Goal: Task Accomplishment & Management: Manage account settings

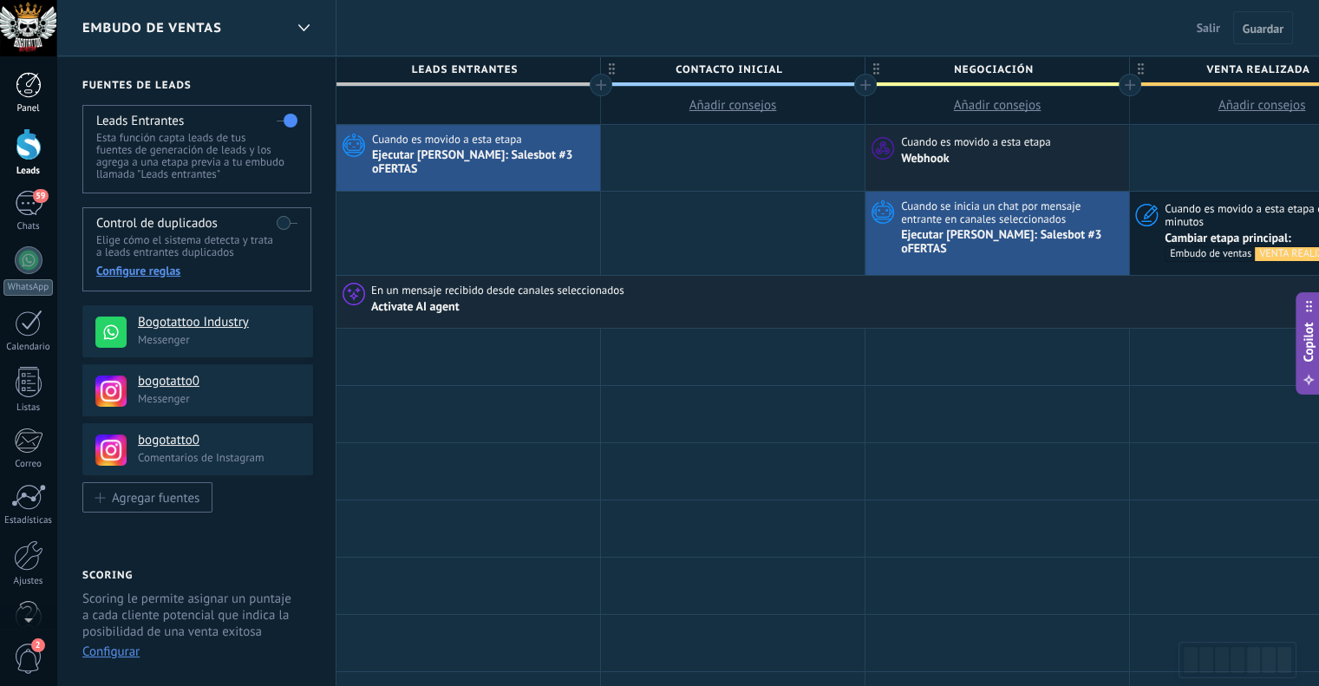
scroll to position [16, 0]
click at [36, 569] on div at bounding box center [28, 555] width 29 height 30
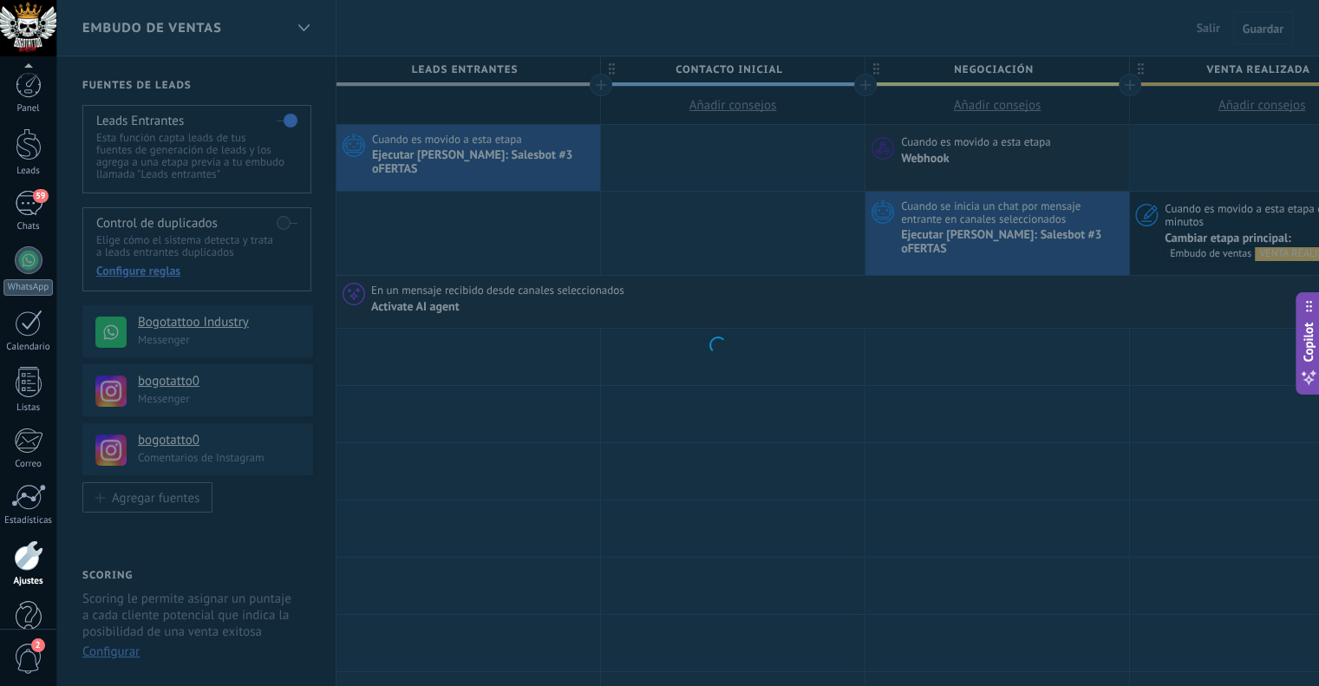
scroll to position [35, 0]
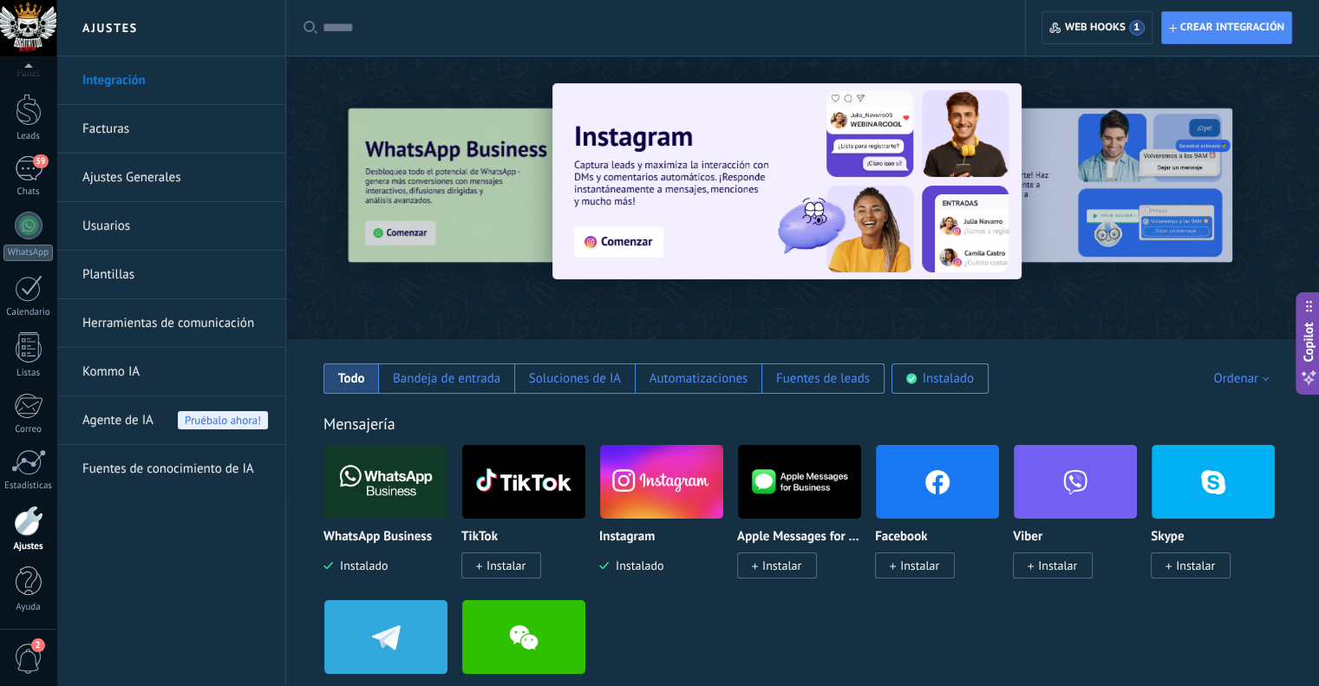
click at [132, 264] on link "Plantillas" at bounding box center [175, 275] width 186 height 49
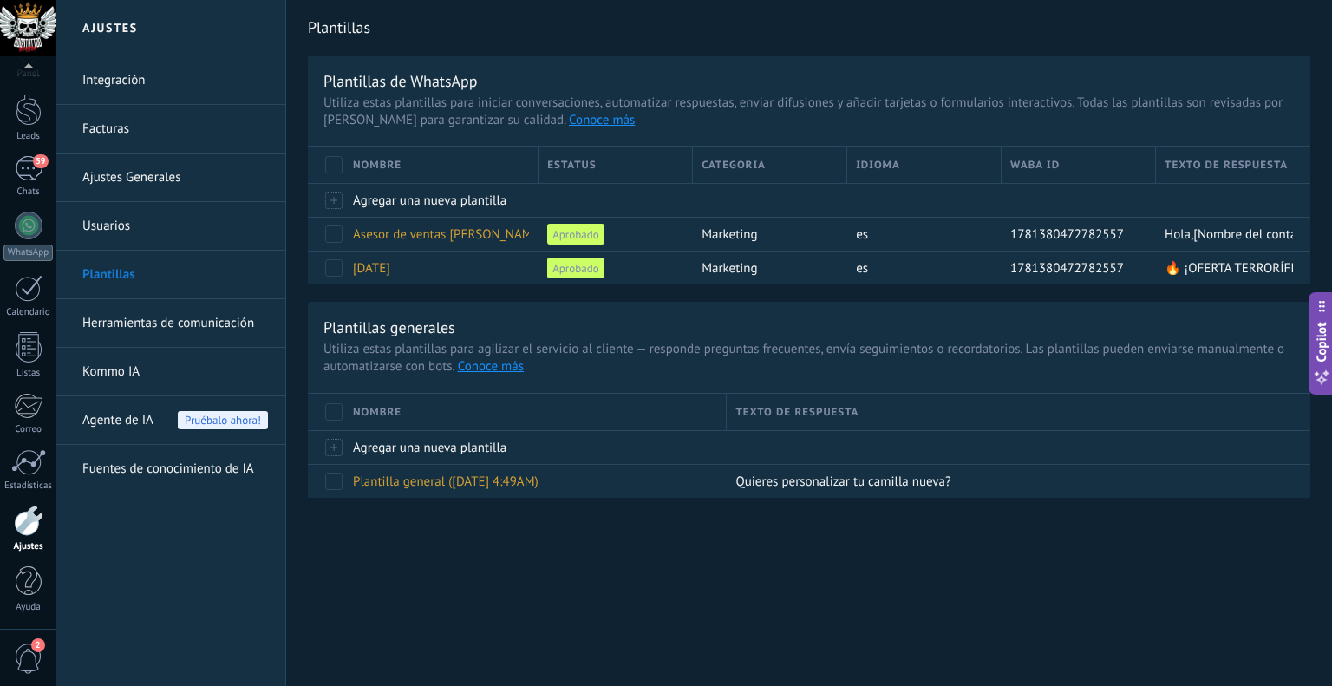
click at [132, 224] on link "Usuarios" at bounding box center [175, 226] width 186 height 49
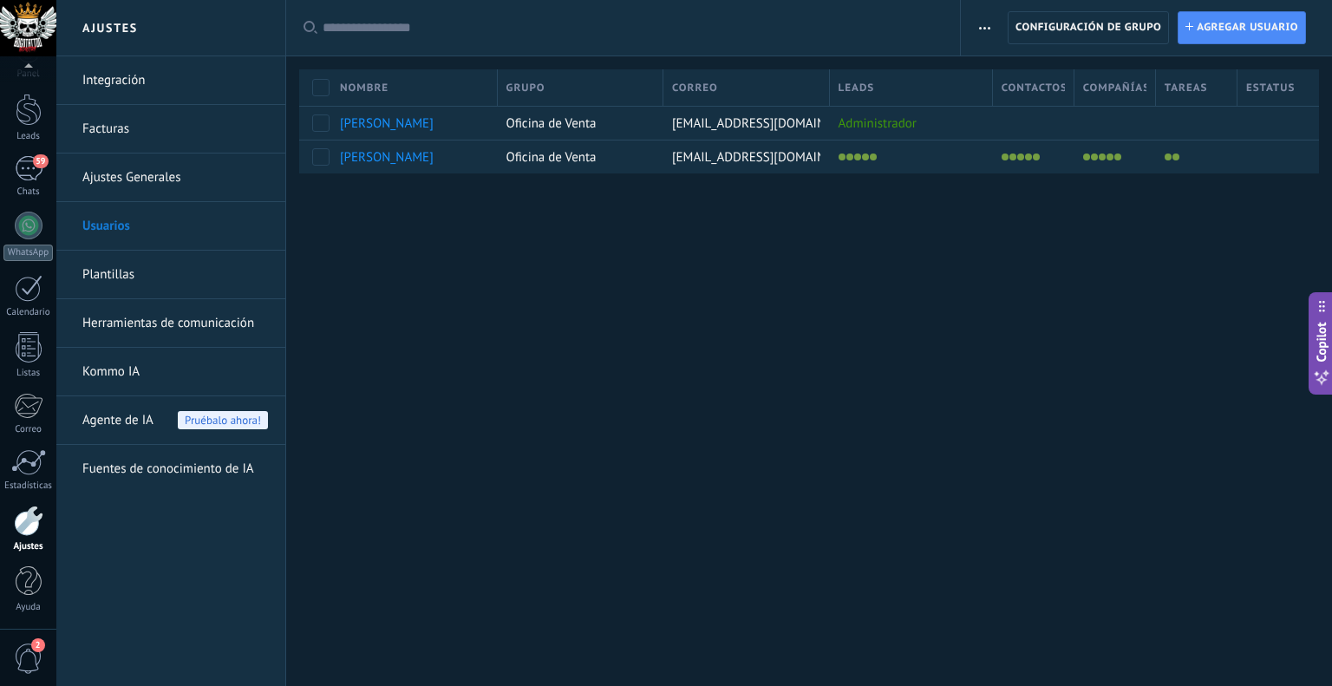
click at [142, 181] on link "Ajustes Generales" at bounding box center [175, 177] width 186 height 49
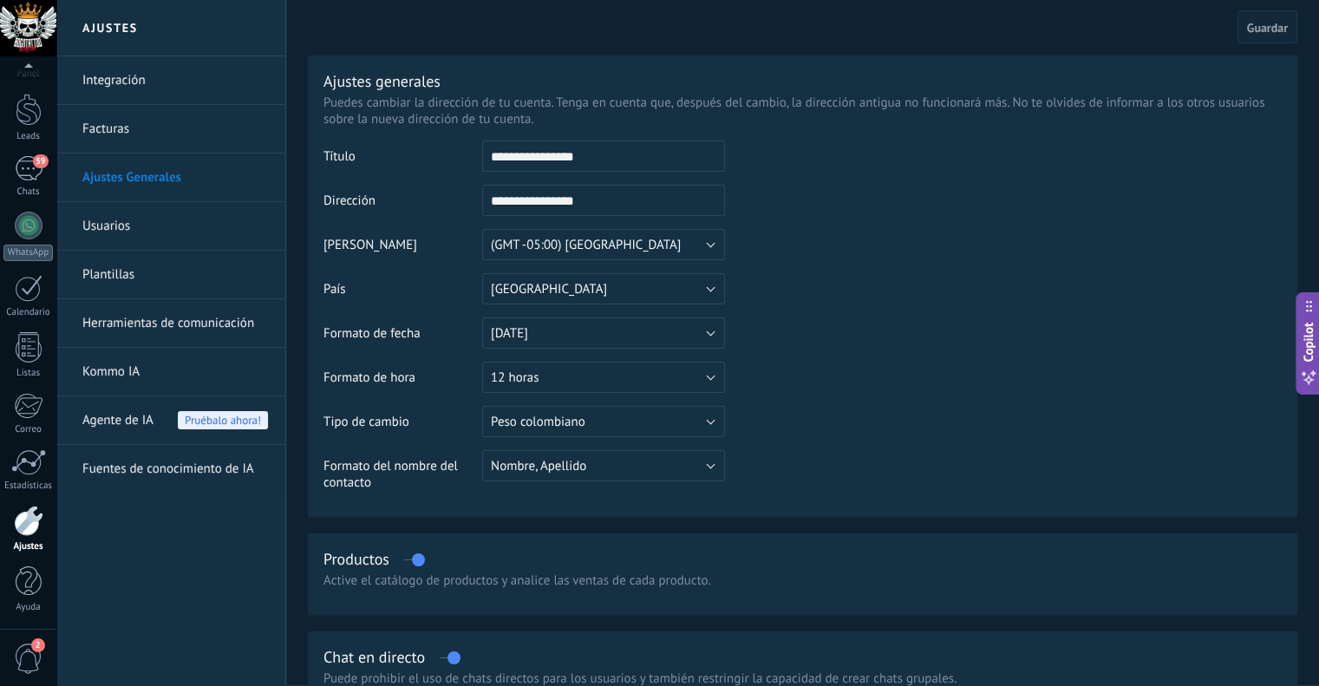
click at [140, 329] on link "Herramientas de comunicación" at bounding box center [175, 323] width 186 height 49
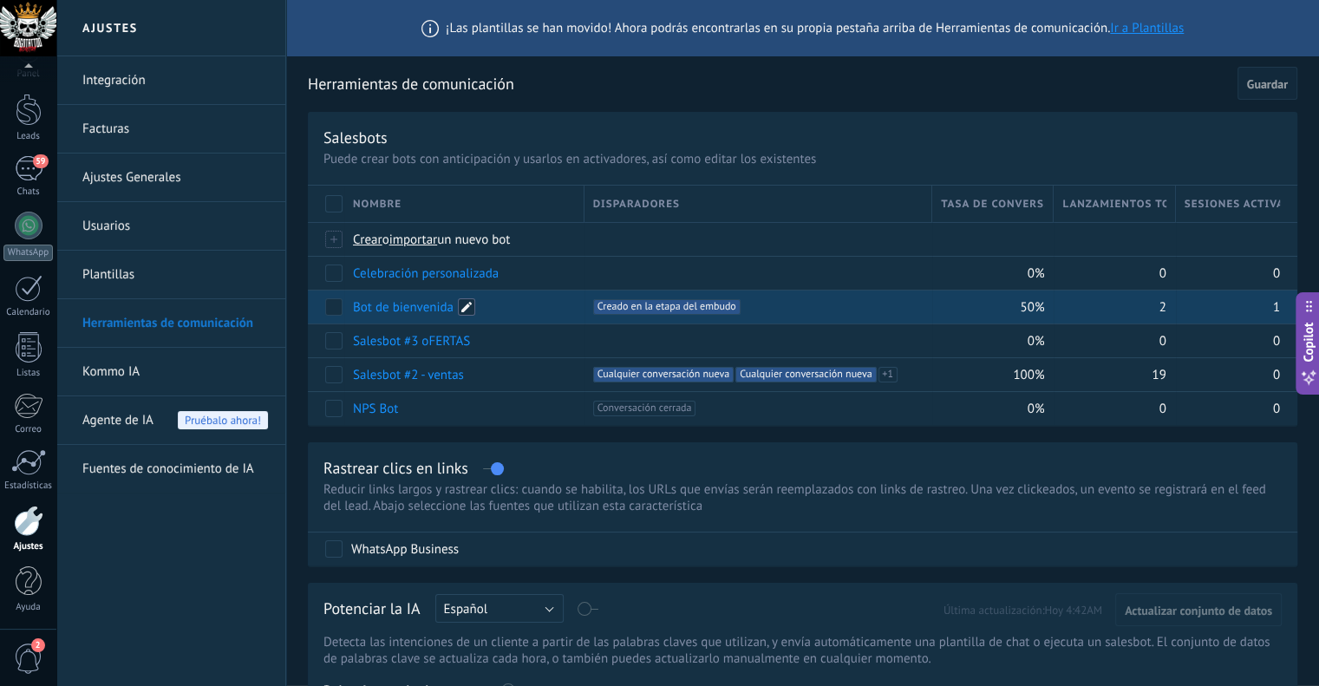
click at [467, 311] on span at bounding box center [466, 306] width 17 height 17
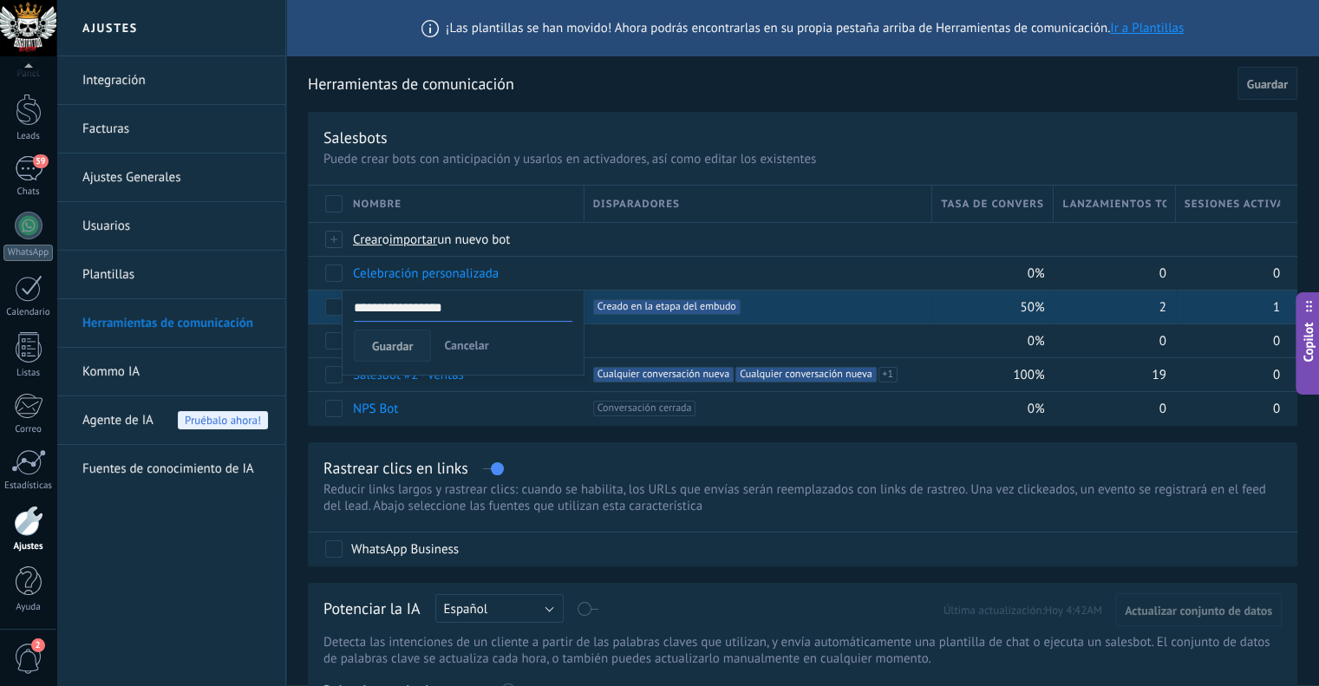
click at [406, 342] on span "Guardar" at bounding box center [392, 346] width 41 height 12
click at [404, 349] on span "Guardar" at bounding box center [392, 346] width 41 height 12
click at [473, 345] on span "Cancelar" at bounding box center [466, 345] width 44 height 16
click at [432, 305] on link "Bot de bienvenida" at bounding box center [403, 307] width 101 height 16
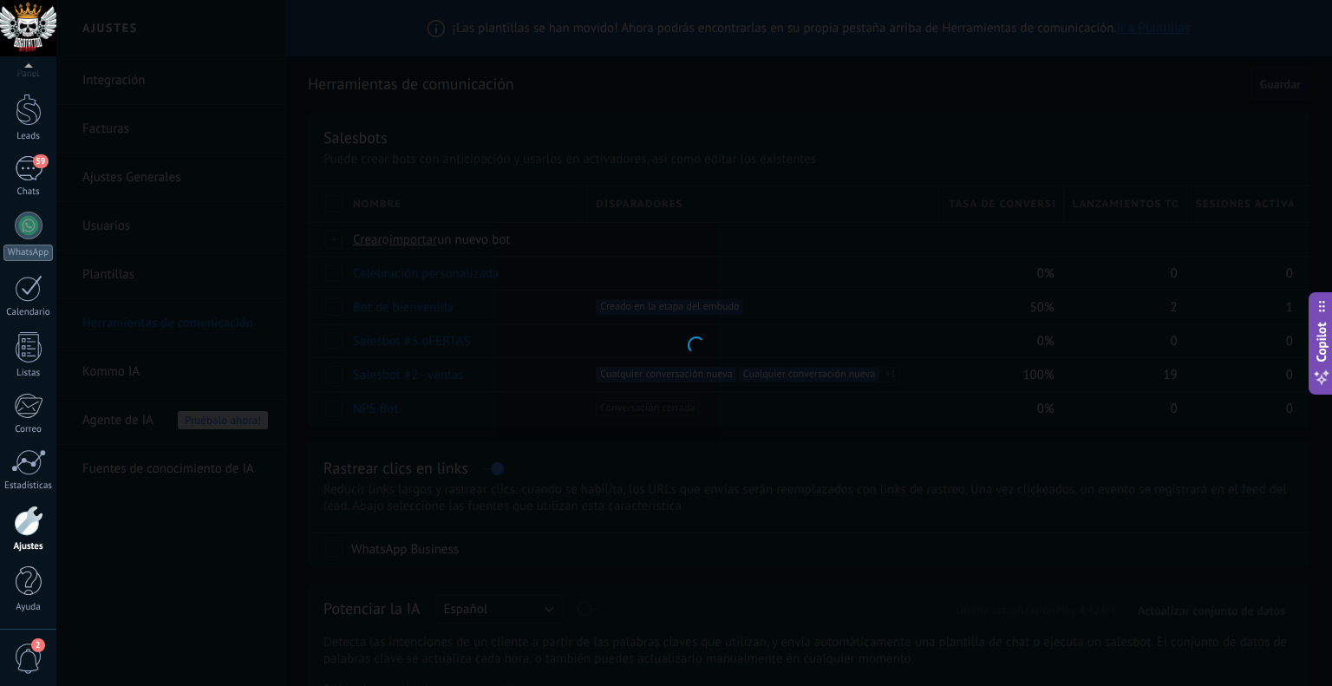
type input "**********"
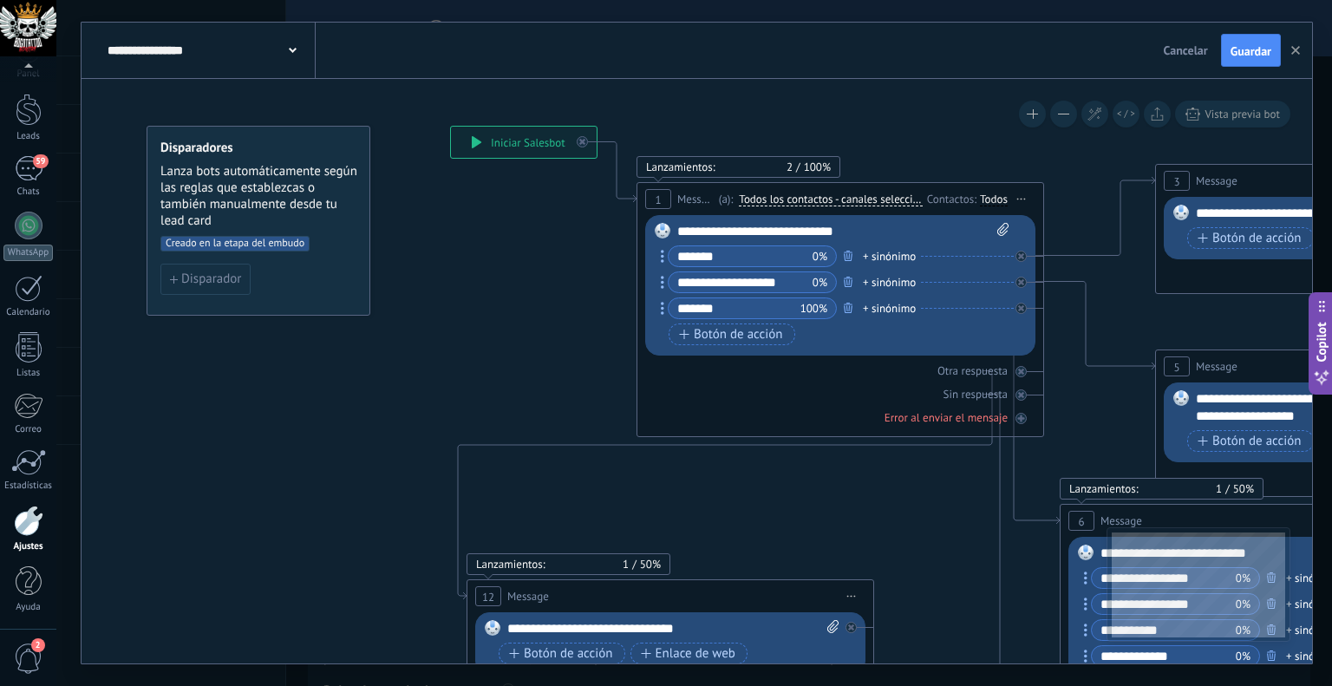
click at [264, 242] on span "Creado en la etapa del embudo" at bounding box center [234, 244] width 149 height 16
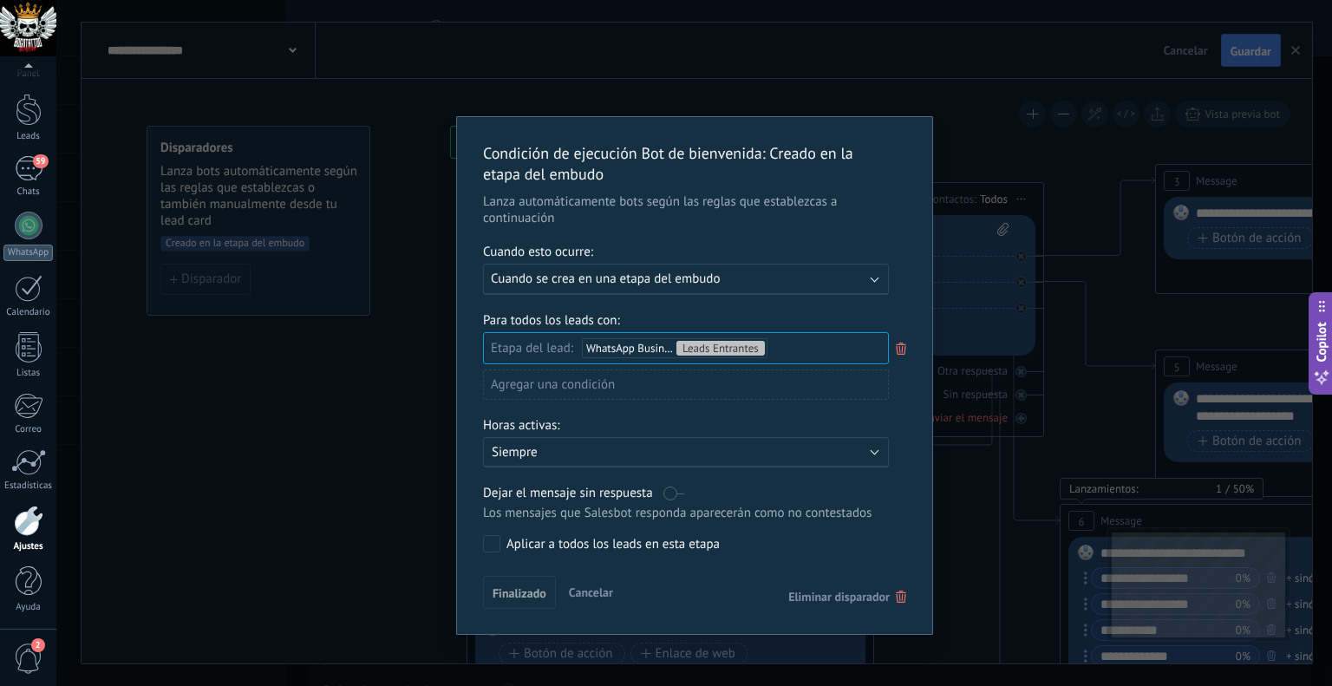
click at [695, 279] on span "Cuando se crea en una etapa del embudo" at bounding box center [605, 279] width 229 height 16
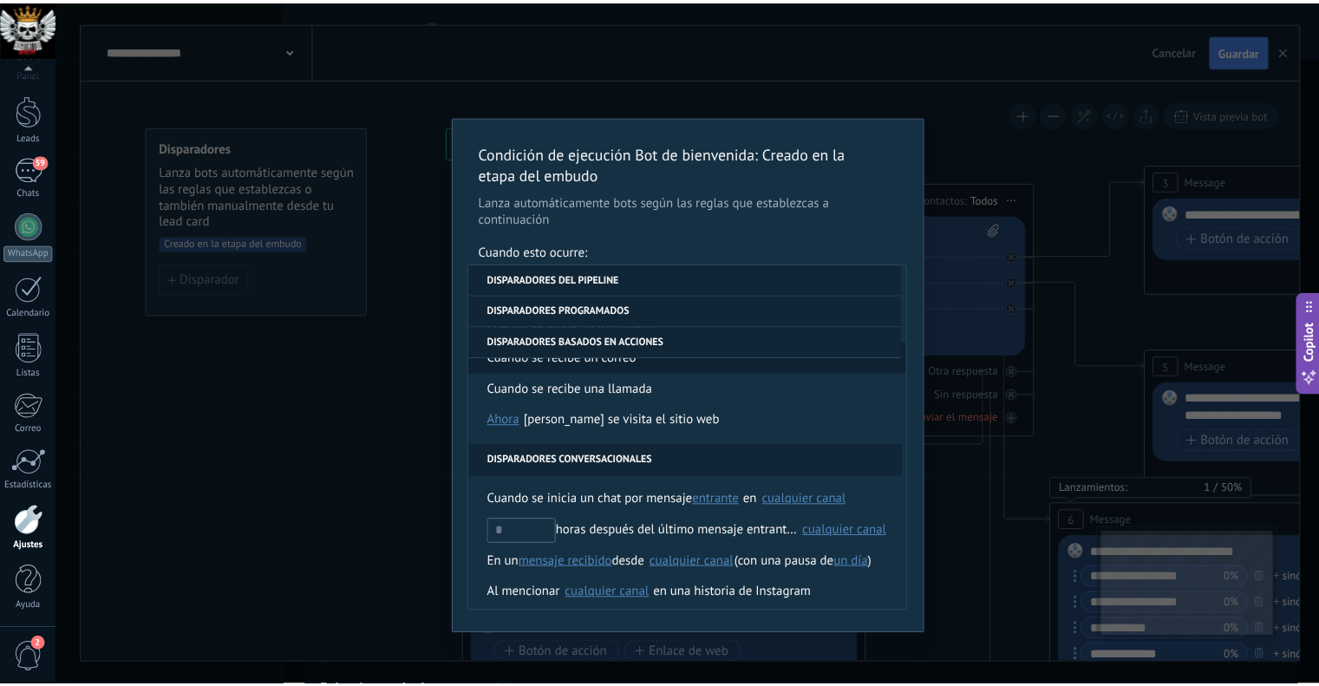
scroll to position [347, 0]
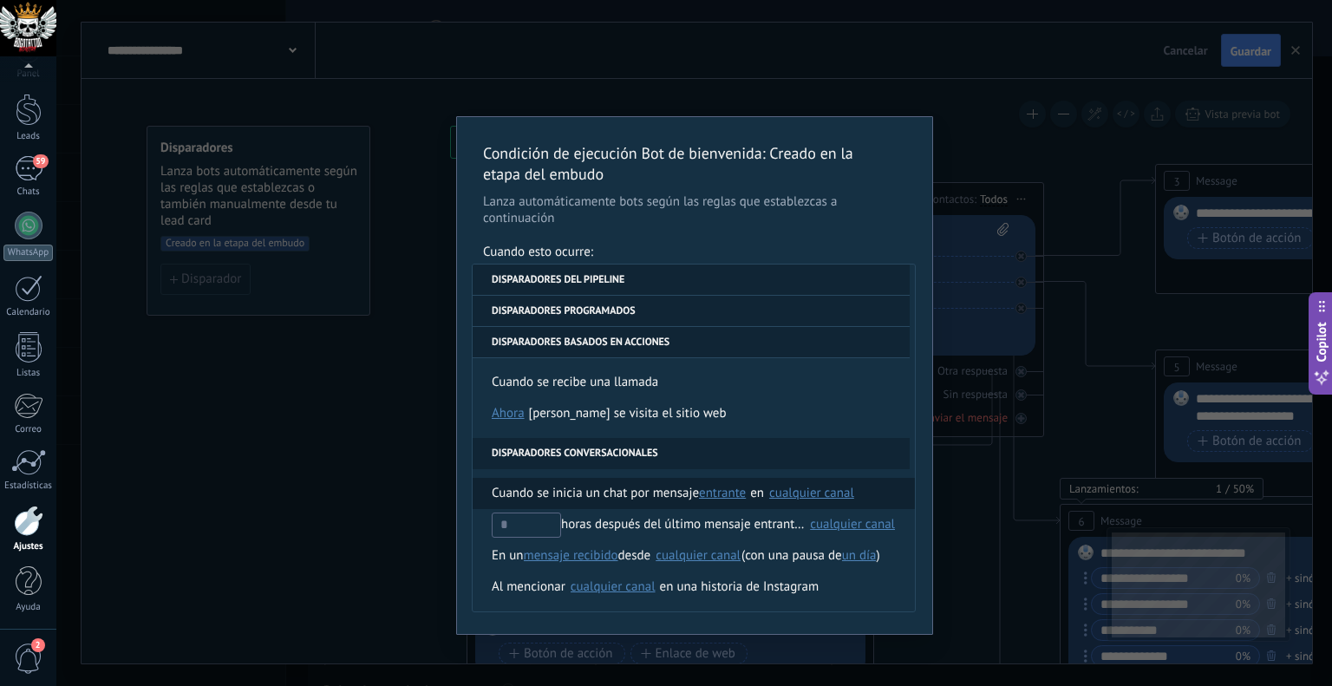
click at [739, 487] on span "entrante" at bounding box center [722, 493] width 47 height 16
click at [810, 488] on div "cualquier canal" at bounding box center [811, 492] width 85 height 13
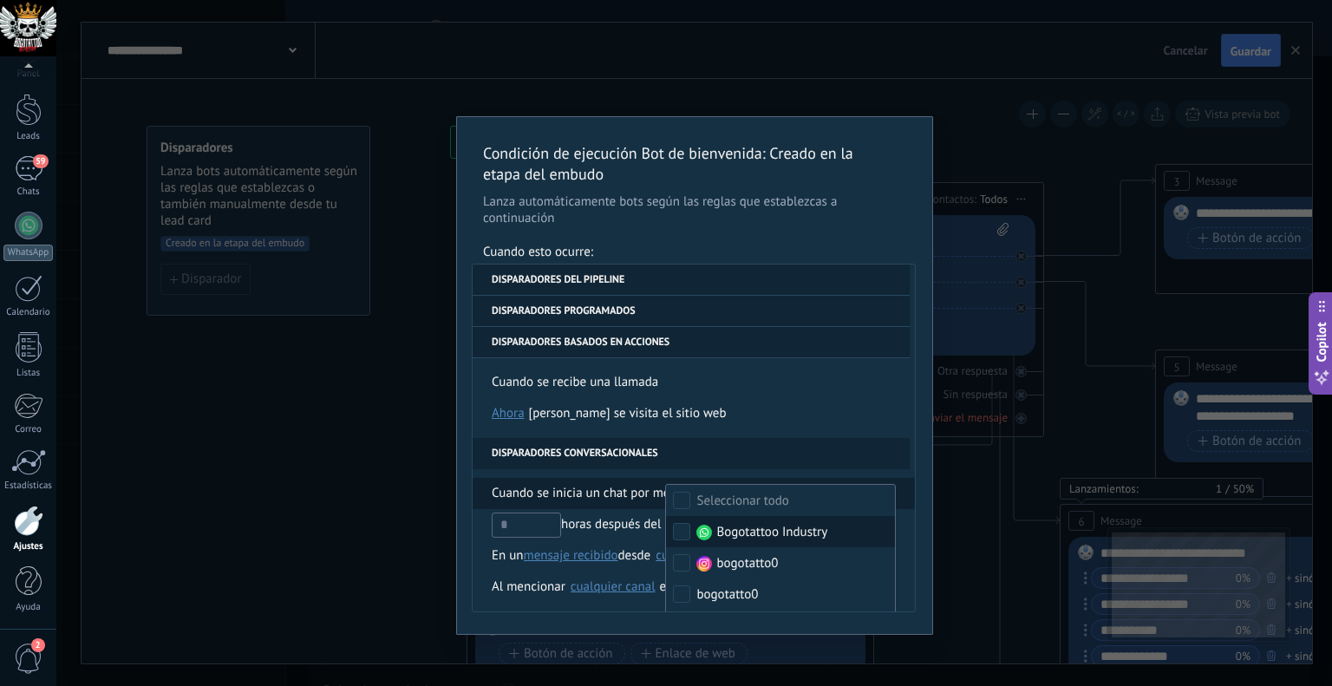
click at [811, 527] on span "Bogotattoo Industry" at bounding box center [771, 532] width 111 height 17
click at [914, 481] on ul "**********" at bounding box center [694, 437] width 442 height 347
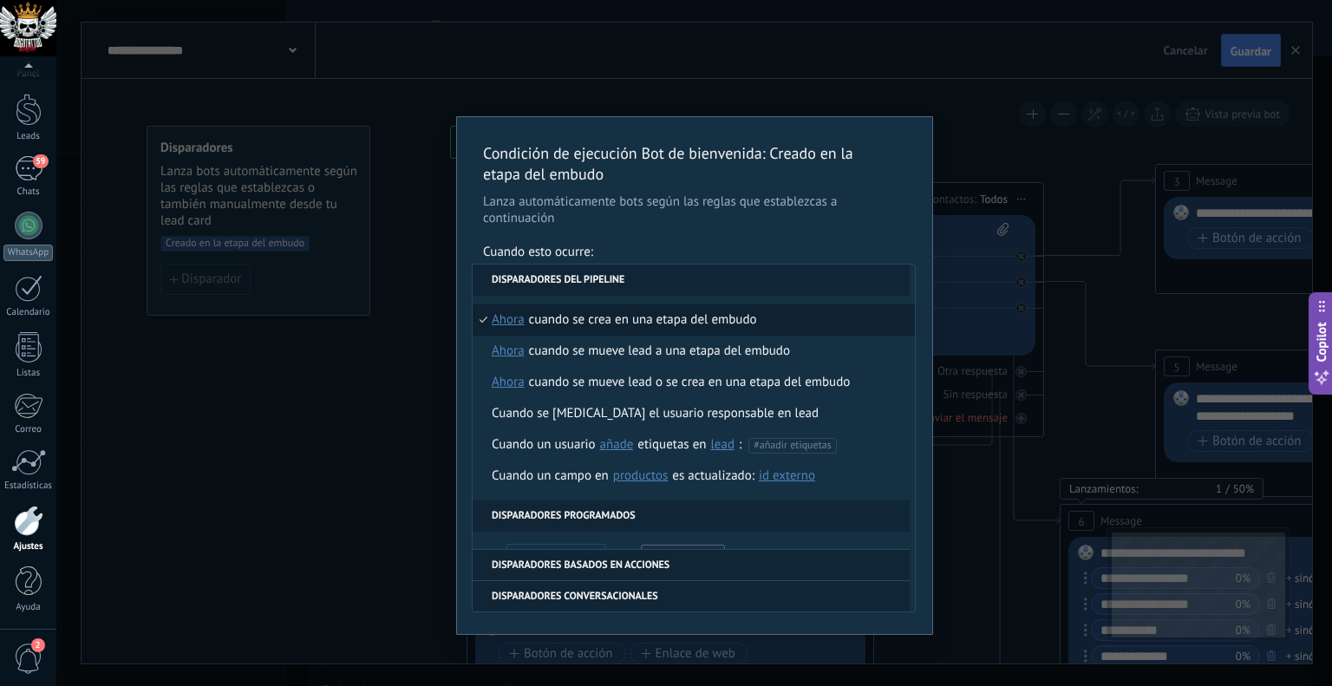
click at [919, 274] on div "Condición de ejecución Bot de [PERSON_NAME] : Creado en la etapa del embudo [PE…" at bounding box center [694, 375] width 475 height 517
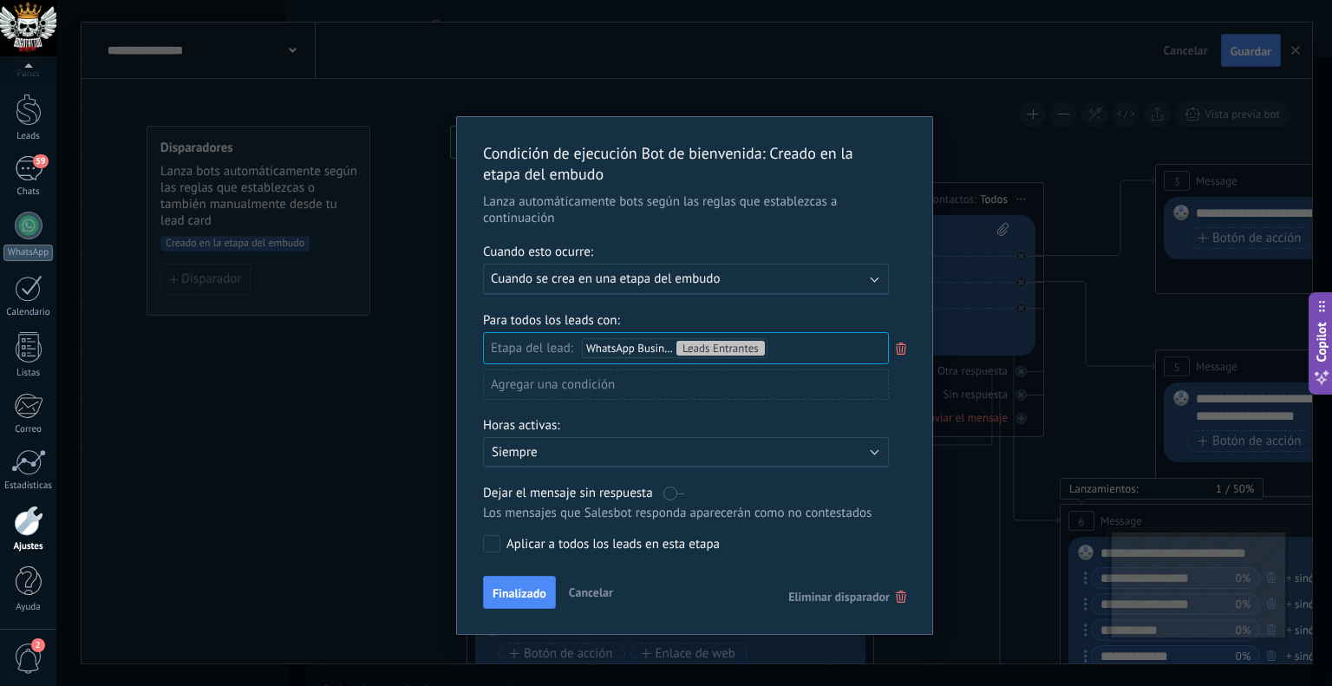
click at [539, 597] on span "Finalizado" at bounding box center [519, 593] width 54 height 12
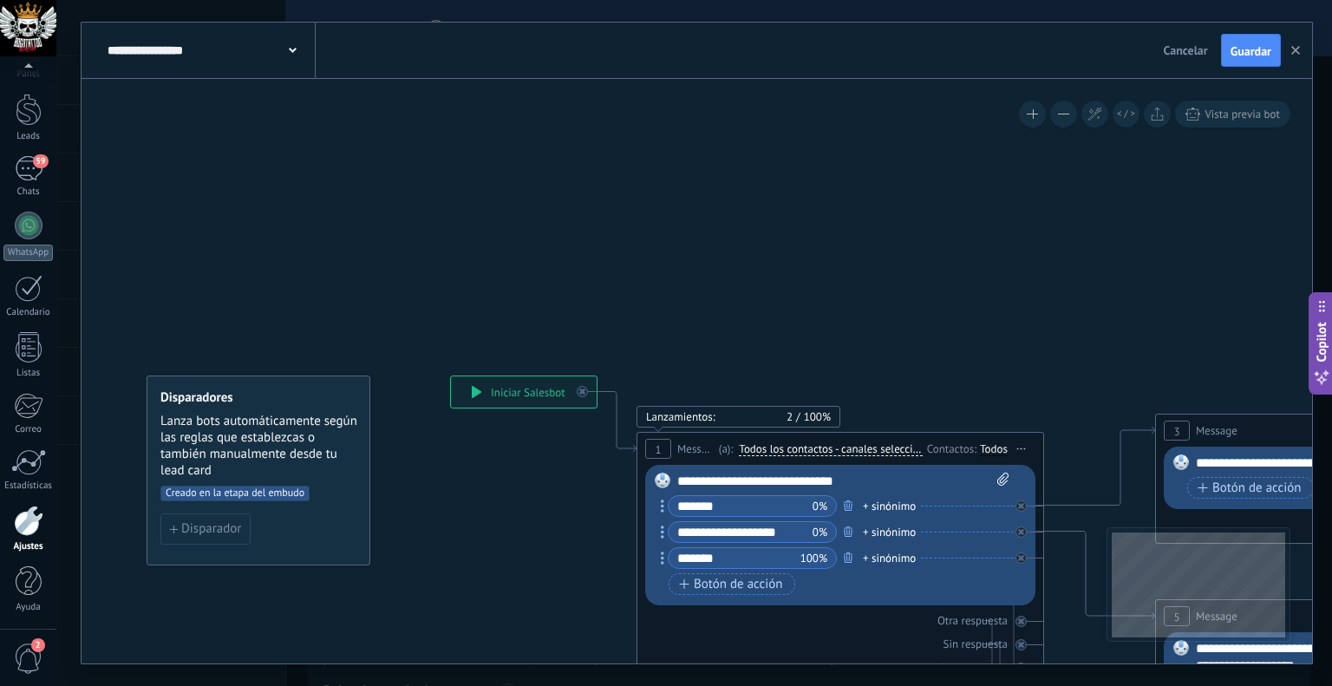
click at [1073, 112] on button at bounding box center [1063, 114] width 27 height 27
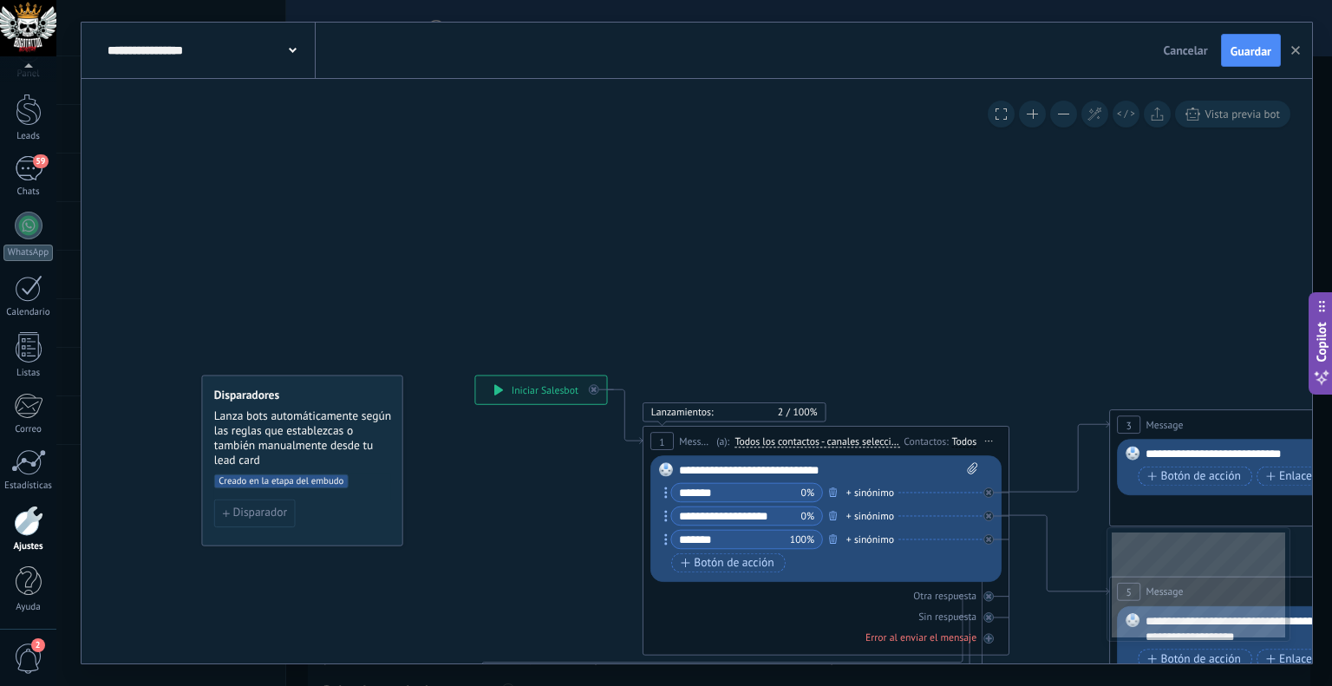
click at [1072, 112] on button at bounding box center [1063, 114] width 27 height 27
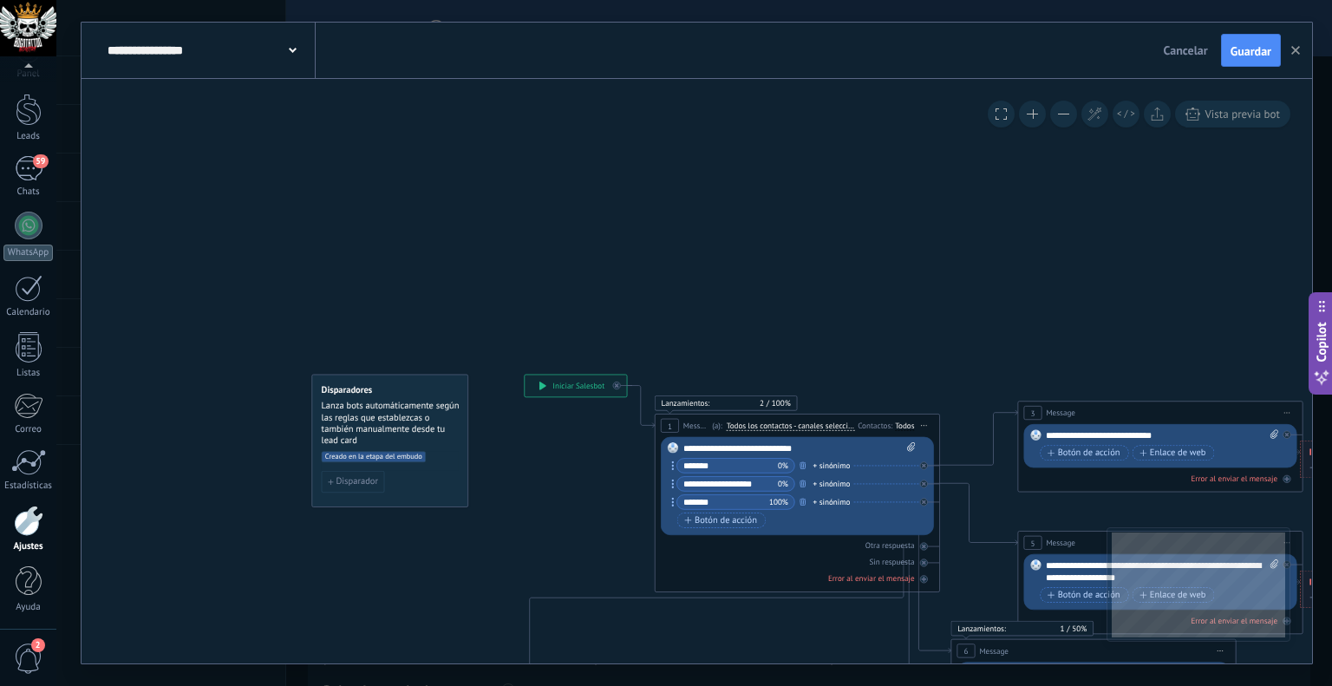
click at [1072, 112] on button at bounding box center [1063, 114] width 27 height 27
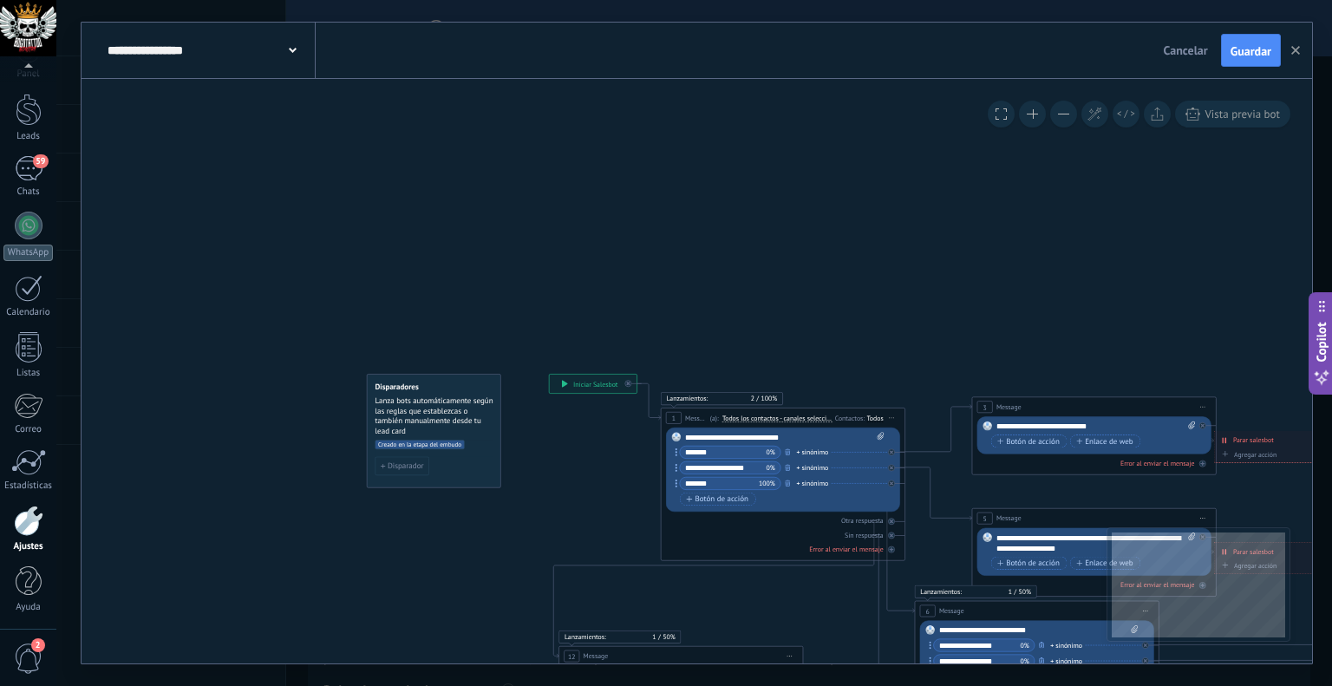
click at [1072, 112] on button at bounding box center [1063, 114] width 27 height 27
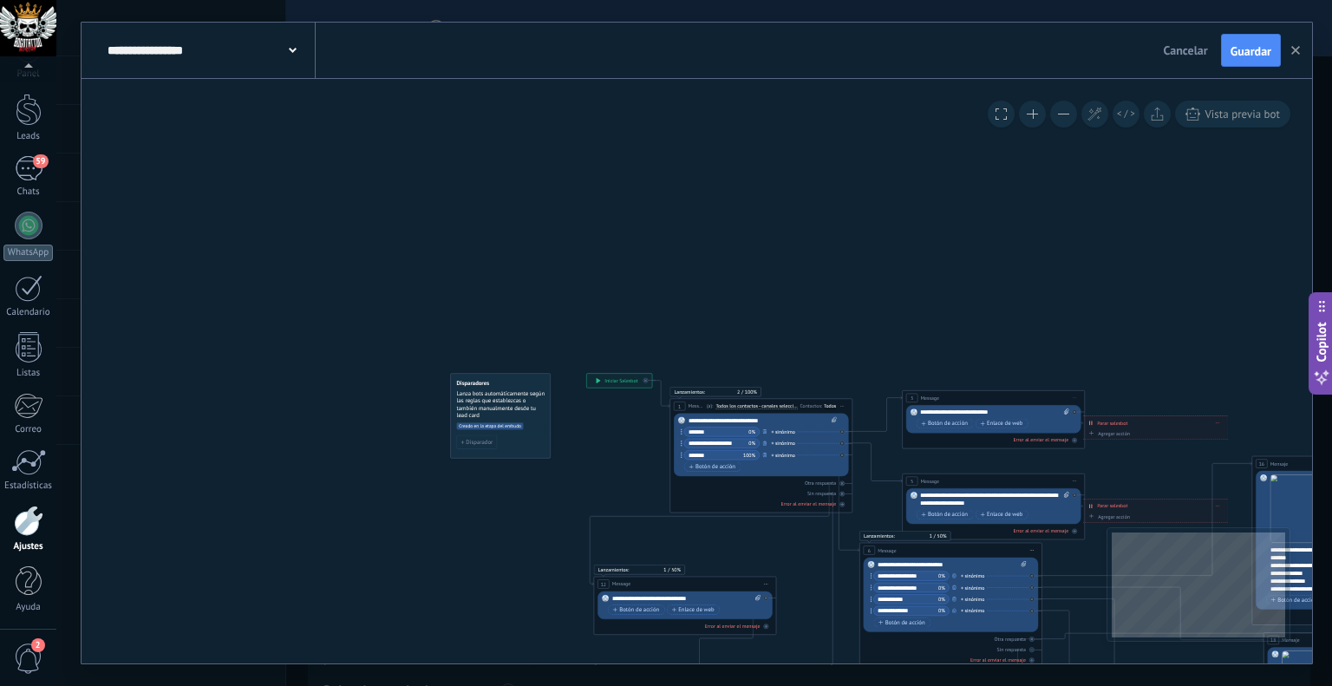
click at [1072, 112] on button at bounding box center [1063, 114] width 27 height 27
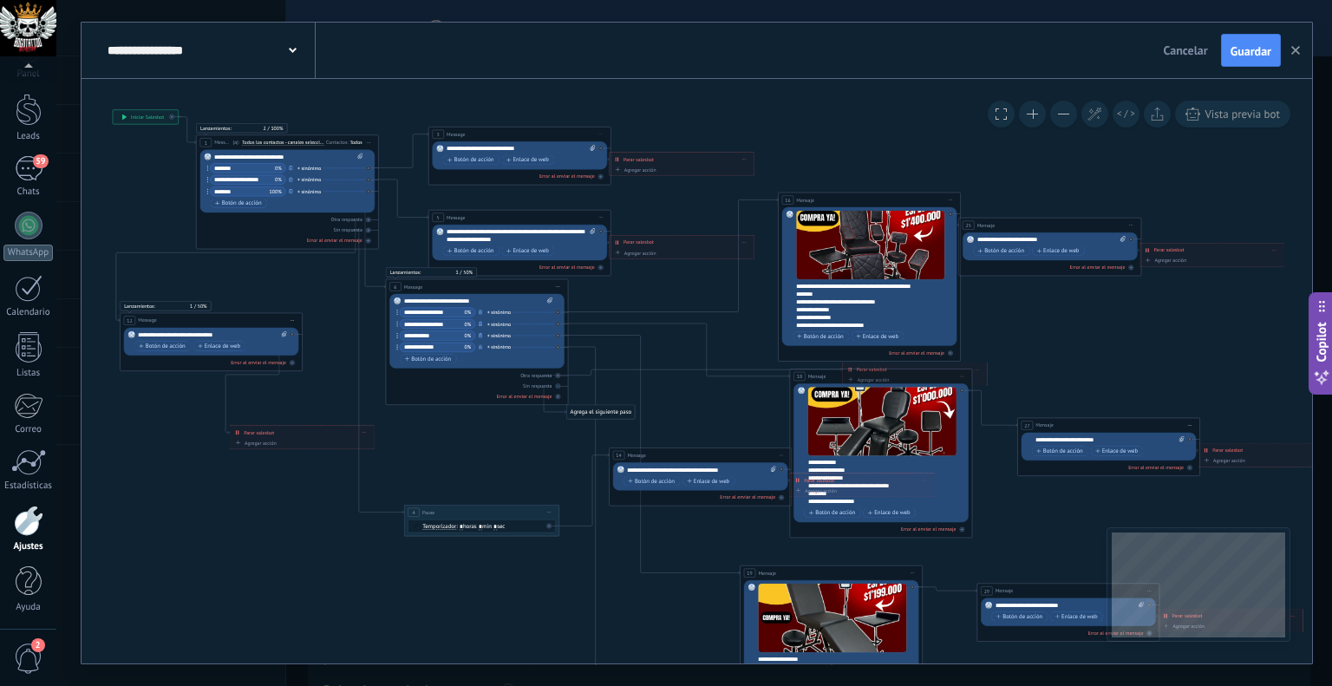
drag, startPoint x: 999, startPoint y: 292, endPoint x: 525, endPoint y: 29, distance: 542.6
click at [525, 29] on div "**********" at bounding box center [696, 343] width 1230 height 641
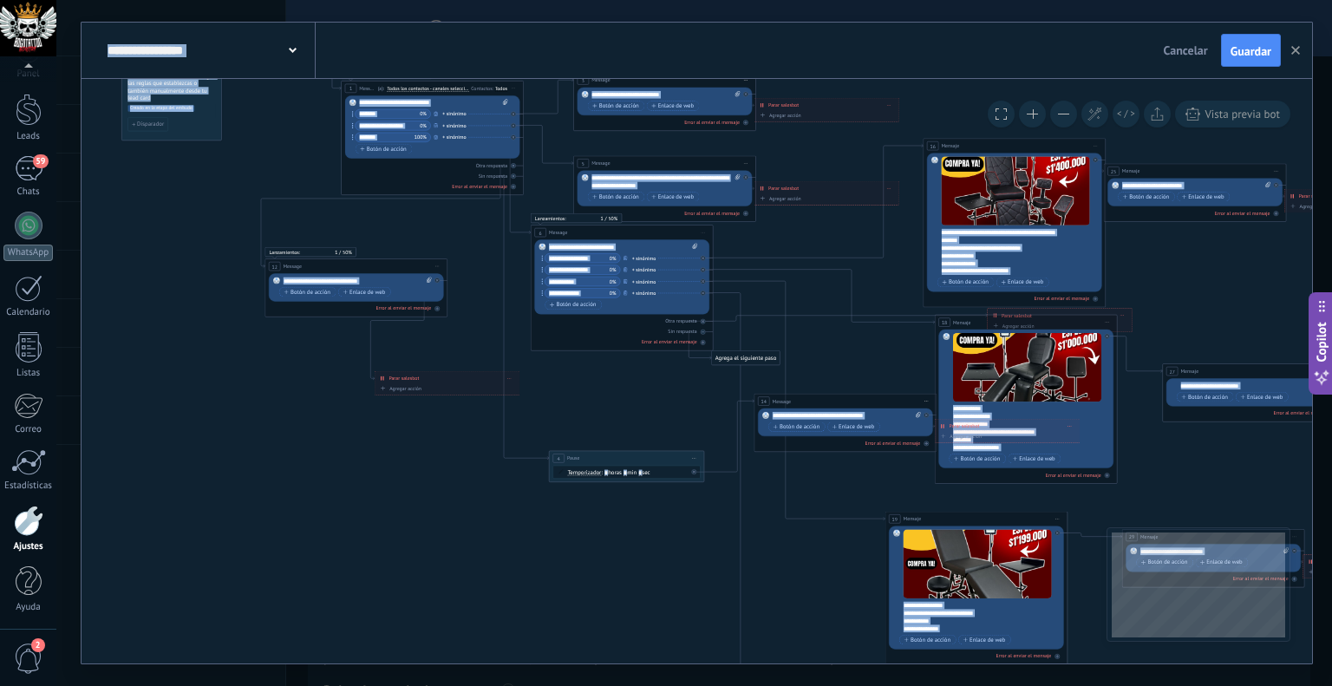
drag, startPoint x: 929, startPoint y: 151, endPoint x: 1075, endPoint y: 114, distance: 150.4
click at [1075, 114] on div "**********" at bounding box center [696, 371] width 1230 height 584
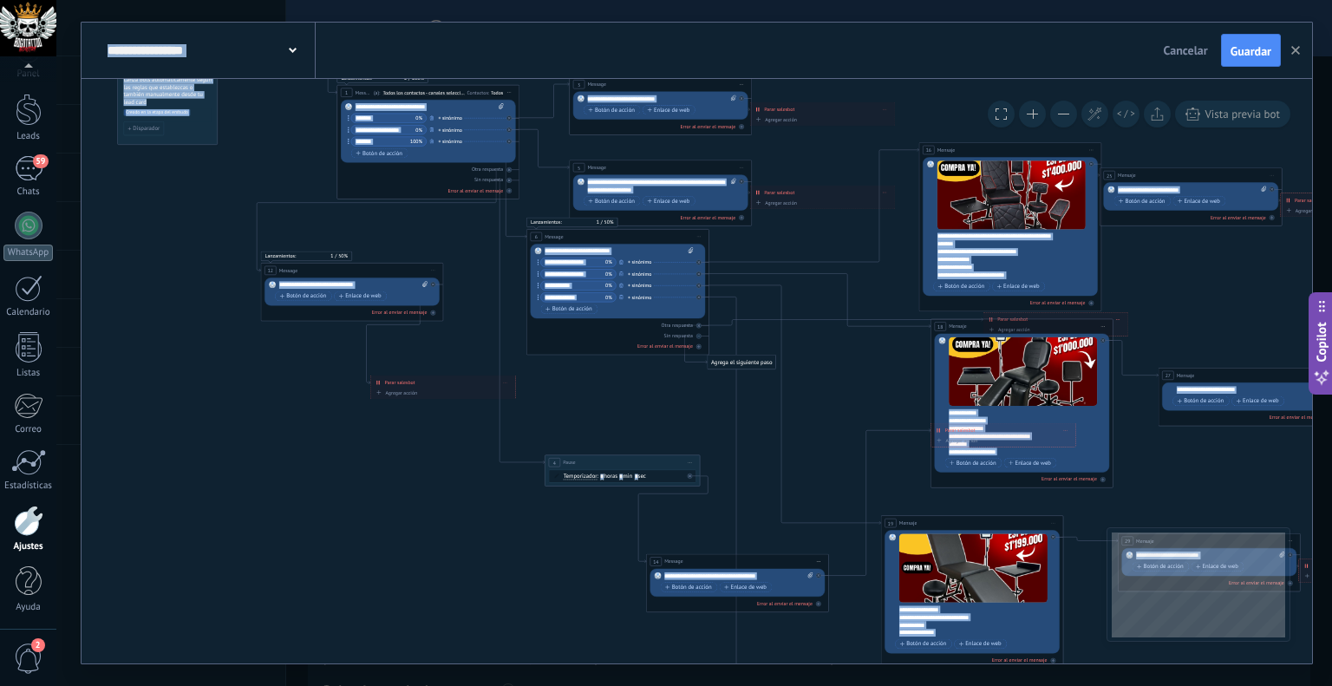
click at [729, 557] on div "14 Message ******* (a): Todos los contactos - canales seleccionados Todos los c…" at bounding box center [738, 561] width 182 height 15
click at [1033, 114] on span at bounding box center [1032, 114] width 11 height 1
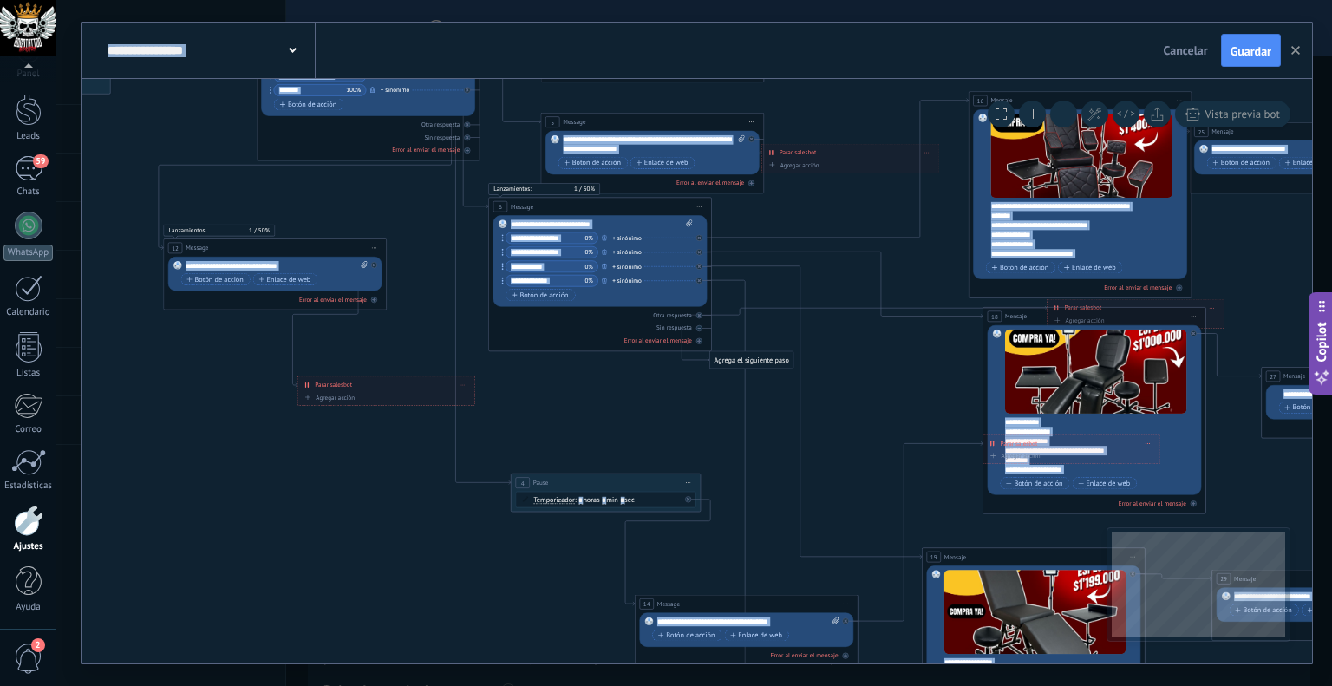
click at [1033, 114] on span at bounding box center [1032, 114] width 11 height 1
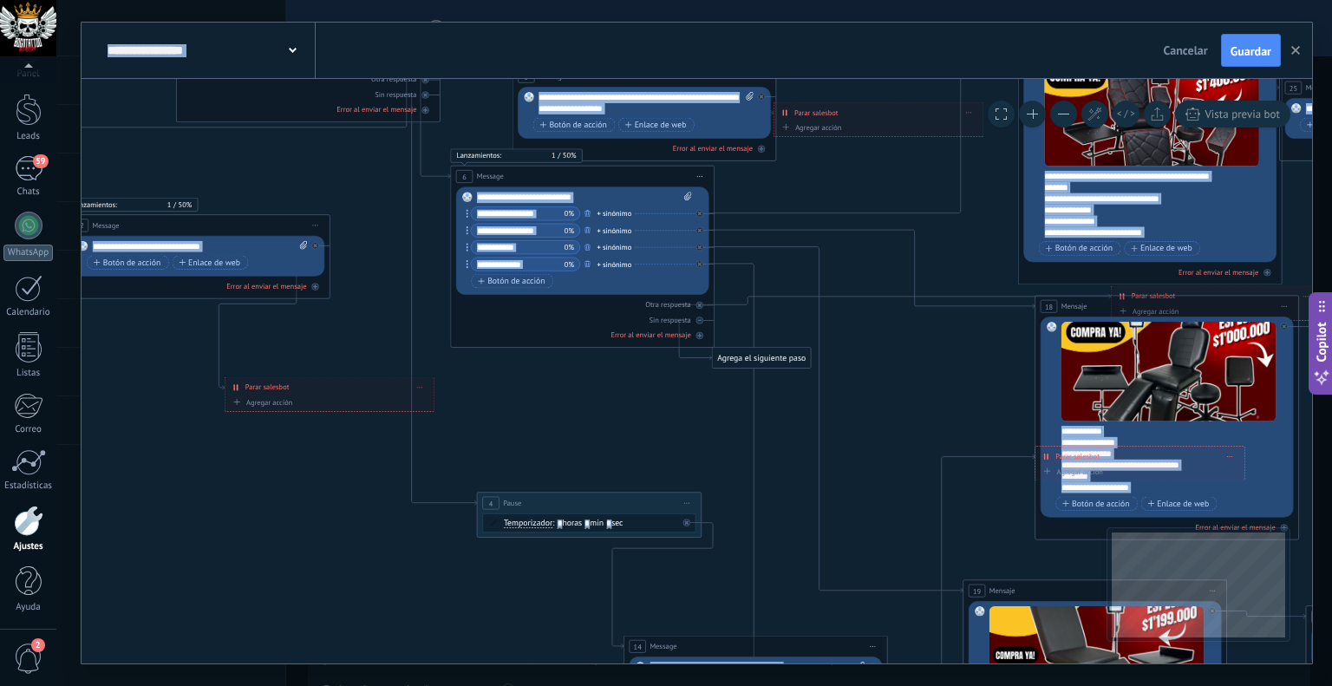
click at [1032, 114] on span at bounding box center [1032, 114] width 11 height 1
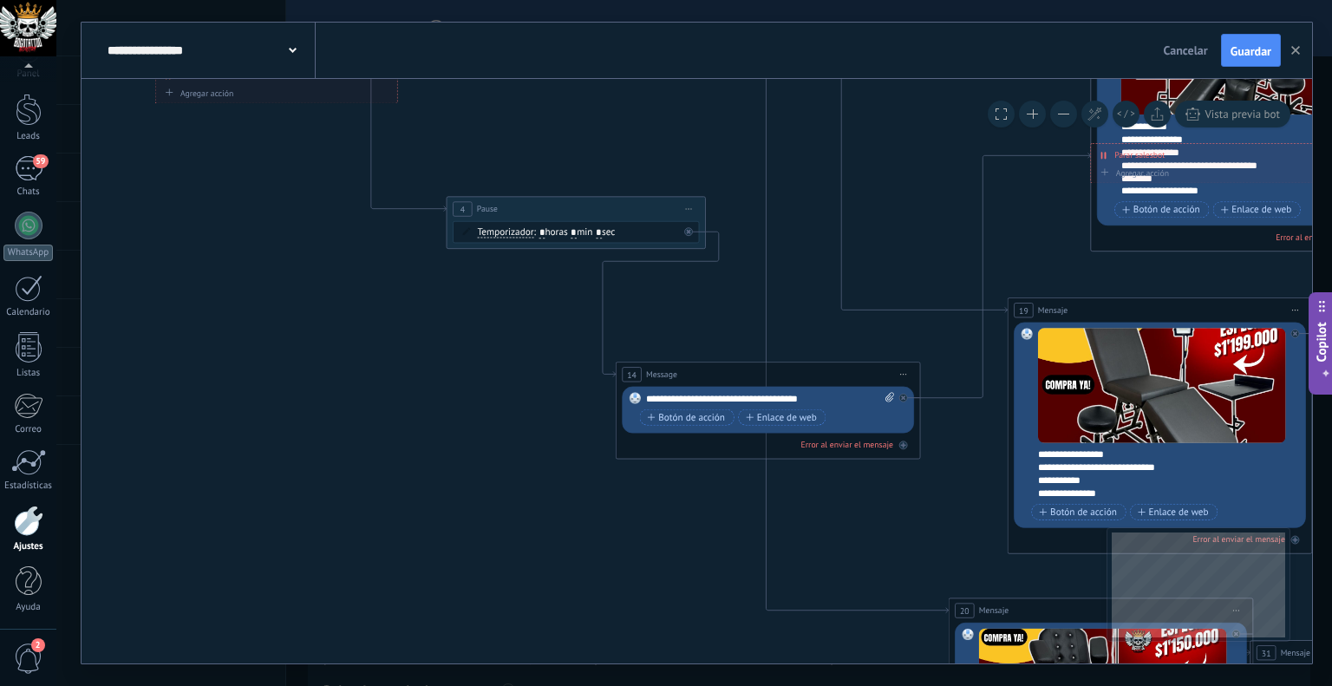
drag, startPoint x: 929, startPoint y: 499, endPoint x: 933, endPoint y: 186, distance: 313.9
click at [933, 186] on icon at bounding box center [987, 202] width 2703 height 1979
click at [1054, 153] on icon at bounding box center [982, 275] width 215 height 244
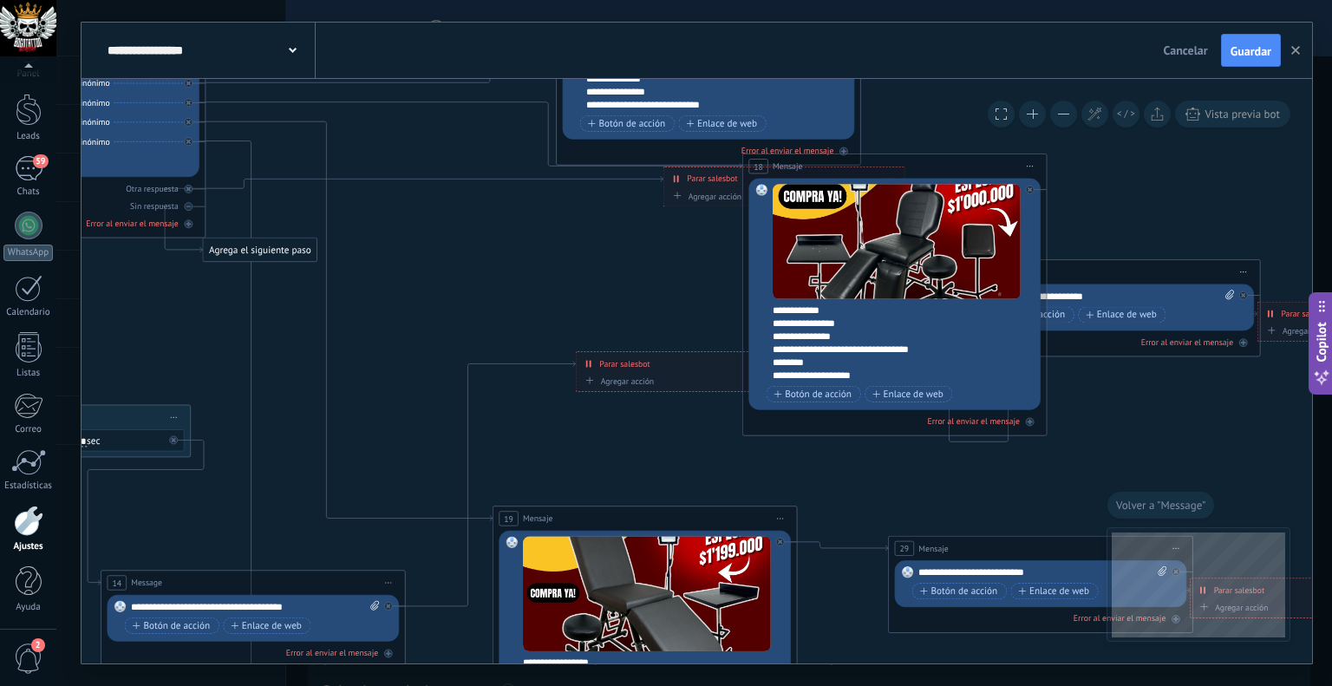
drag, startPoint x: 801, startPoint y: 192, endPoint x: 968, endPoint y: 168, distance: 168.1
click at [968, 168] on div "18 Mensaje ******* (a): Todos los contactos - canales seleccionados Todos los c…" at bounding box center [894, 166] width 303 height 24
drag, startPoint x: 673, startPoint y: 380, endPoint x: 556, endPoint y: 342, distance: 123.1
drag, startPoint x: 679, startPoint y: 356, endPoint x: 268, endPoint y: 506, distance: 437.5
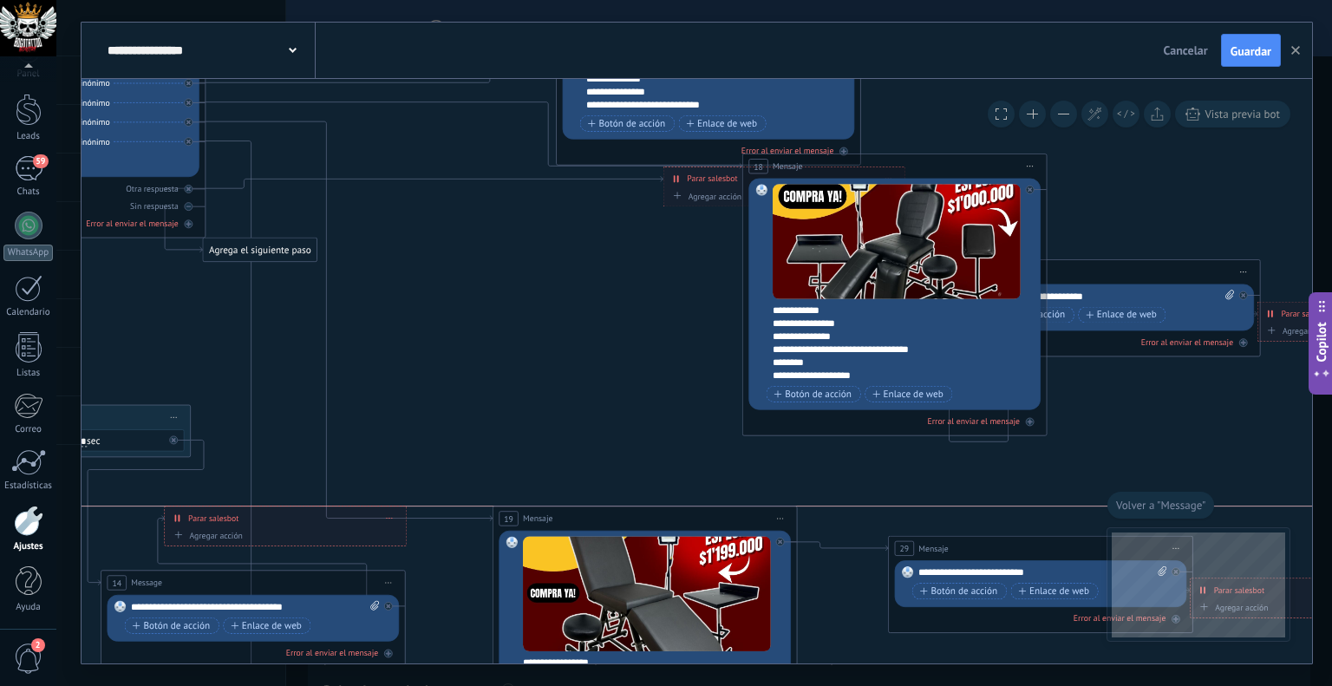
click at [268, 506] on div "**********" at bounding box center [285, 517] width 241 height 23
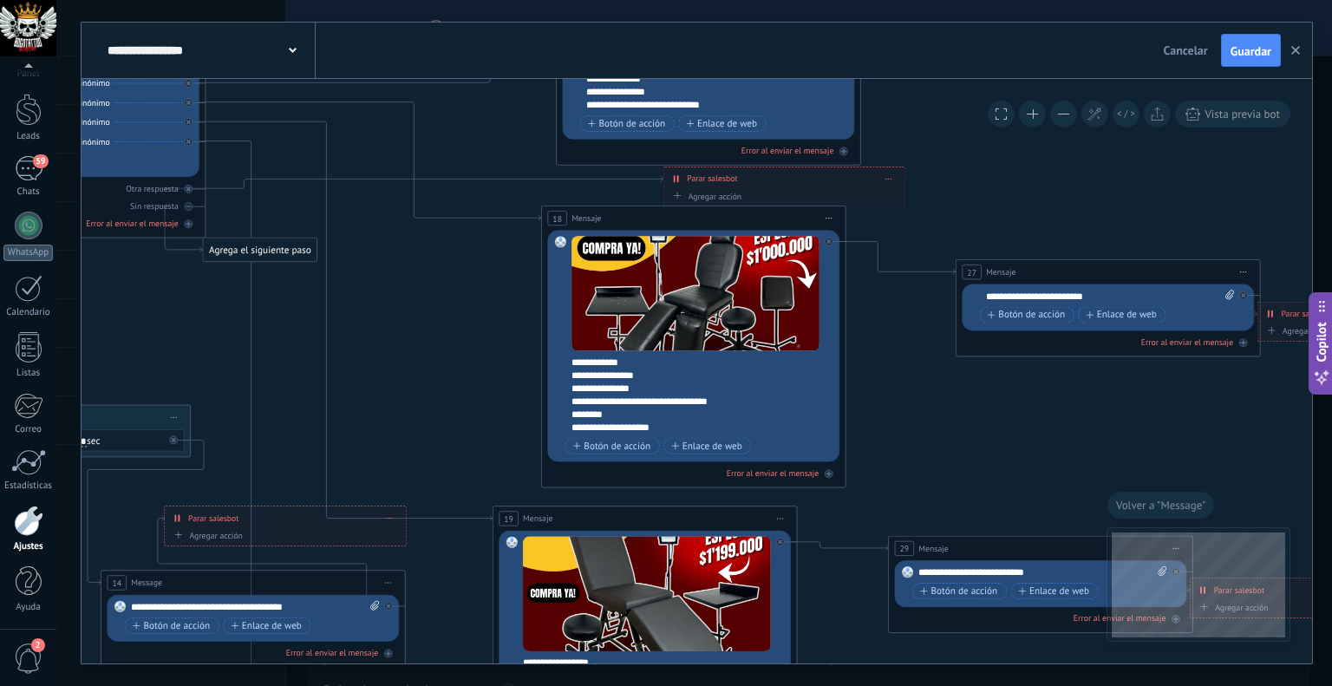
drag, startPoint x: 988, startPoint y: 166, endPoint x: 787, endPoint y: 218, distance: 206.9
click at [787, 218] on div "18 Mensaje ******* (a): Todos los contactos - canales seleccionados Todos los c…" at bounding box center [693, 218] width 303 height 24
click at [1054, 121] on button at bounding box center [1063, 114] width 27 height 27
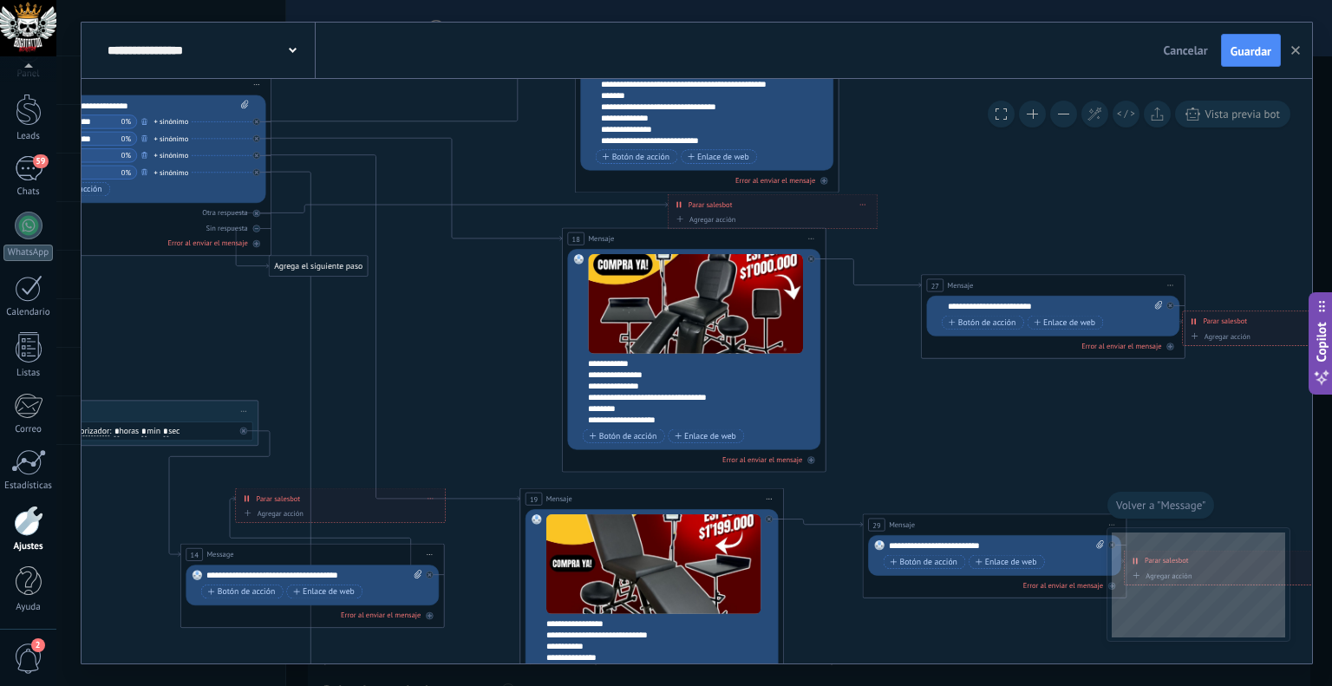
click at [1054, 121] on button at bounding box center [1063, 114] width 27 height 27
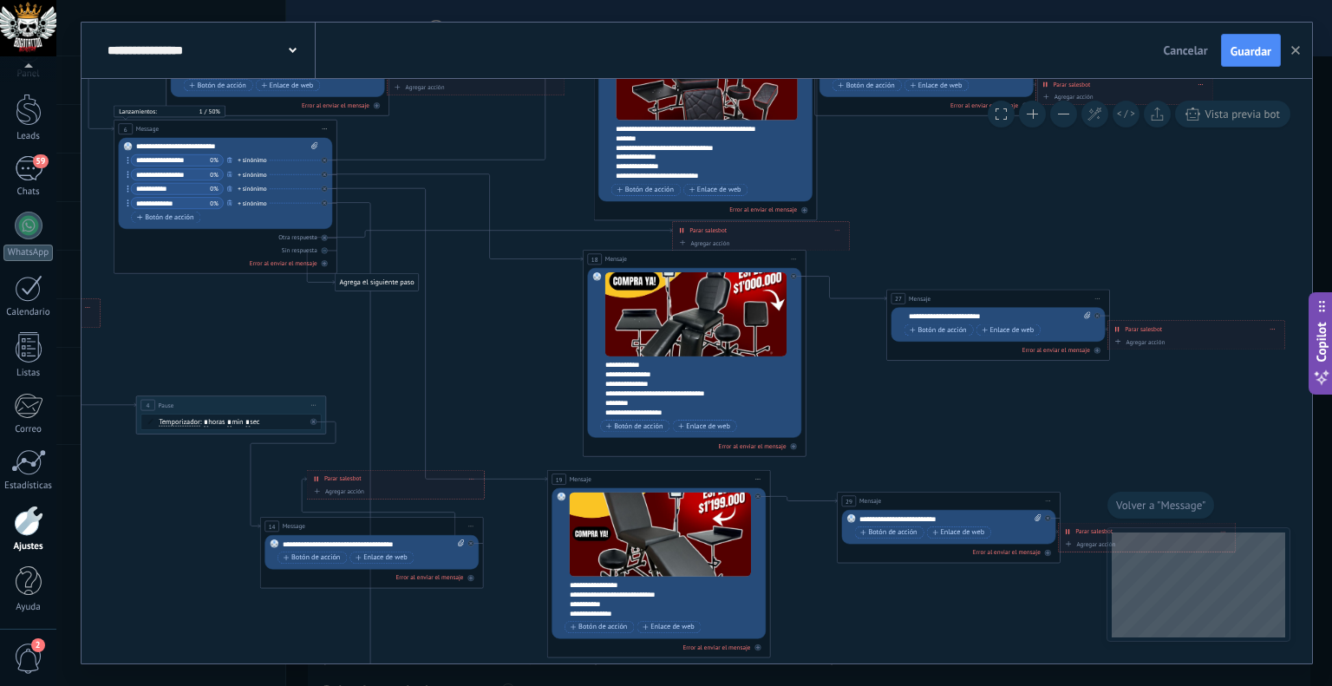
click at [1054, 121] on button at bounding box center [1063, 114] width 27 height 27
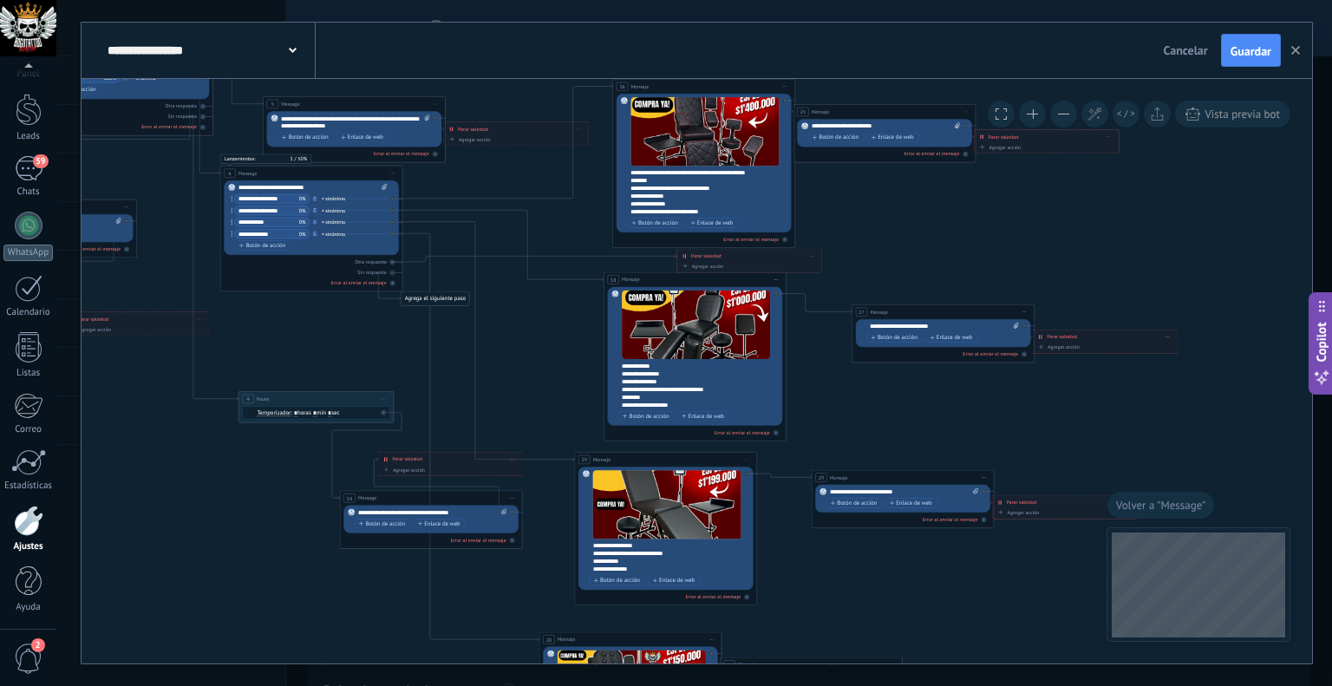
click at [1054, 121] on button at bounding box center [1063, 114] width 27 height 27
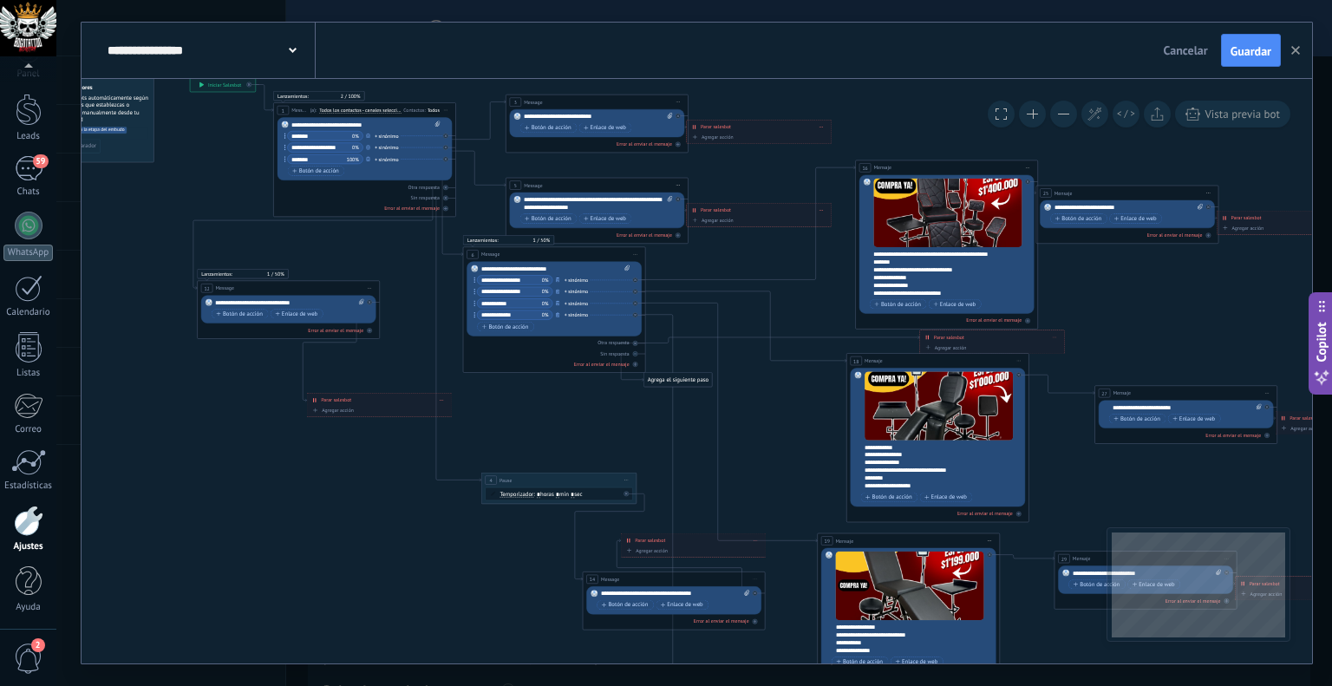
drag, startPoint x: 168, startPoint y: 572, endPoint x: 411, endPoint y: 570, distance: 242.8
click at [411, 570] on icon at bounding box center [805, 475] width 1619 height 1185
click at [1257, 52] on span "Guardar" at bounding box center [1250, 51] width 41 height 12
click at [295, 55] on span at bounding box center [293, 49] width 8 height 16
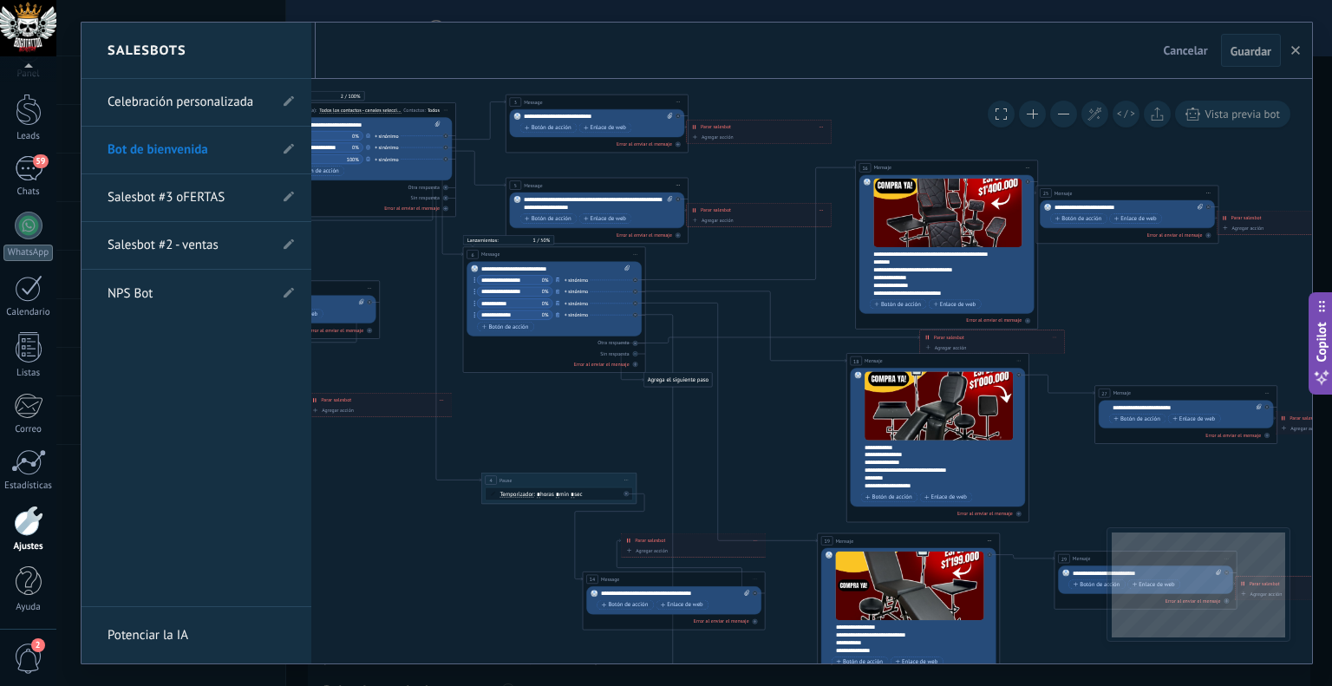
click at [1295, 52] on div at bounding box center [696, 343] width 1230 height 641
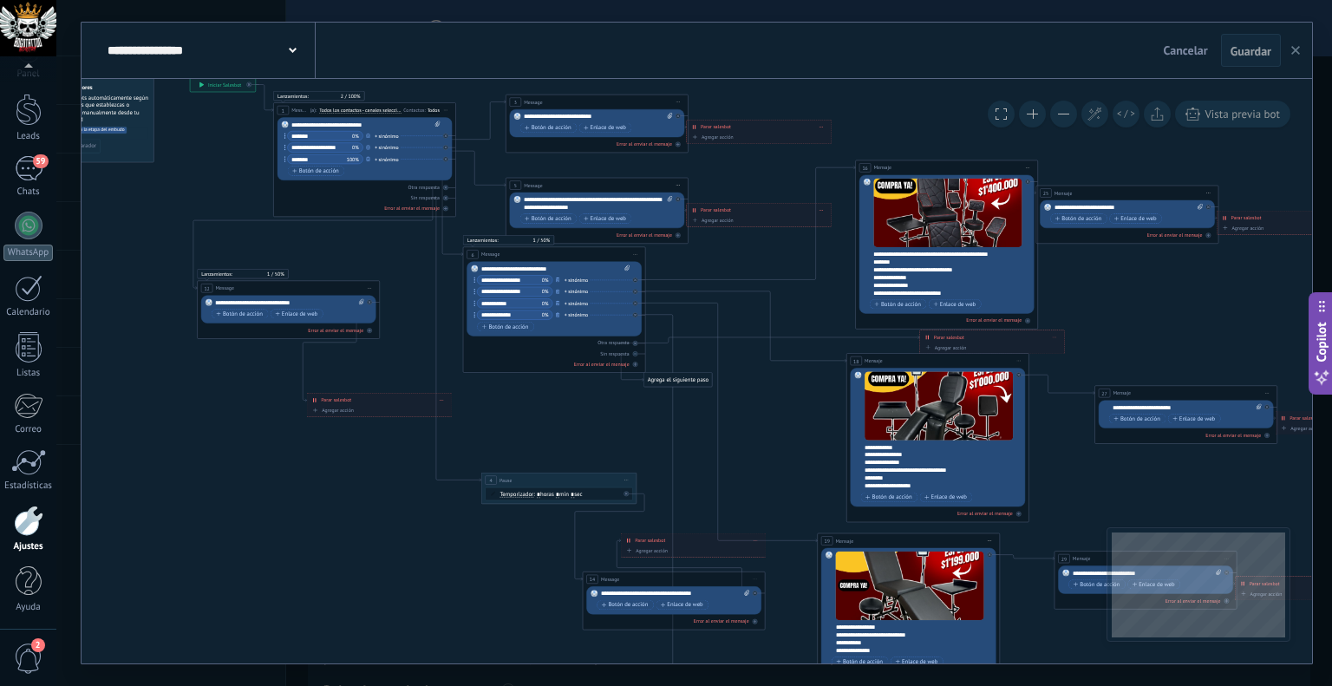
click at [1294, 52] on icon "button" at bounding box center [1295, 50] width 9 height 9
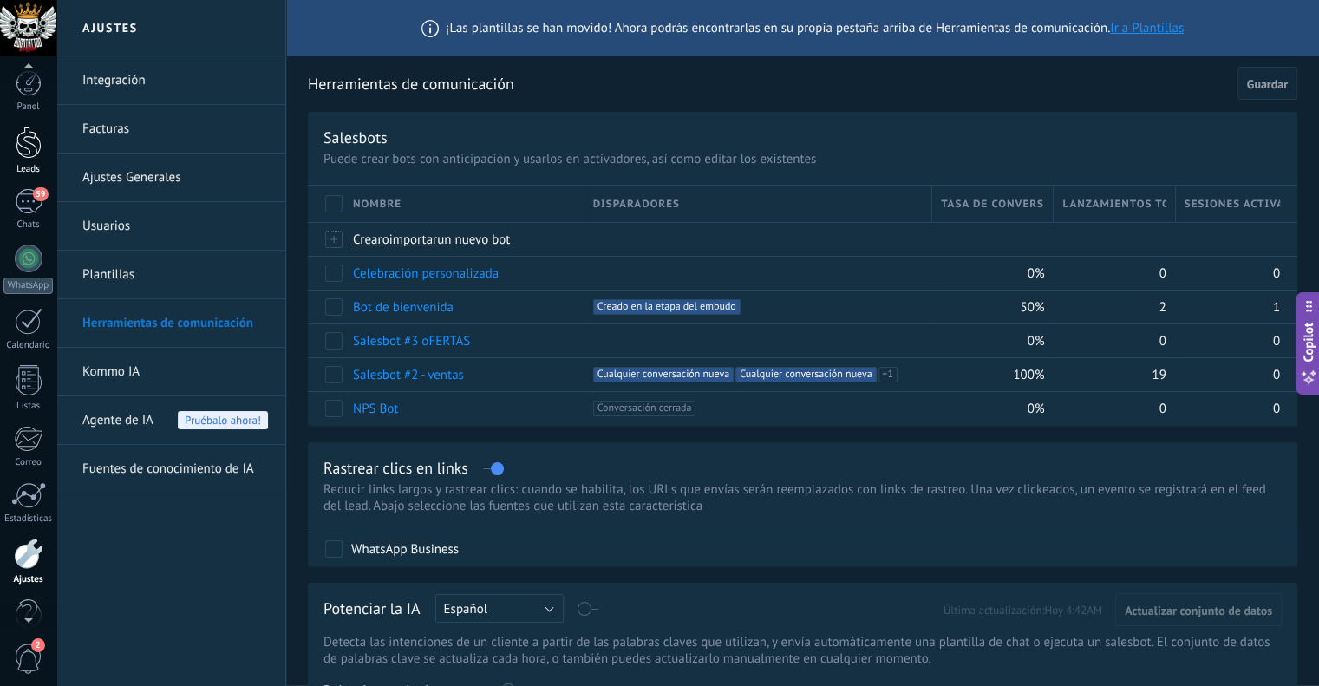
scroll to position [0, 0]
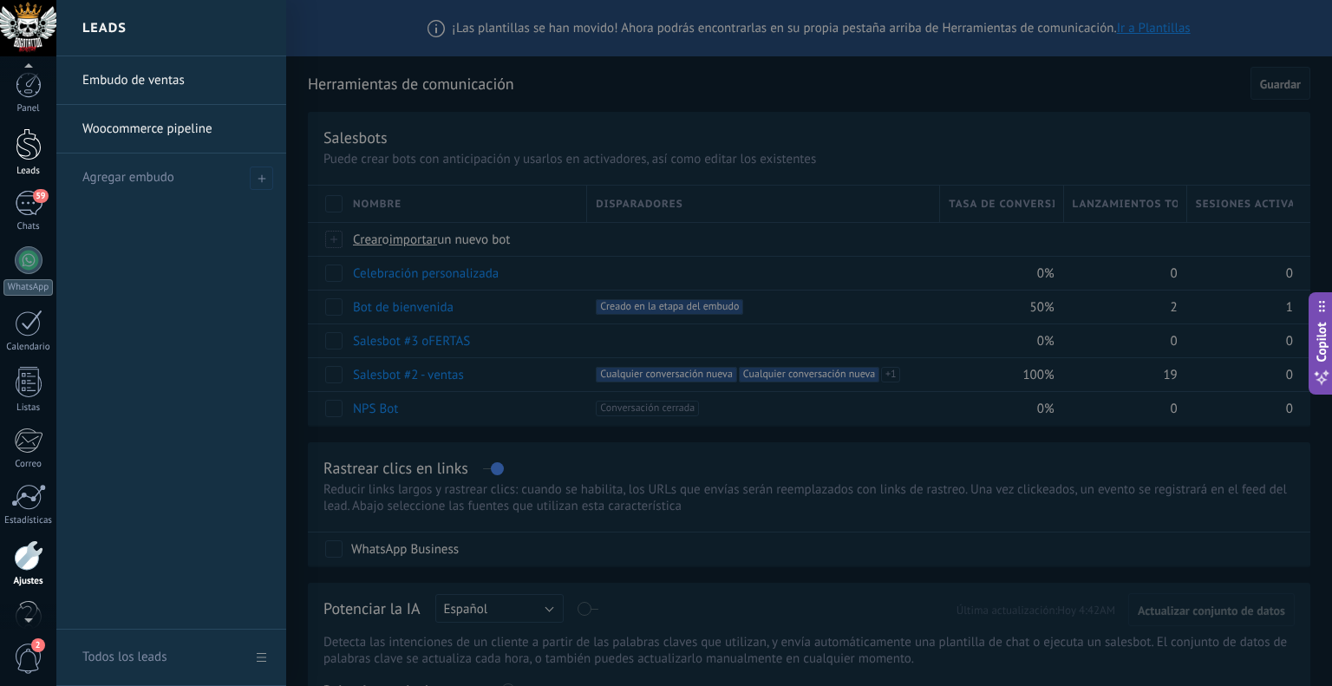
click at [30, 153] on div at bounding box center [29, 144] width 26 height 32
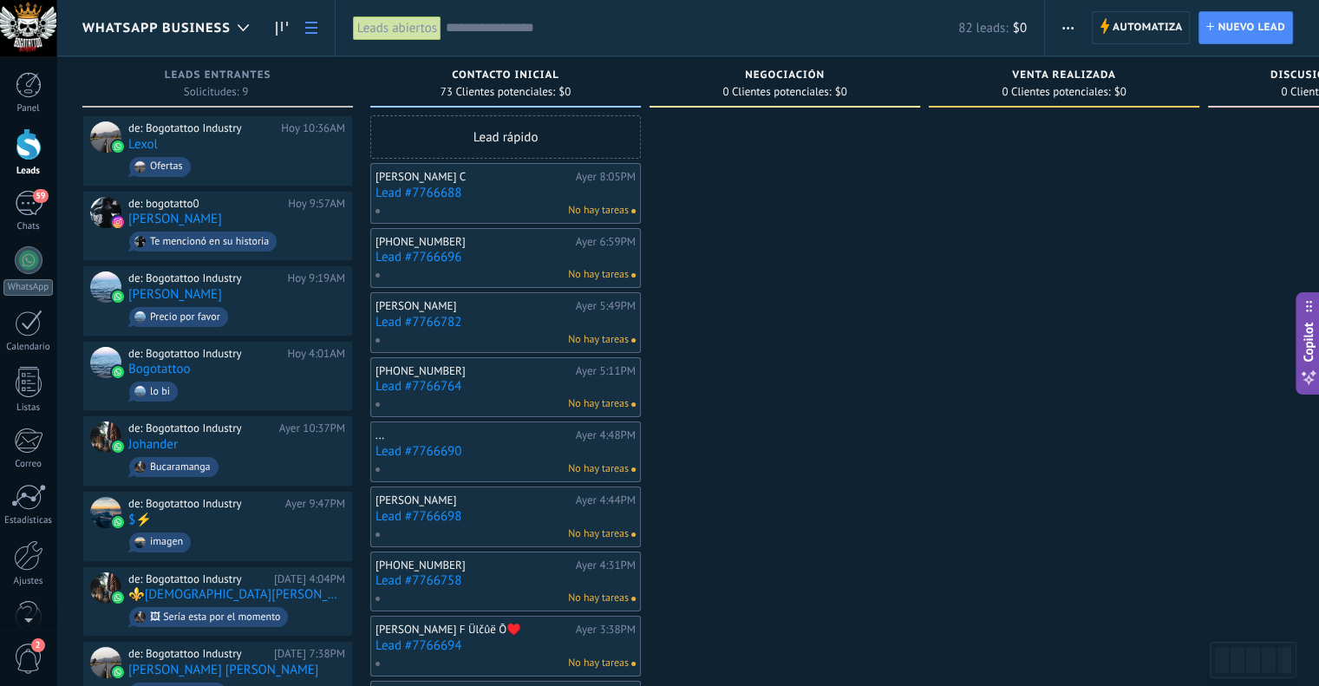
click at [312, 22] on use at bounding box center [311, 28] width 12 height 12
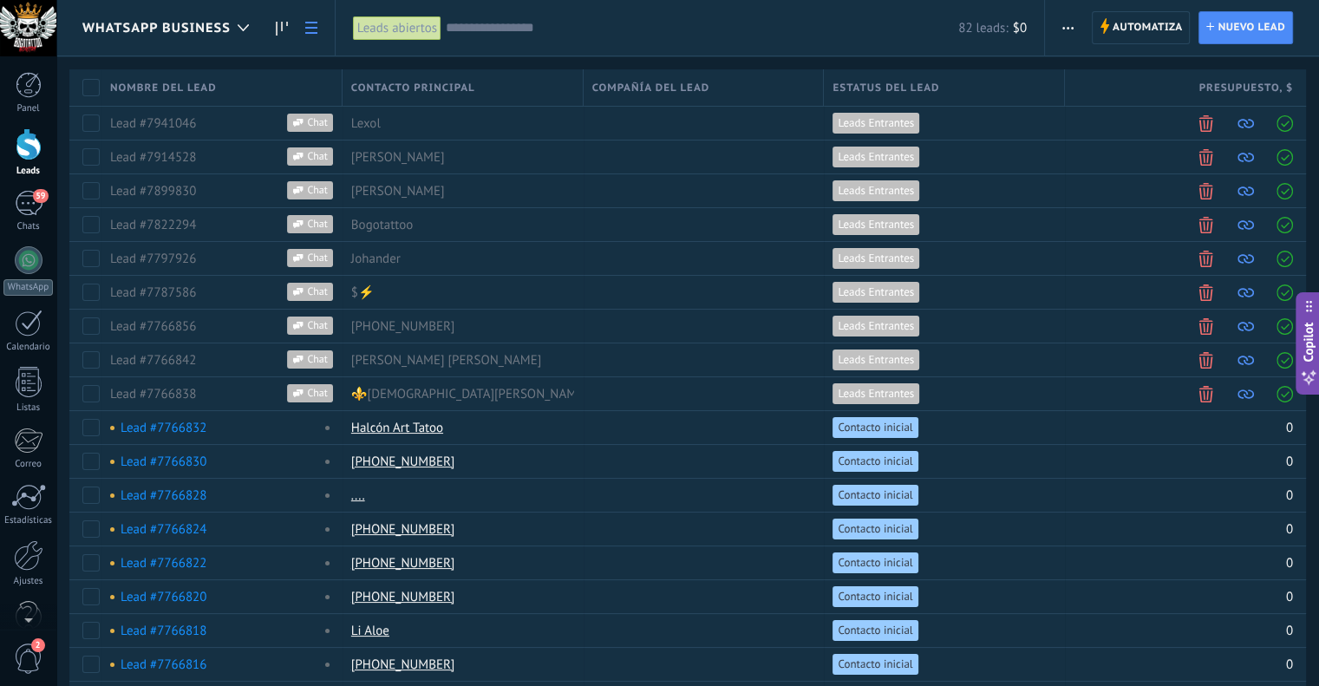
click at [1142, 20] on span "Automatiza" at bounding box center [1147, 27] width 70 height 31
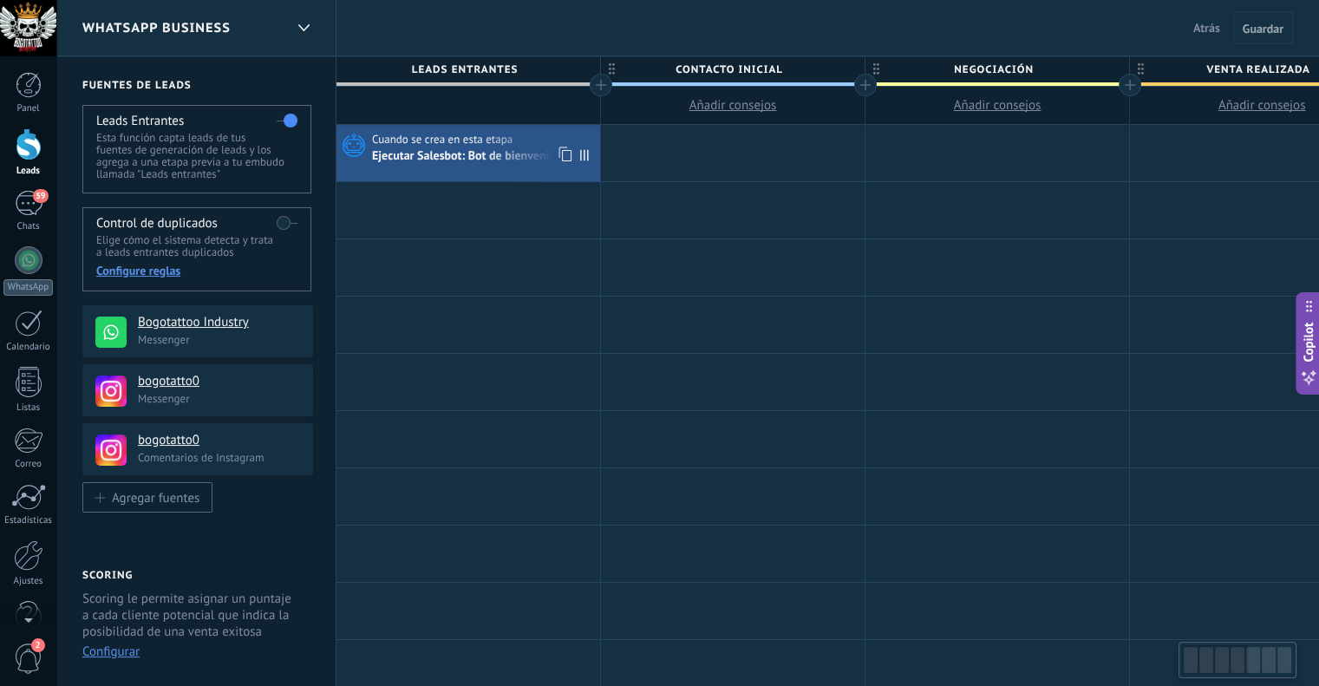
click at [495, 159] on div "Ejecutar Salesbot: Bot de bienvenida" at bounding box center [468, 157] width 192 height 16
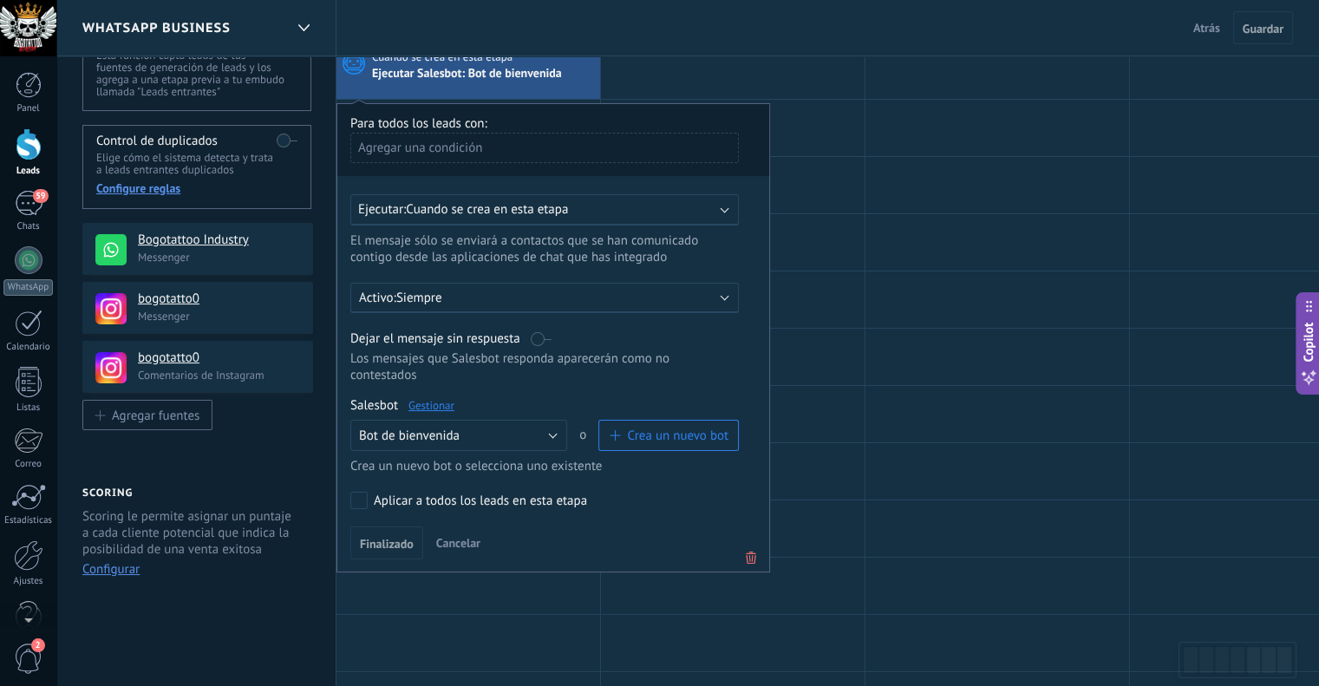
scroll to position [87, 0]
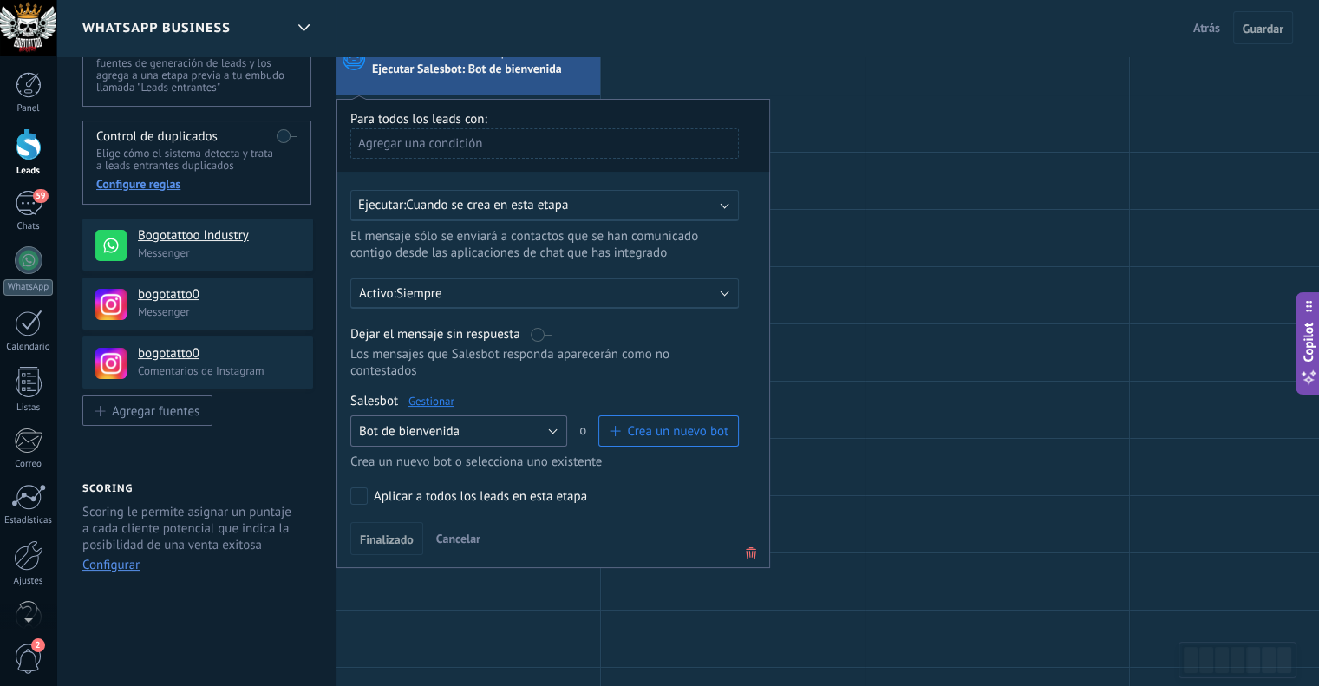
click at [525, 415] on button "Bot de bienvenida" at bounding box center [458, 430] width 217 height 31
click at [694, 487] on label "Aplicar a todos los leads en esta etapa" at bounding box center [541, 495] width 382 height 17
click at [401, 533] on span "Finalizado" at bounding box center [387, 539] width 54 height 12
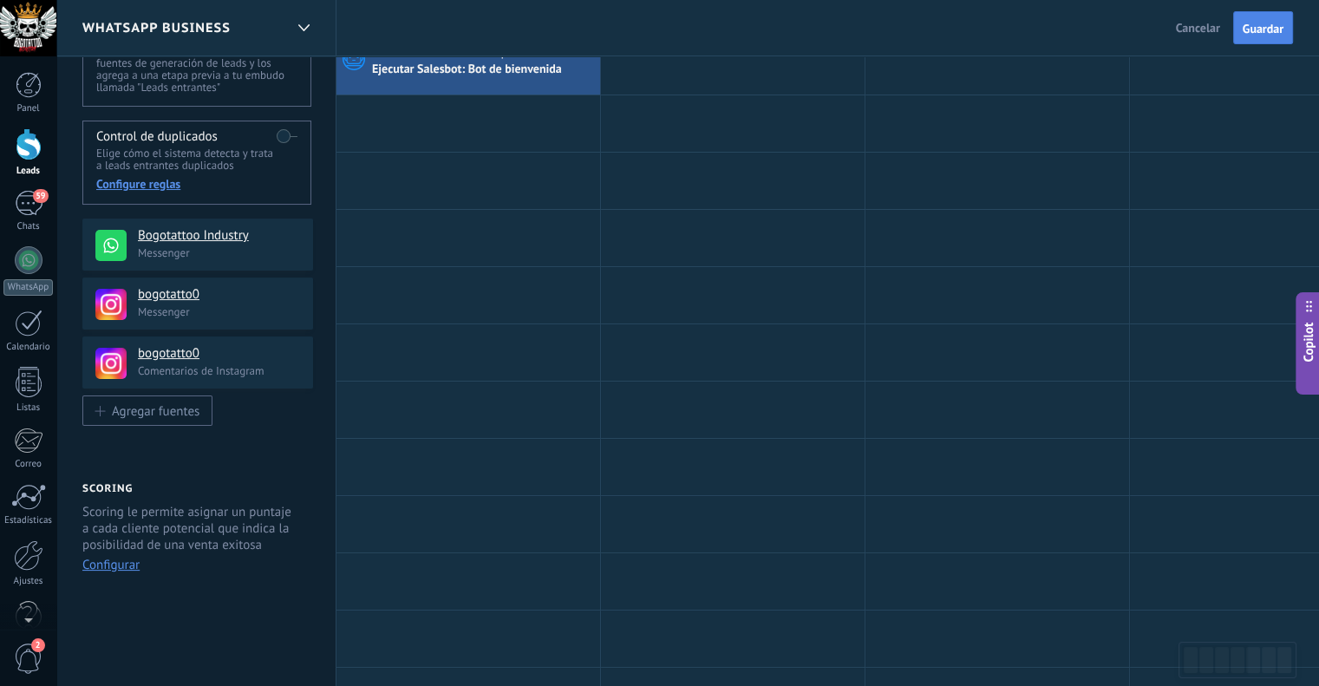
click at [1257, 26] on span "Guardar" at bounding box center [1262, 29] width 41 height 12
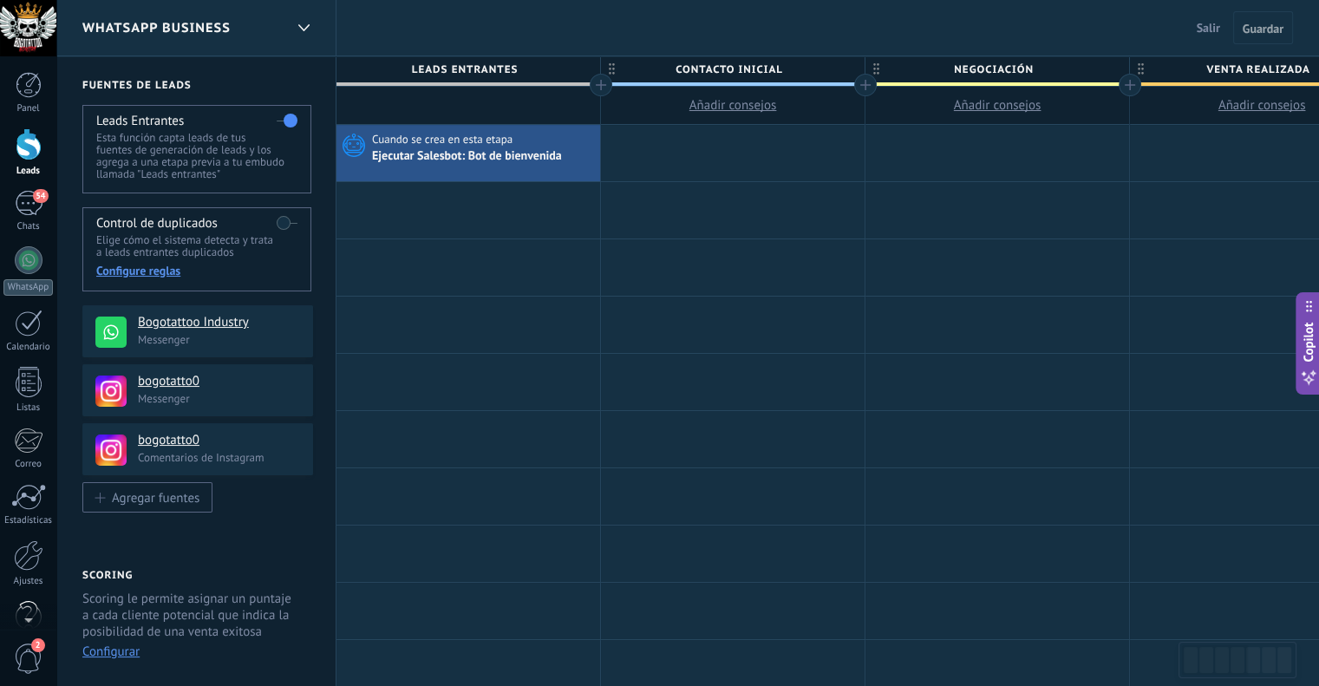
scroll to position [35, 0]
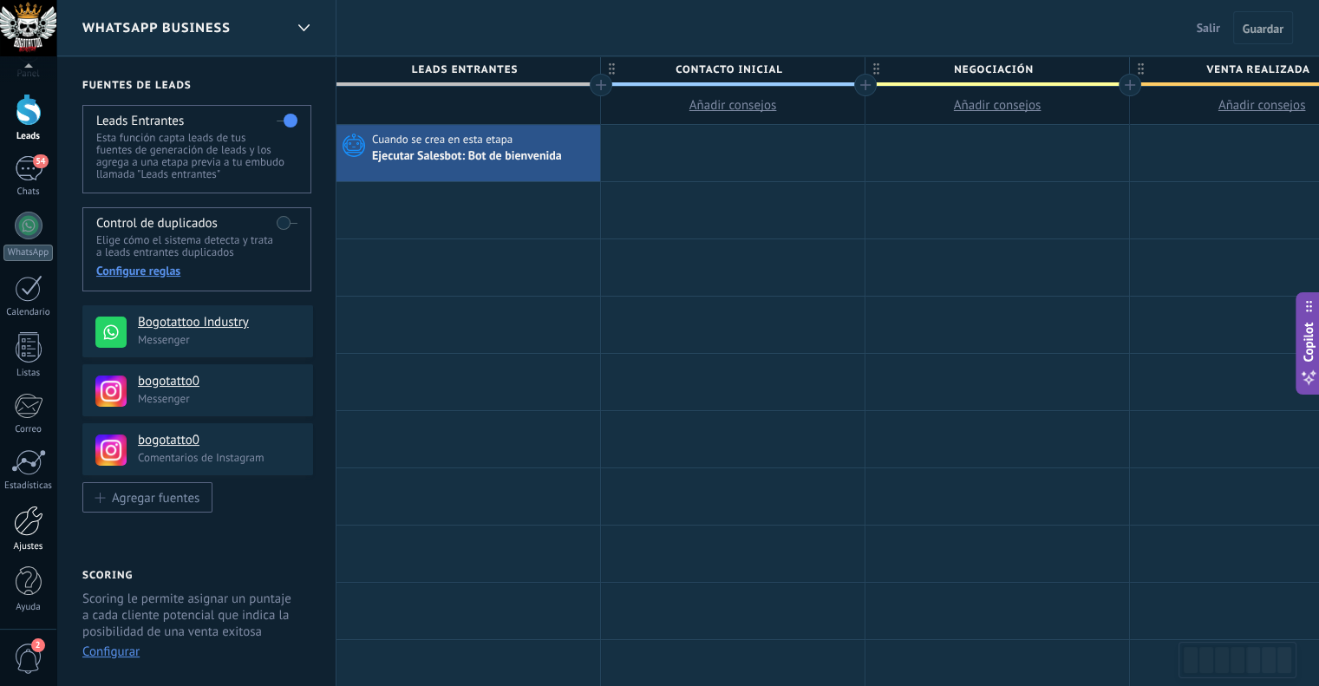
click at [38, 533] on div at bounding box center [28, 520] width 29 height 30
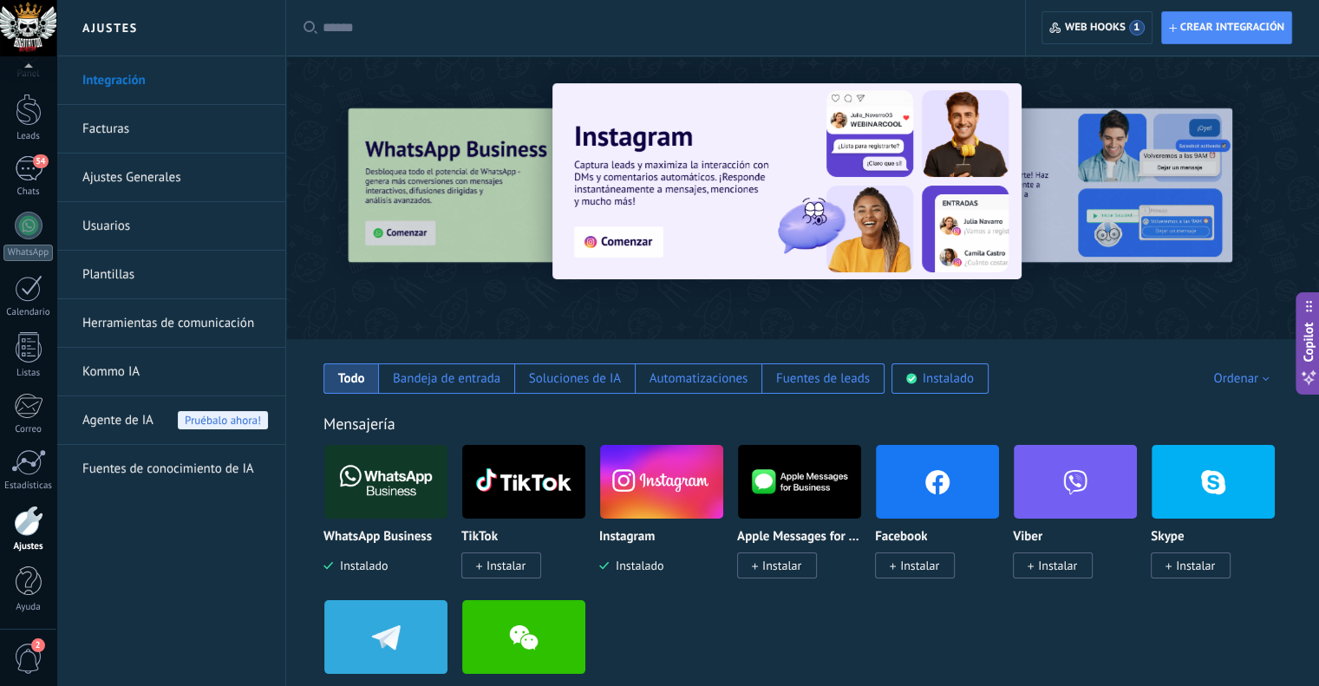
click at [129, 407] on span "Agente de IA" at bounding box center [117, 420] width 71 height 49
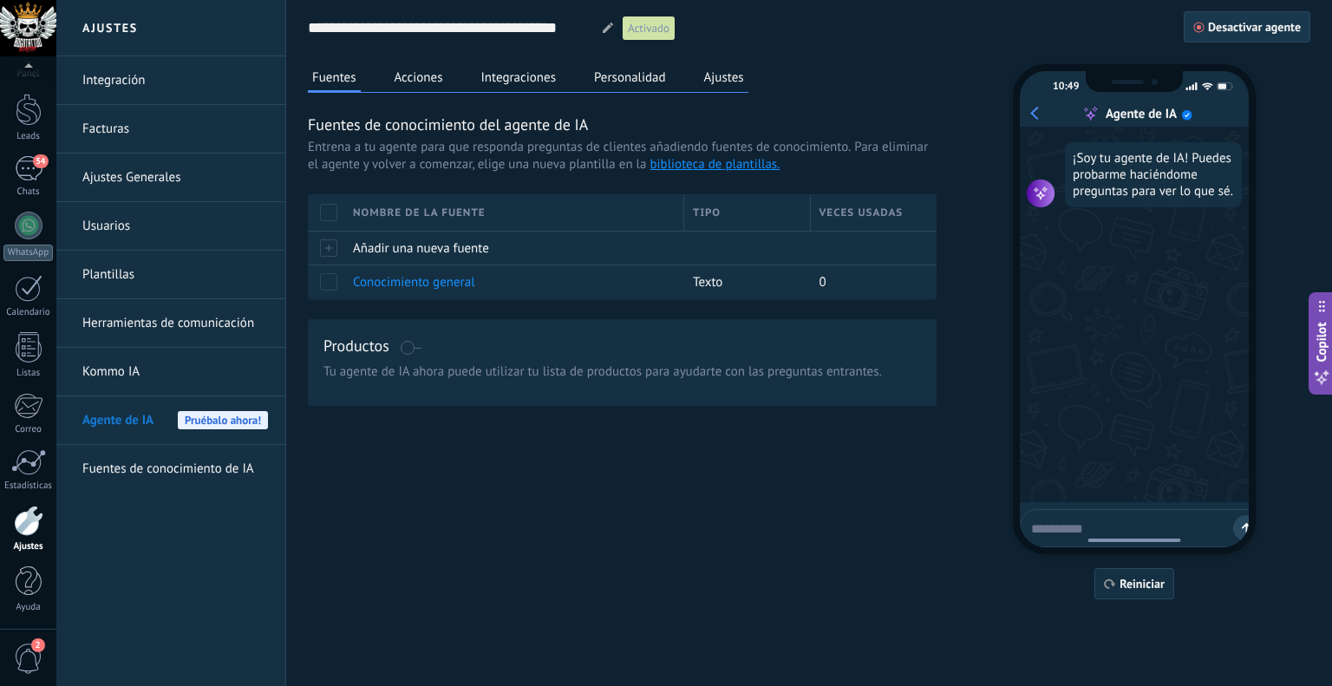
click at [1235, 23] on span "Desactivar agente" at bounding box center [1254, 27] width 93 height 12
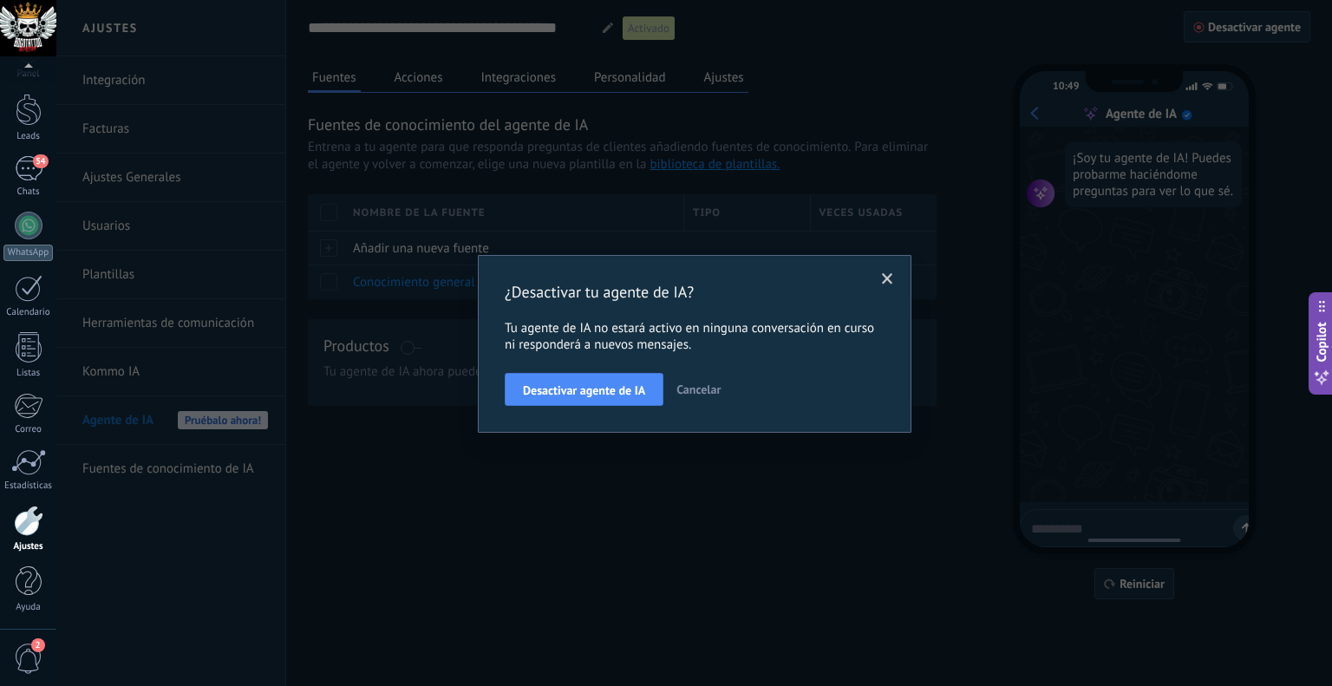
click at [590, 388] on span "Desactivar agente de IA" at bounding box center [584, 390] width 122 height 12
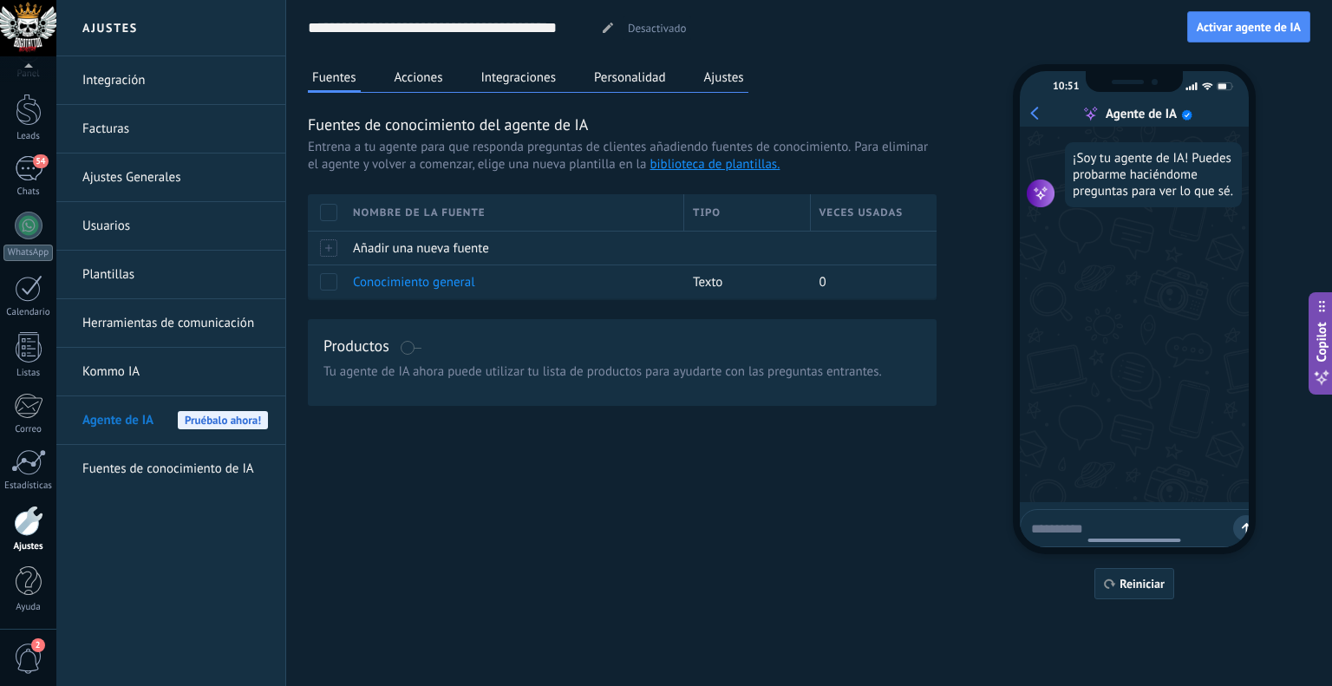
click at [440, 88] on button "Acciones" at bounding box center [418, 77] width 57 height 26
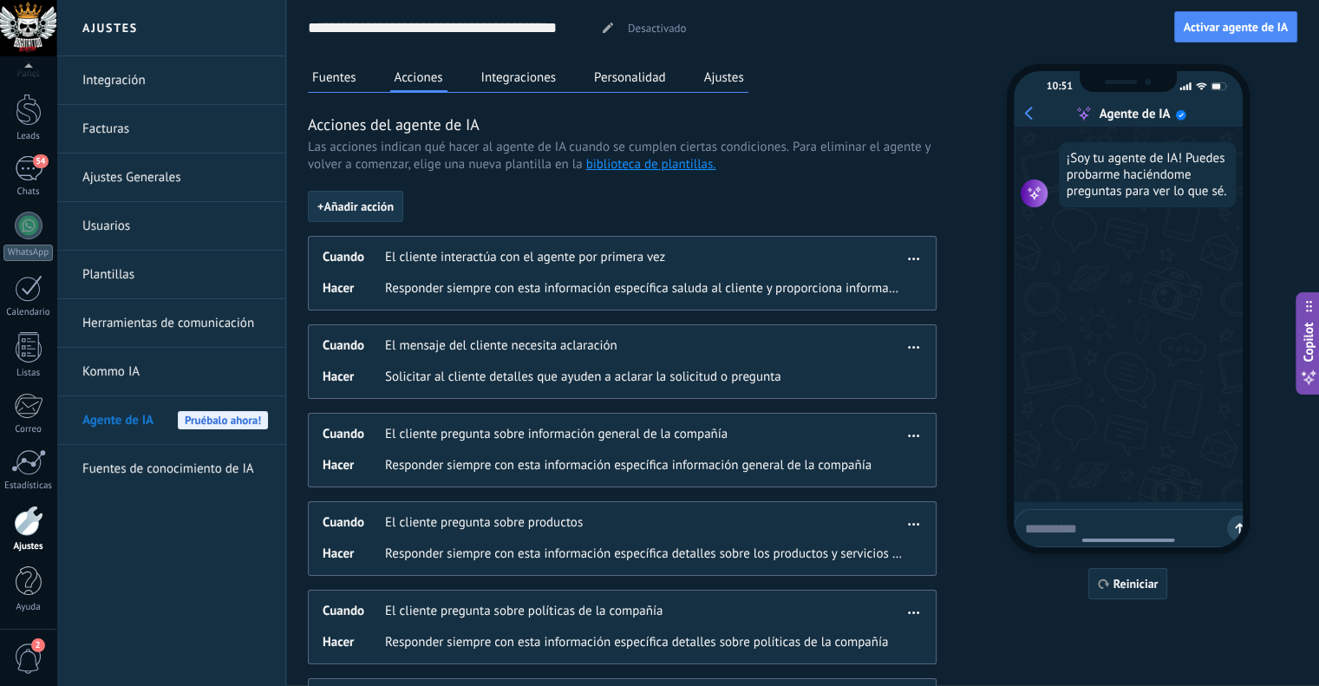
click at [388, 207] on span "+ Añadir acción" at bounding box center [355, 206] width 76 height 12
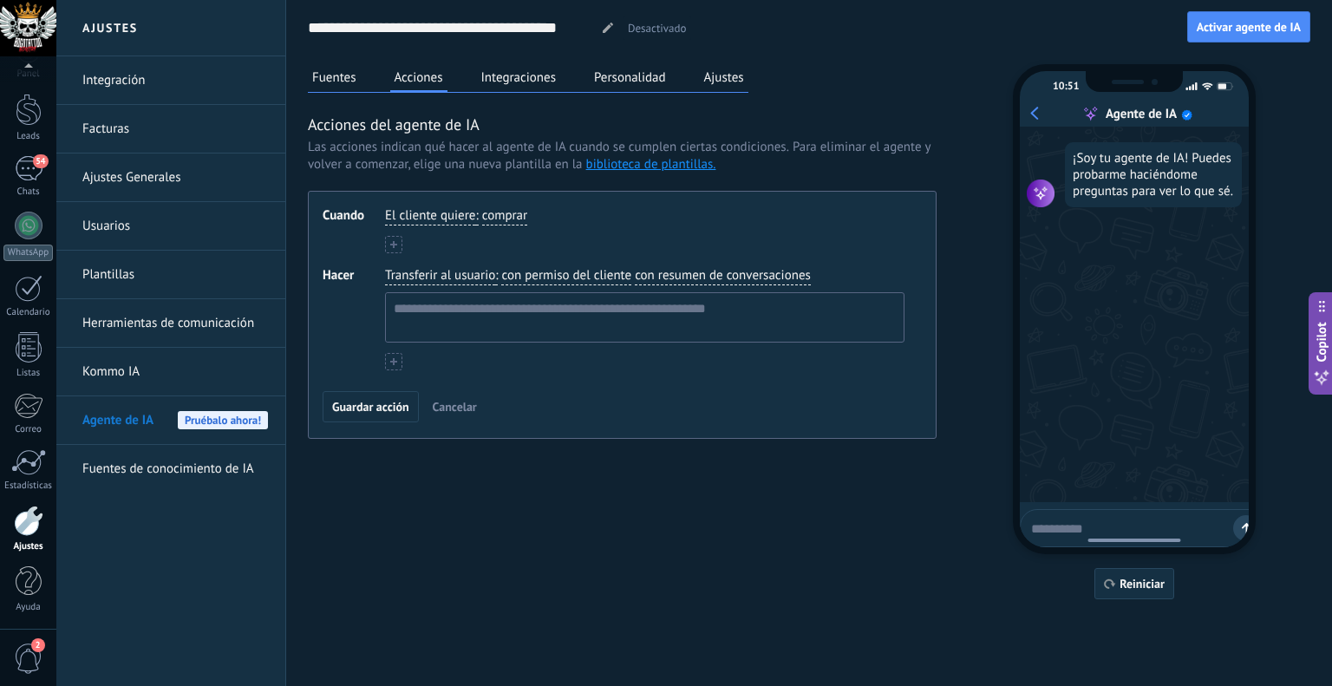
click at [501, 208] on span "comprar" at bounding box center [504, 215] width 45 height 17
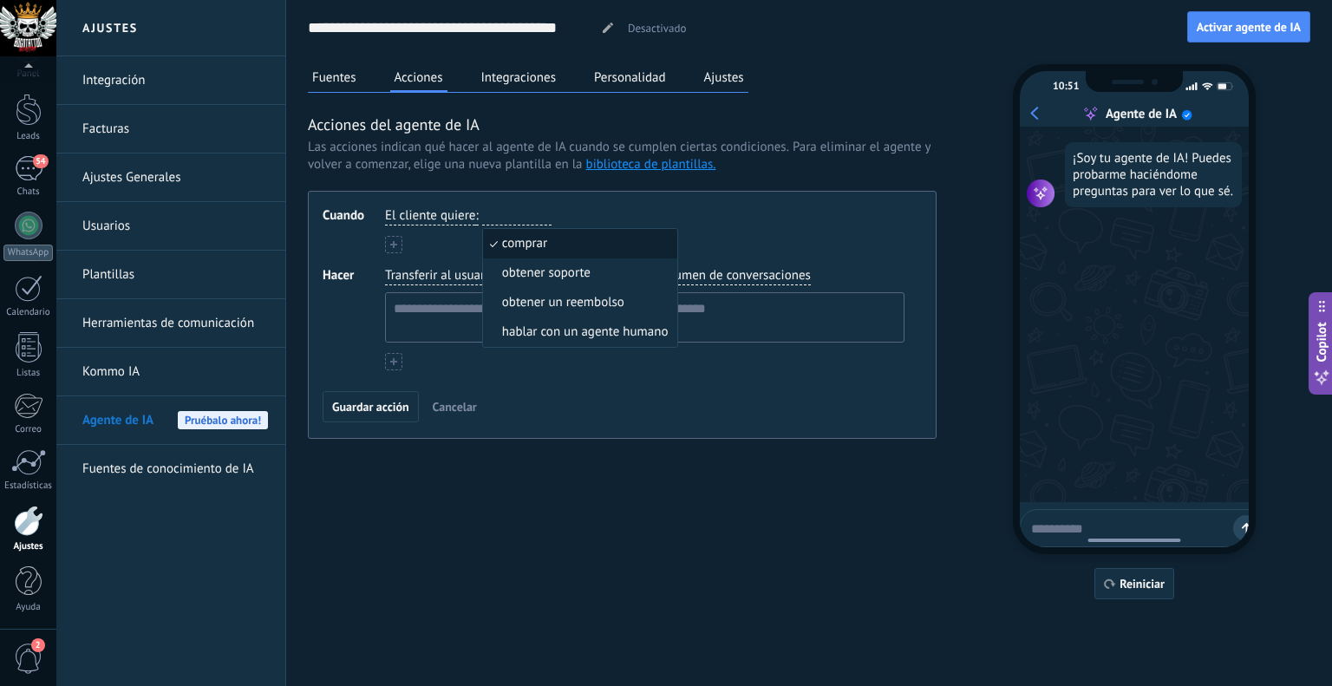
click at [584, 251] on li "comprar" at bounding box center [580, 243] width 195 height 29
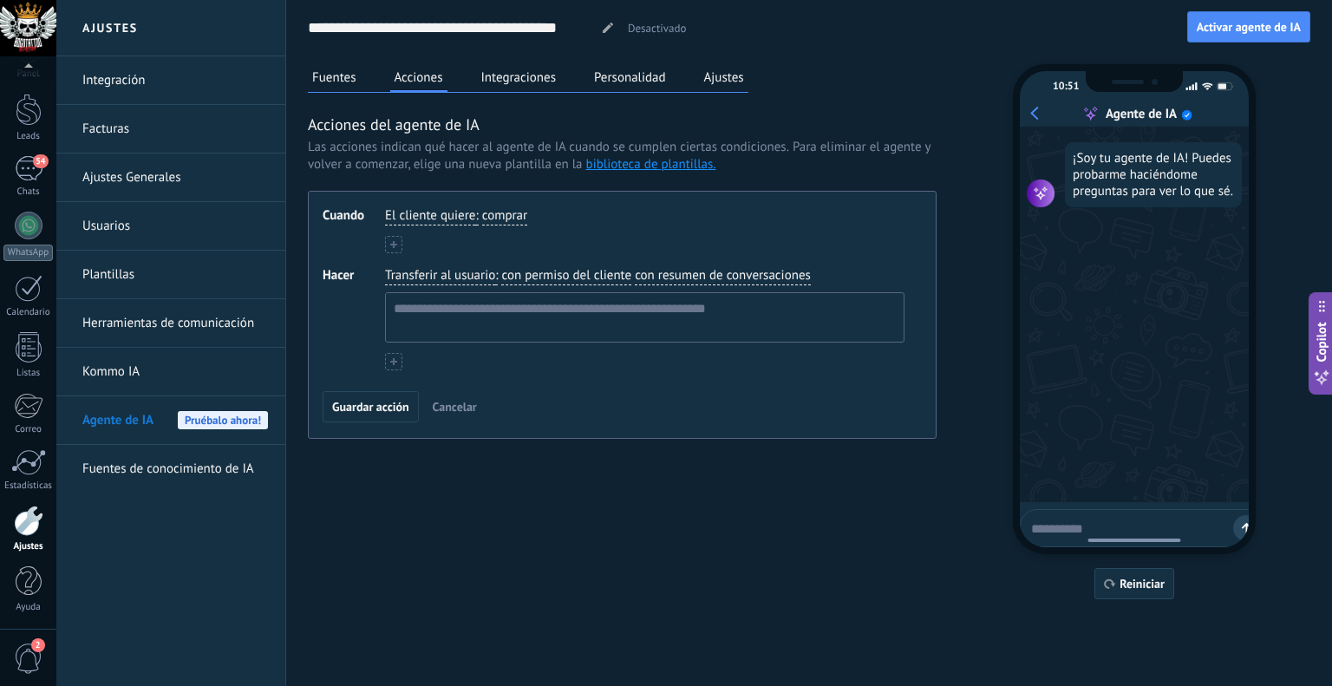
click at [505, 214] on span "comprar" at bounding box center [504, 215] width 45 height 17
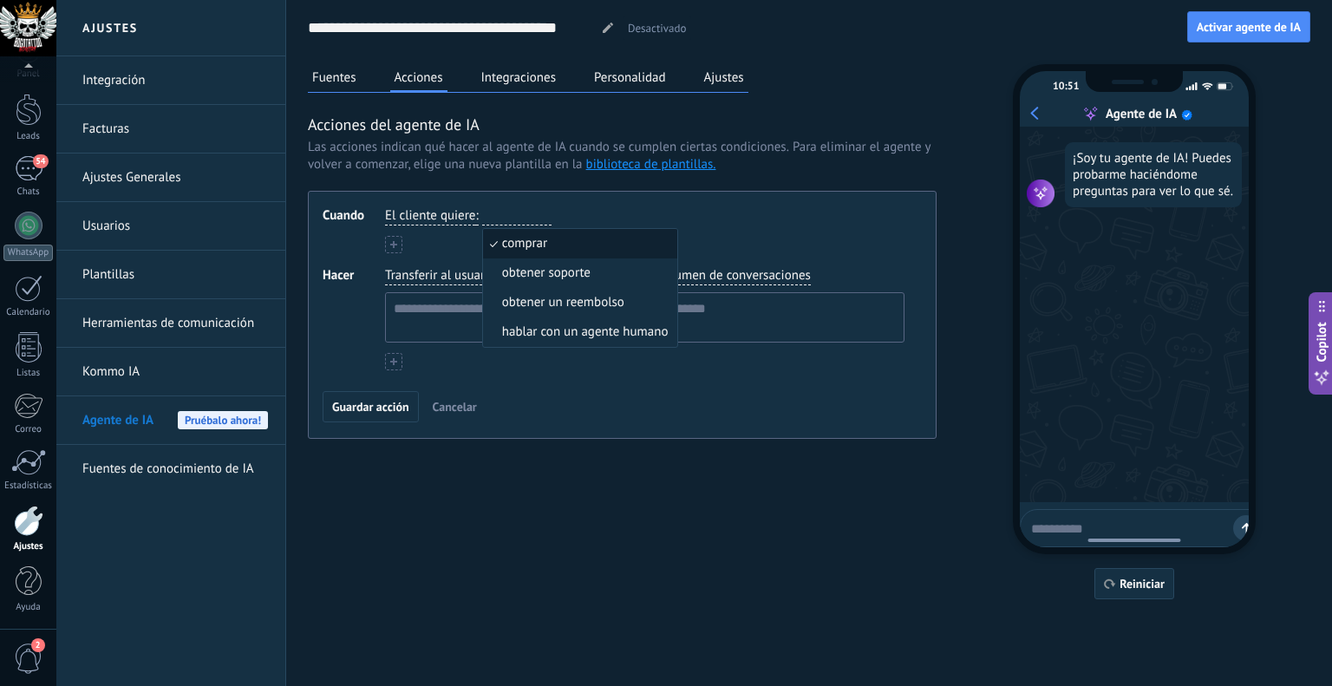
click at [682, 408] on div "Guardar acción Cancelar" at bounding box center [622, 406] width 599 height 31
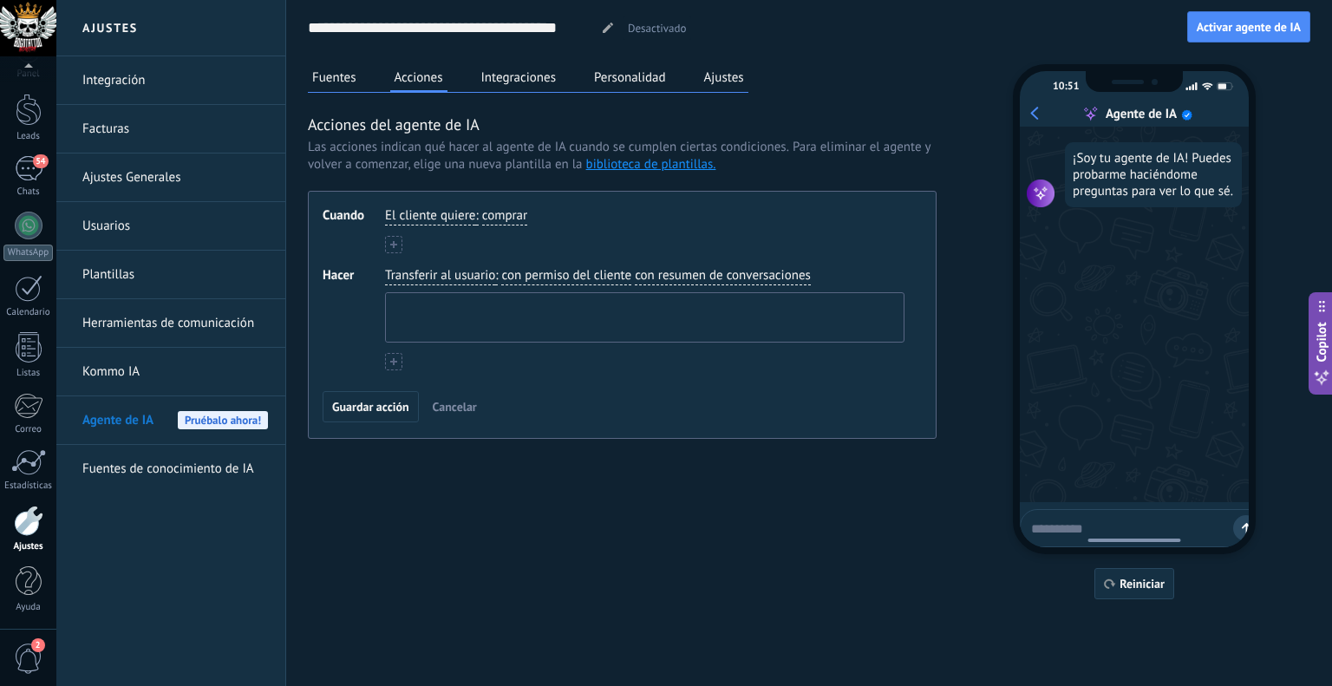
click at [642, 315] on textarea at bounding box center [643, 317] width 514 height 49
click at [390, 404] on span "Guardar acción" at bounding box center [370, 407] width 77 height 12
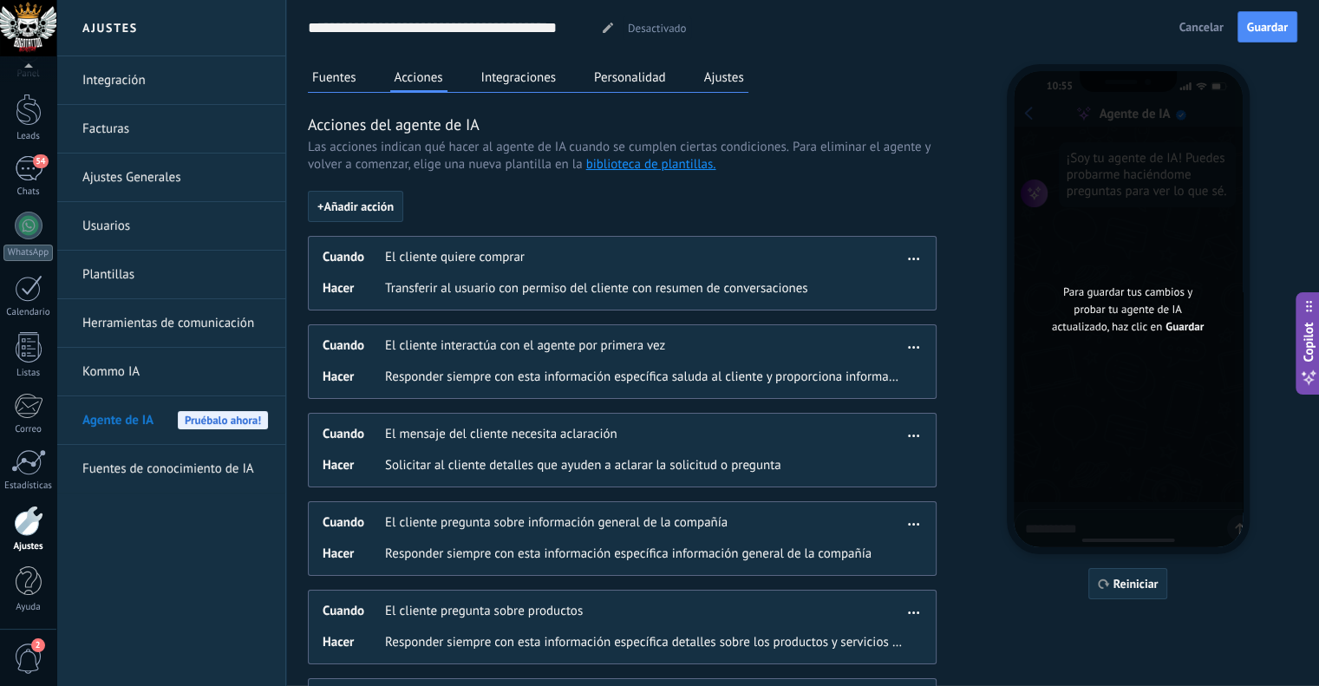
click at [518, 79] on button "Integraciones" at bounding box center [519, 77] width 84 height 26
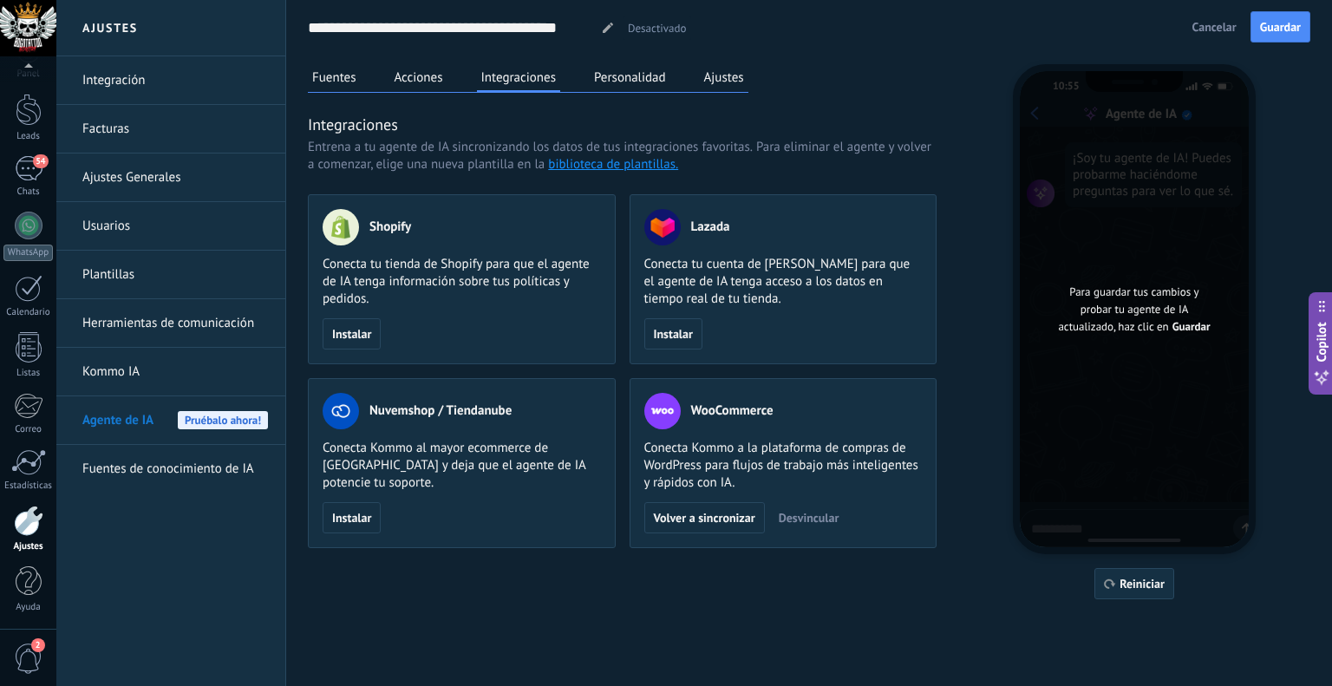
click at [604, 68] on button "Personalidad" at bounding box center [630, 77] width 81 height 26
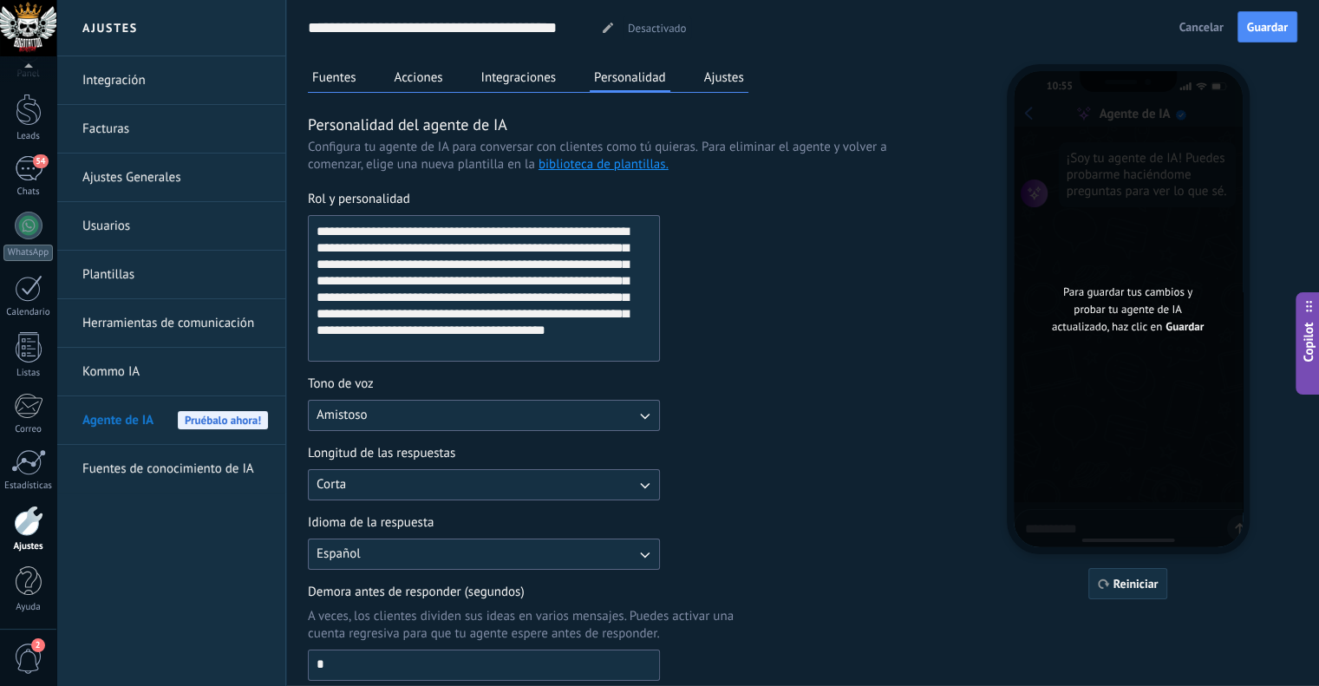
click at [733, 67] on button "Ajustes" at bounding box center [724, 77] width 49 height 26
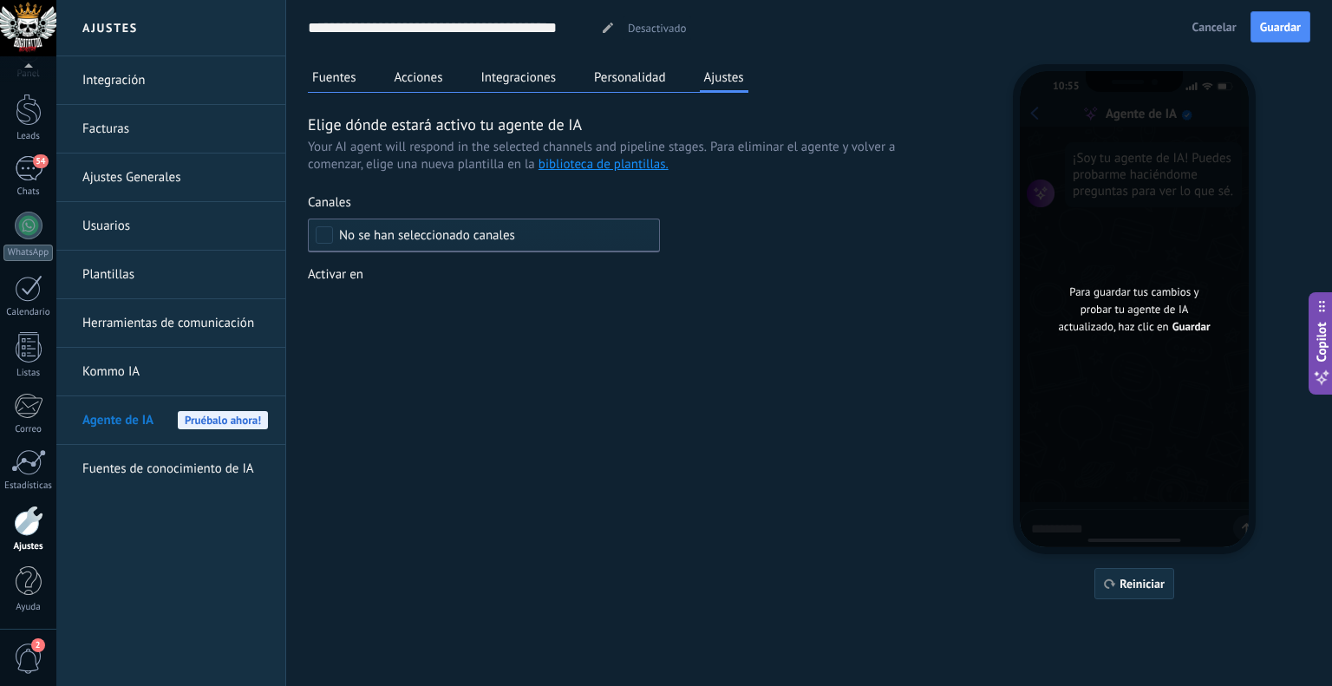
click at [0, 0] on div "Leads Entrantes Contacto inicial Negociación VENTA REALIZADA Discusión de contr…" at bounding box center [0, 0] width 0 height 0
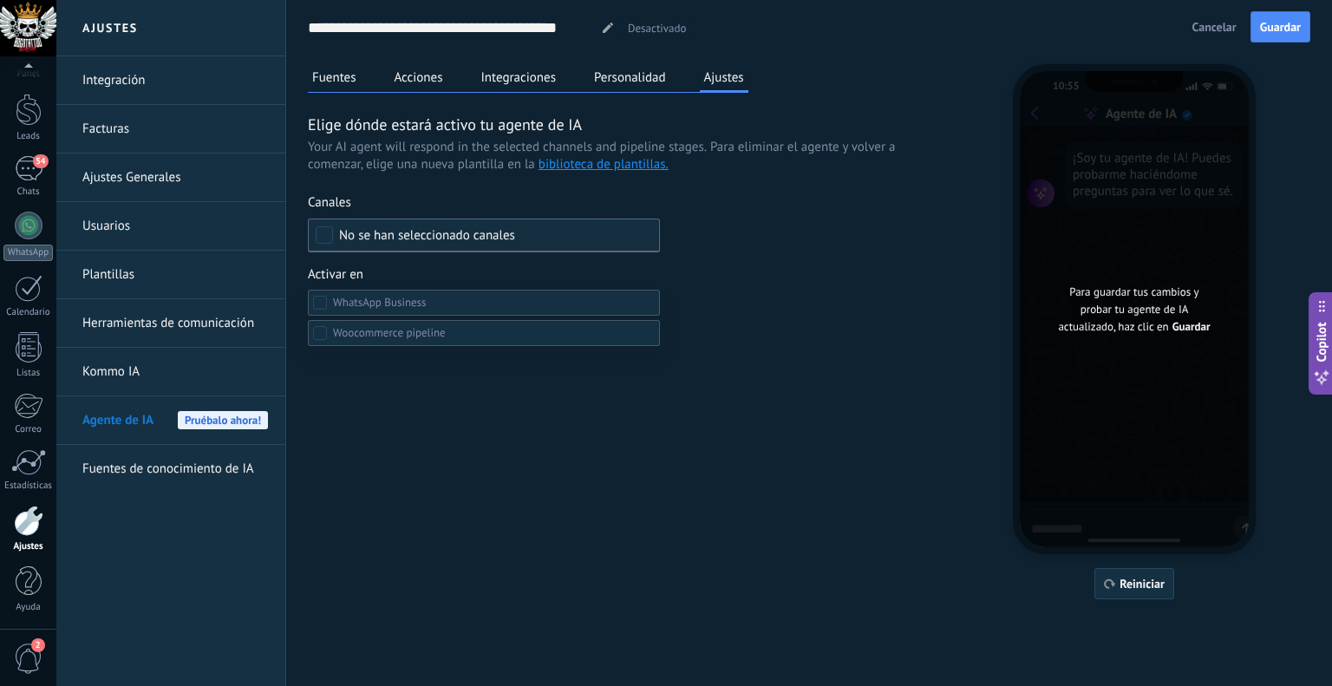
click at [395, 265] on div at bounding box center [693, 343] width 1275 height 686
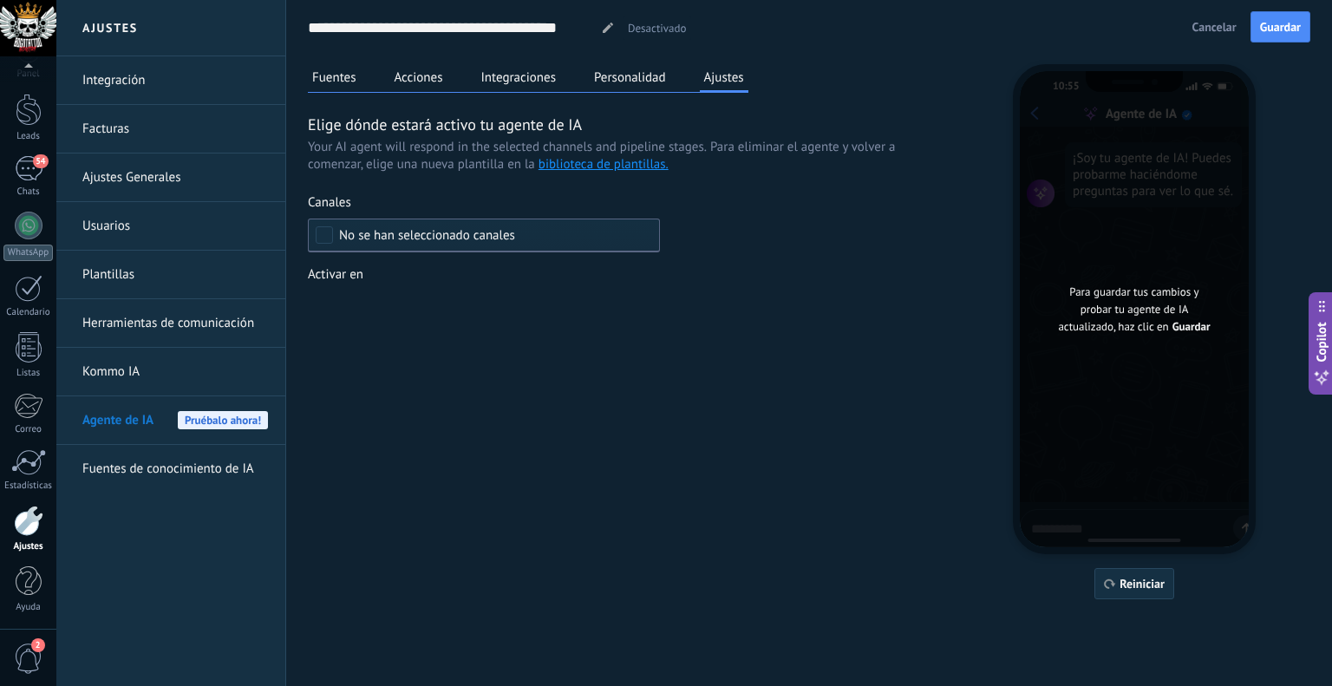
click at [395, 235] on span "No se han seleccionado canales" at bounding box center [427, 235] width 176 height 13
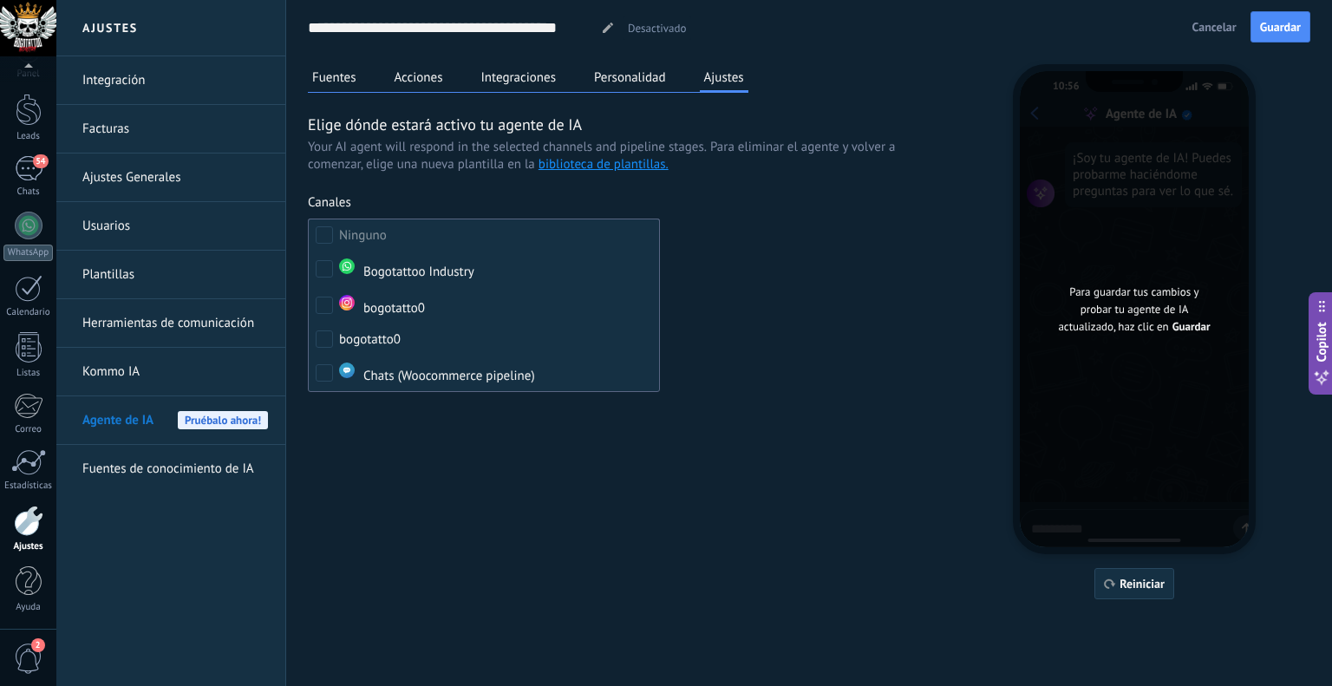
click at [375, 209] on div "Canales" at bounding box center [484, 202] width 352 height 17
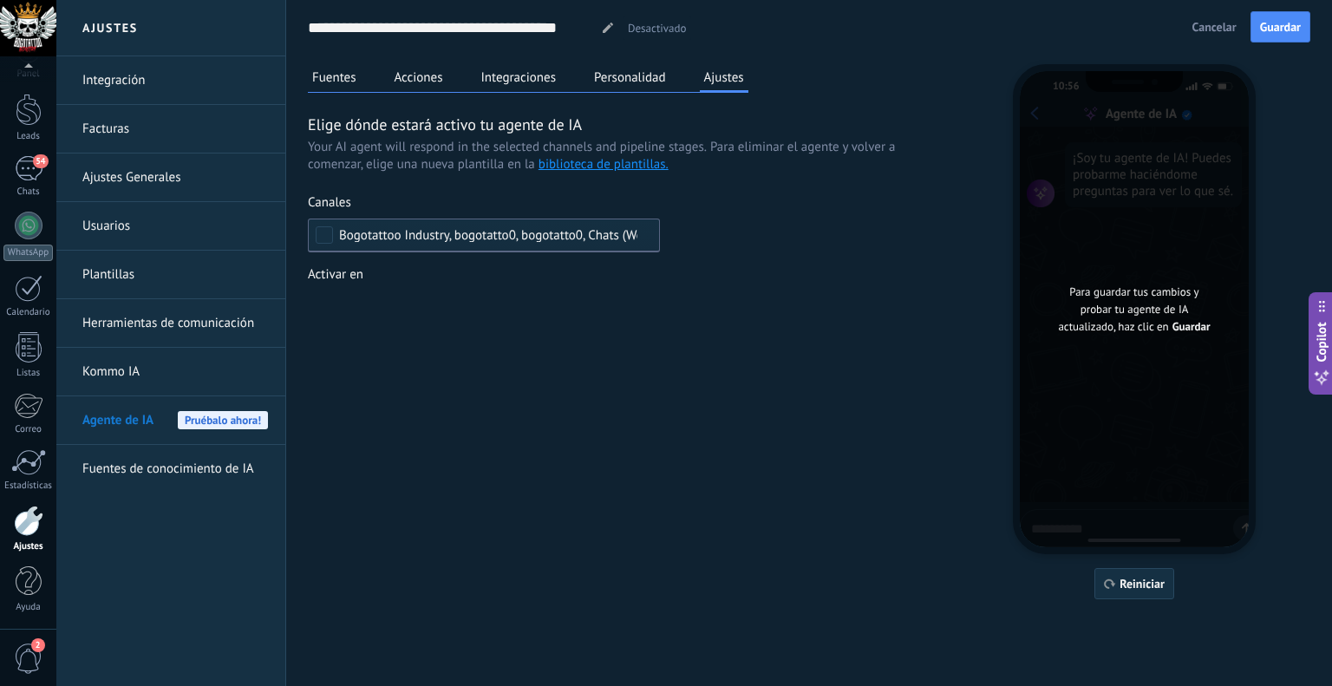
click at [0, 0] on div "Leads Entrantes Contacto inicial Negociación VENTA REALIZADA Discusión de contr…" at bounding box center [0, 0] width 0 height 0
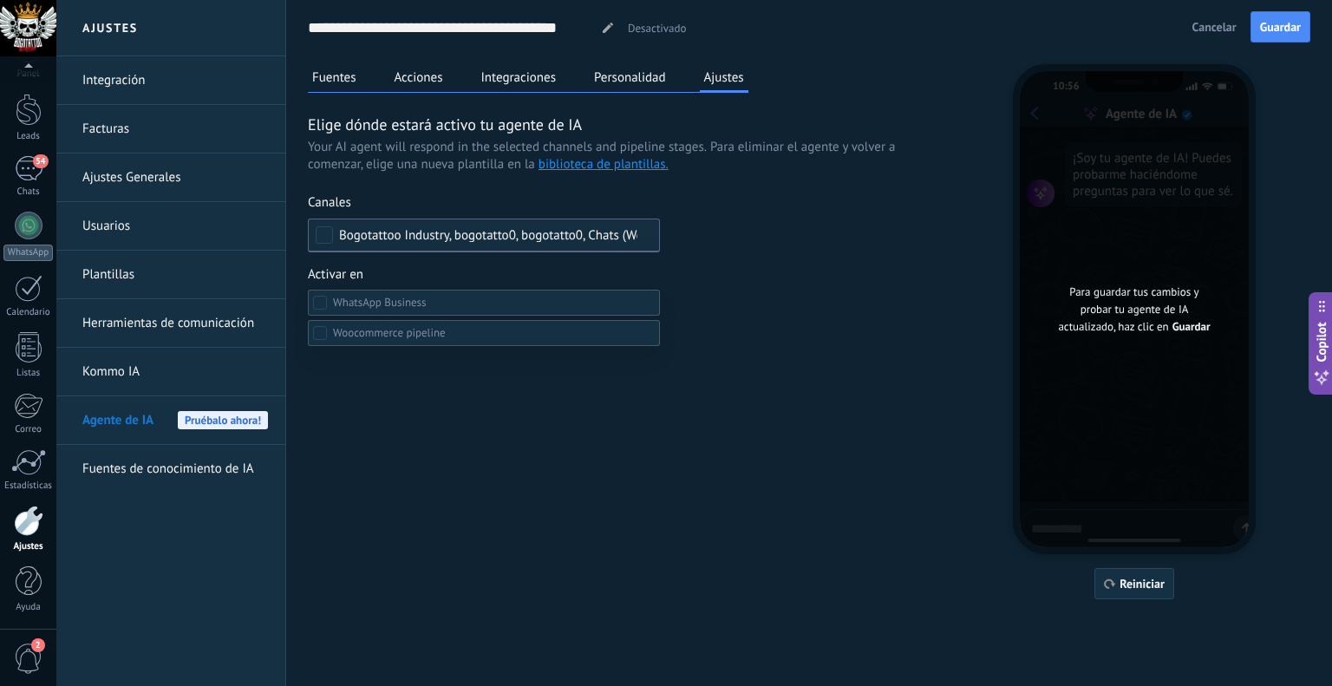
click at [701, 292] on div at bounding box center [693, 343] width 1275 height 686
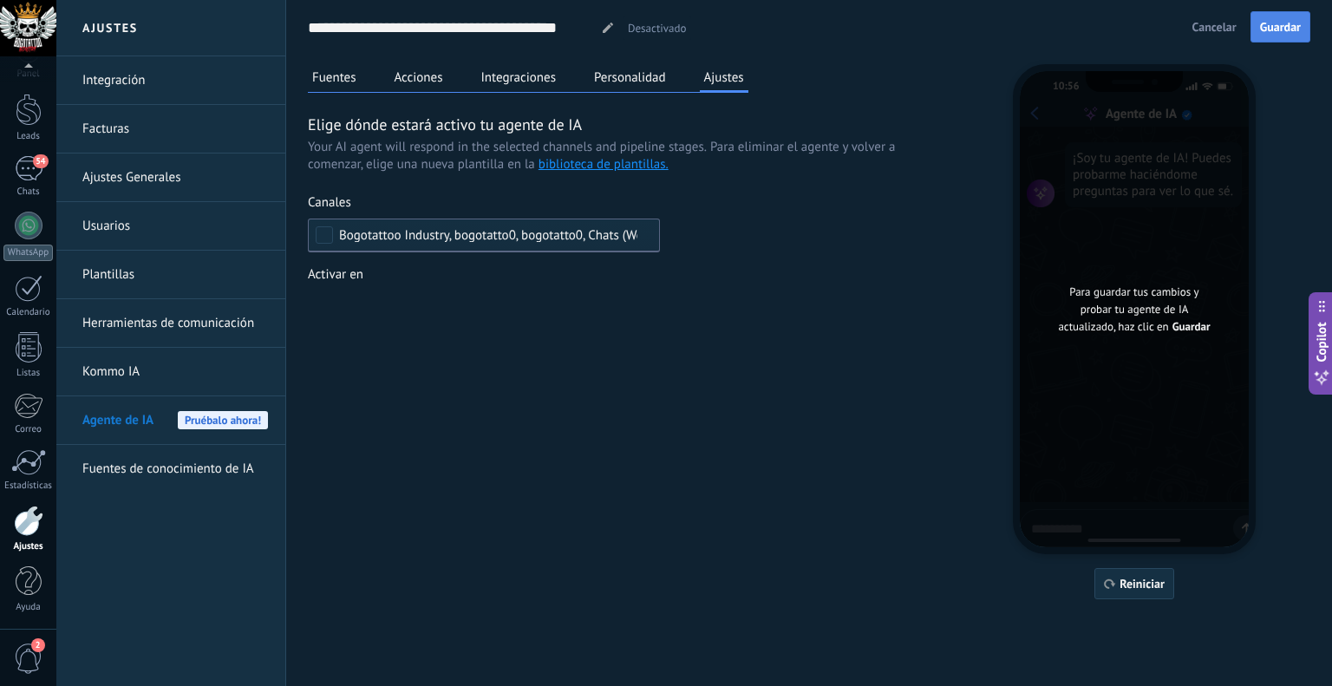
click at [1290, 30] on span "Guardar" at bounding box center [1280, 27] width 41 height 12
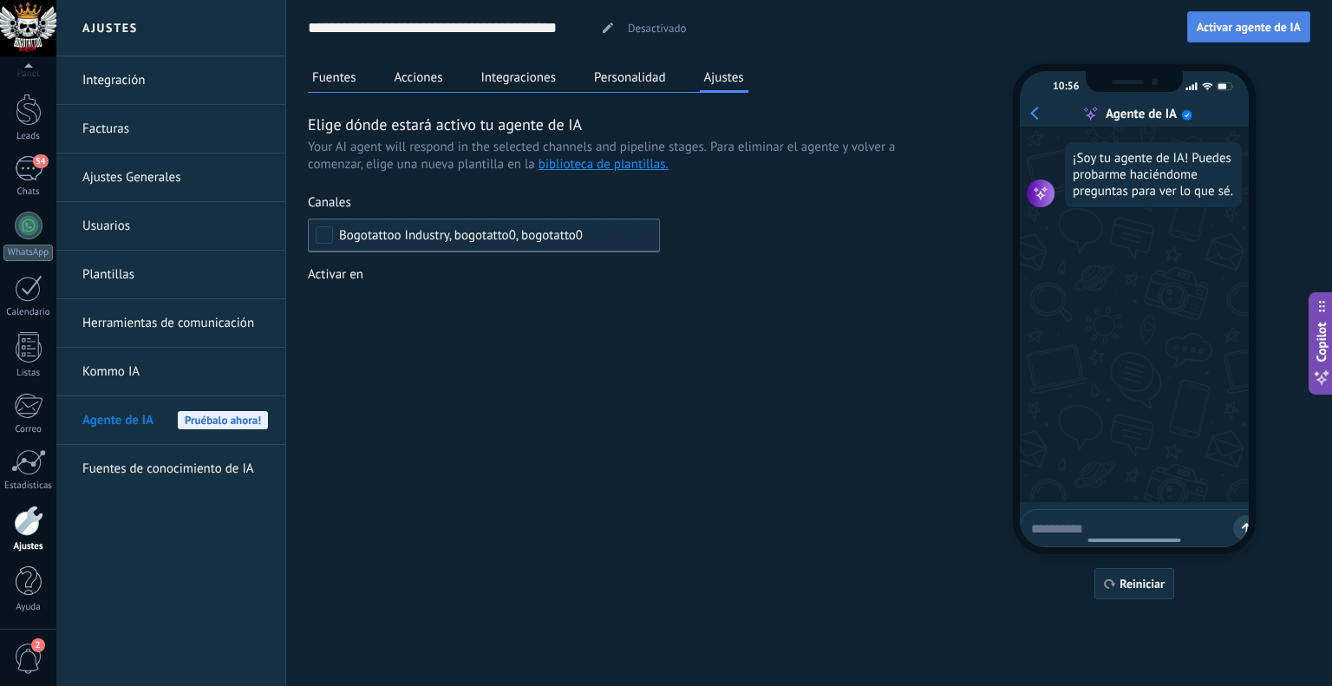
click at [1283, 29] on span "Activar agente de IA" at bounding box center [1248, 27] width 104 height 12
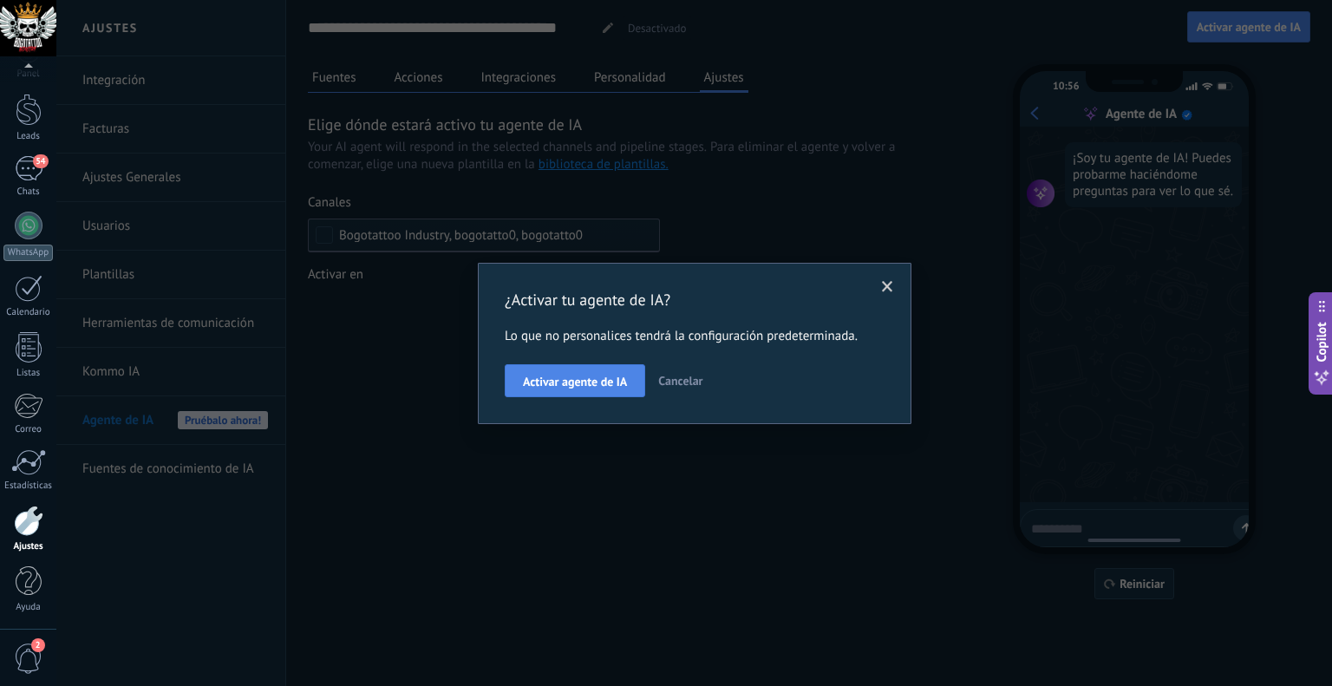
click at [571, 388] on span "Activar agente de IA" at bounding box center [575, 381] width 104 height 12
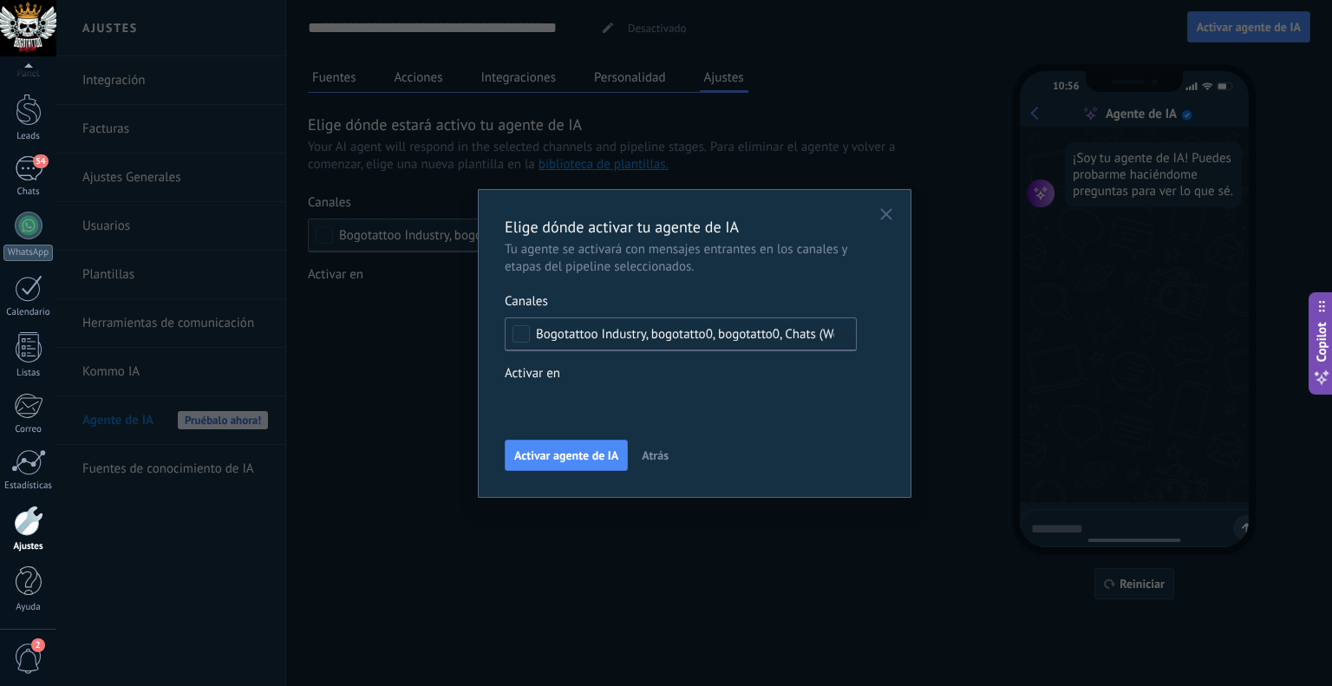
click at [0, 0] on div "Leads Entrantes Contacto inicial Negociación VENTA REALIZADA Discusión de contr…" at bounding box center [0, 0] width 0 height 0
click at [662, 367] on div at bounding box center [693, 343] width 1275 height 686
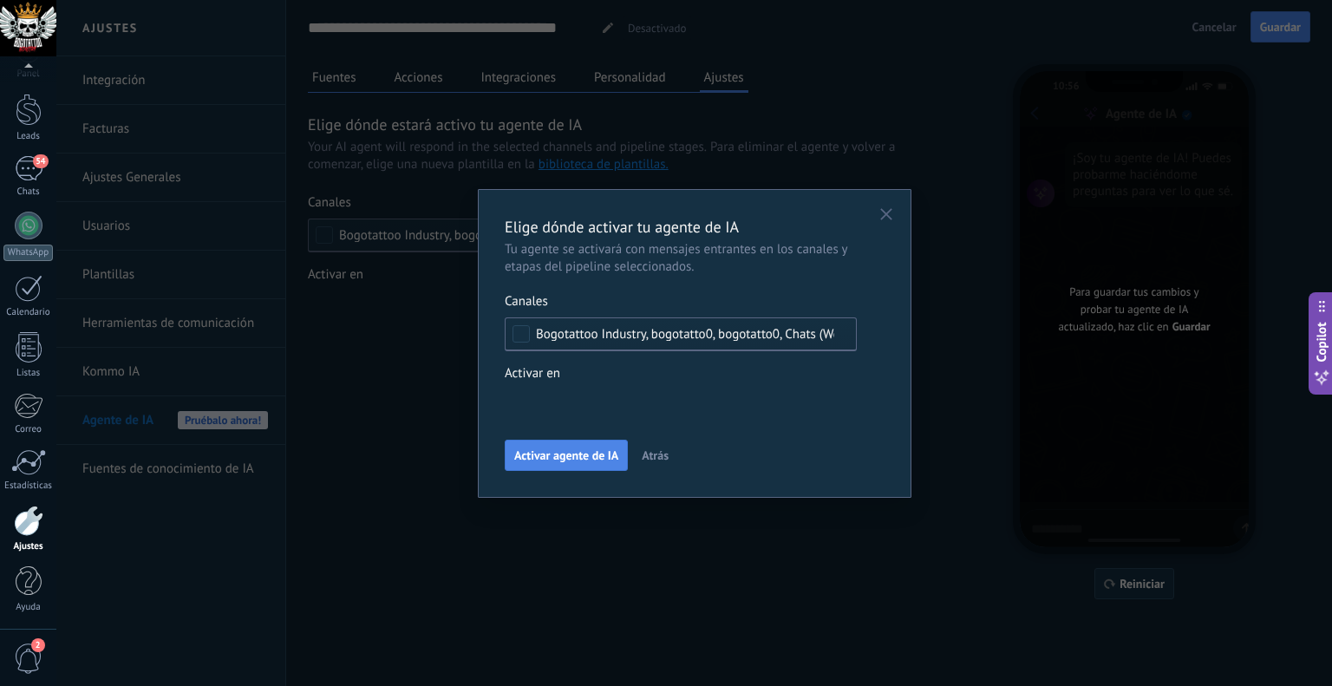
click at [595, 453] on span "Activar agente de IA" at bounding box center [566, 455] width 104 height 12
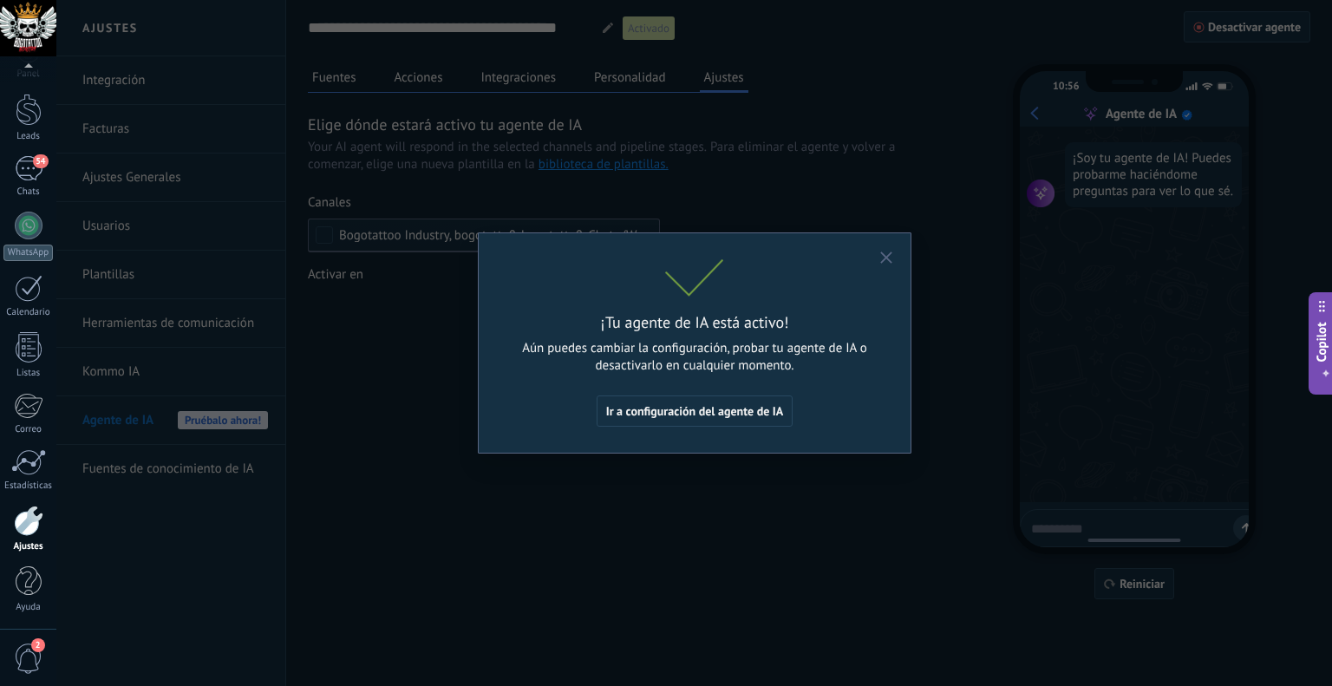
click at [881, 252] on icon "button" at bounding box center [886, 257] width 12 height 12
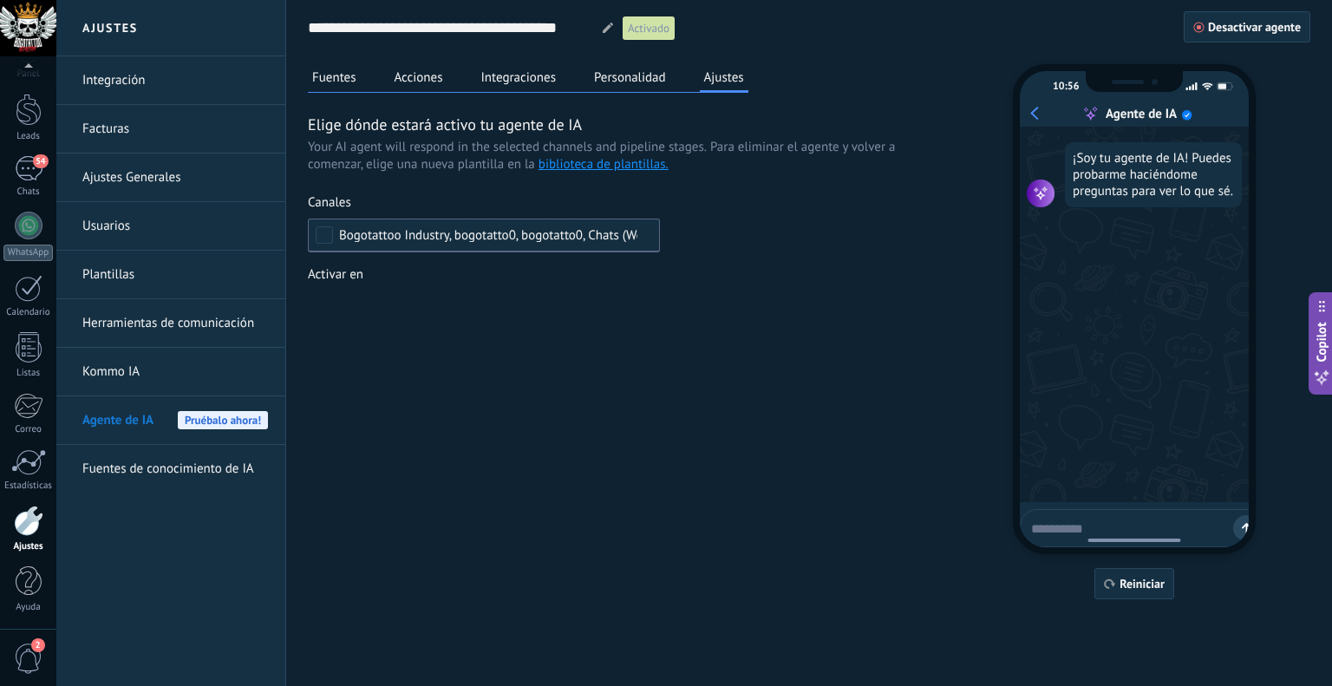
click at [442, 74] on button "Acciones" at bounding box center [418, 77] width 57 height 26
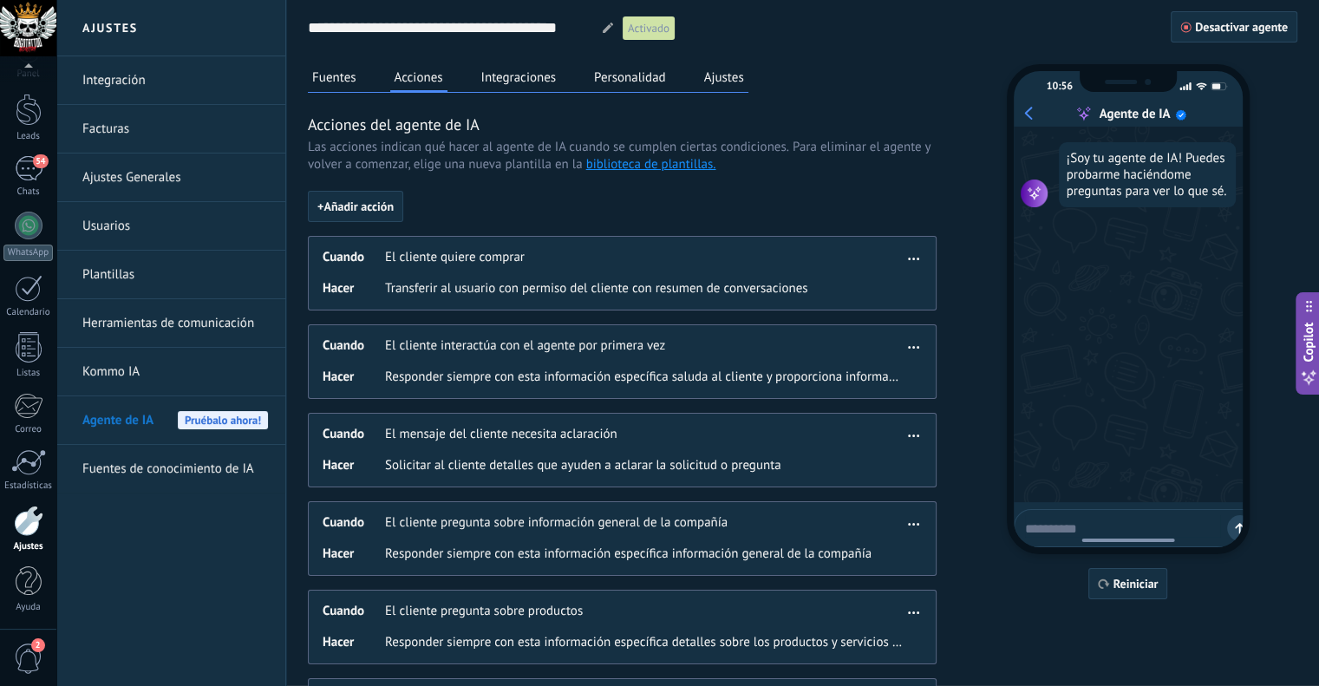
click at [494, 68] on button "Integraciones" at bounding box center [519, 77] width 84 height 26
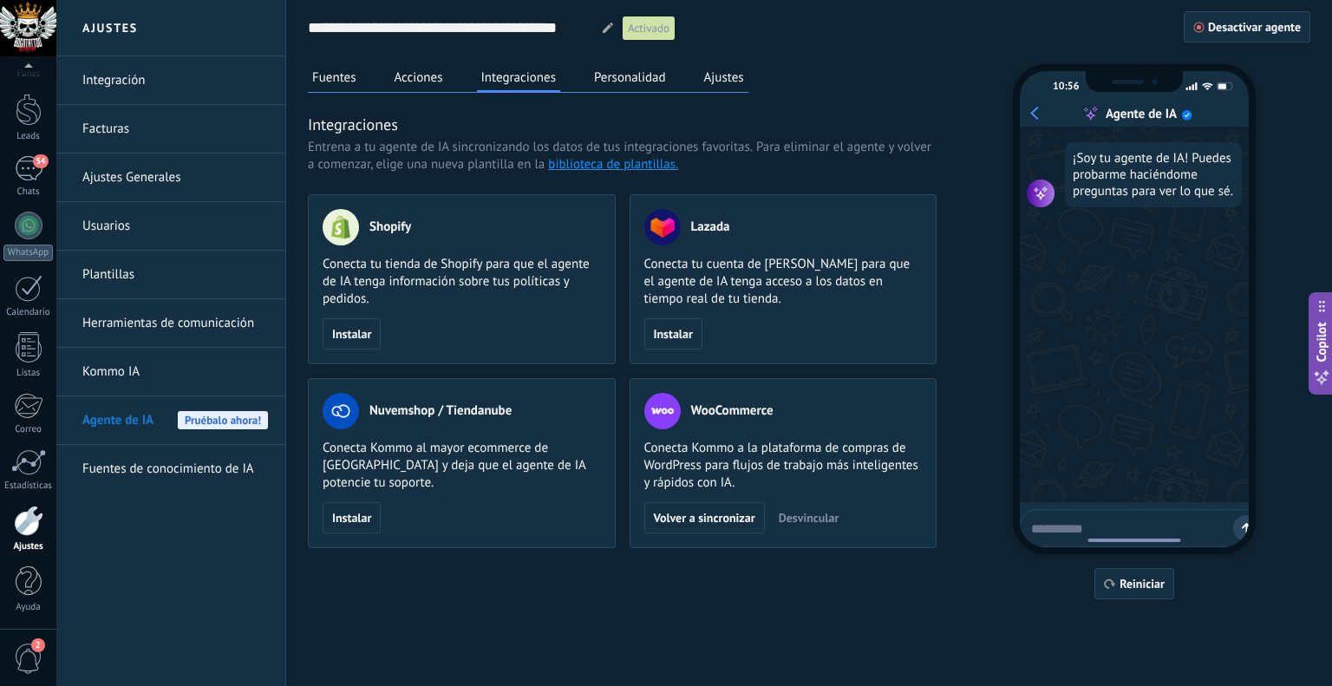
click at [587, 60] on div "**********" at bounding box center [809, 299] width 1002 height 599
click at [623, 72] on button "Personalidad" at bounding box center [630, 77] width 81 height 26
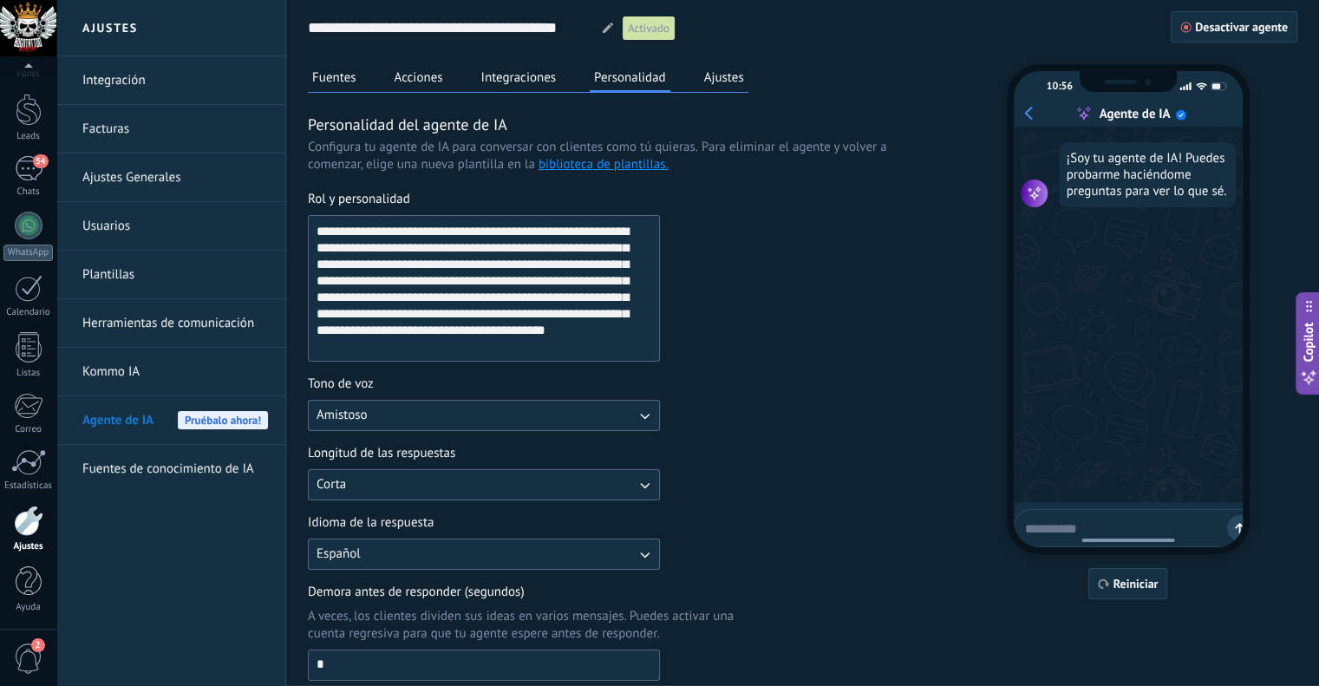
click at [701, 71] on button "Ajustes" at bounding box center [724, 77] width 49 height 26
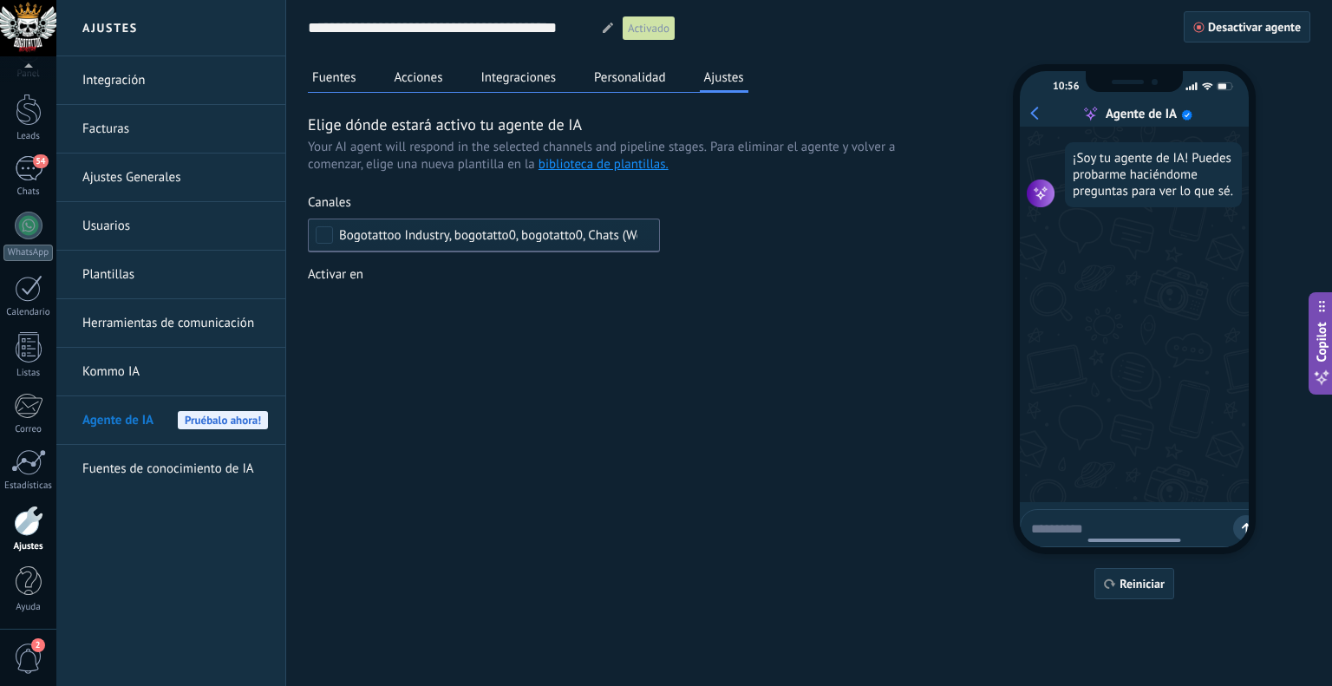
click at [114, 362] on link "Kommo IA" at bounding box center [175, 372] width 186 height 49
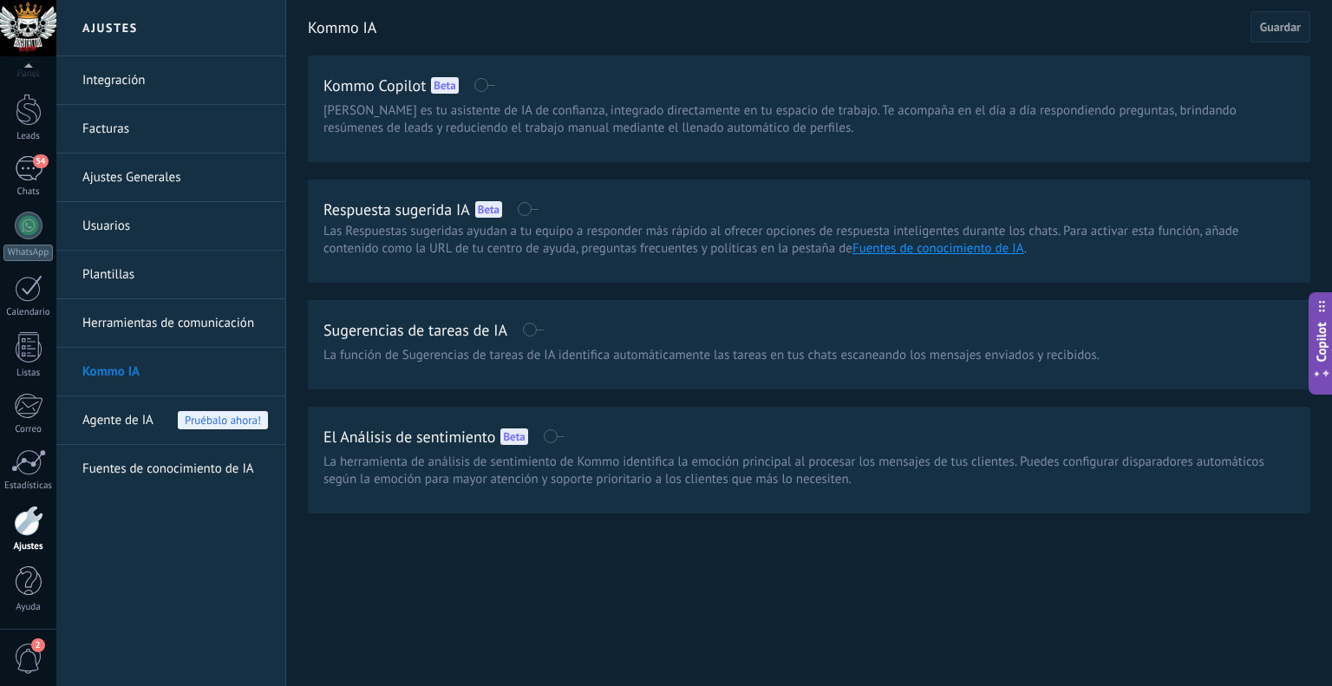
click at [532, 212] on span at bounding box center [528, 209] width 22 height 14
click at [1219, 569] on div "Kommo IA Cancelar Guardar Kommo Copilot Beta Kommo Copilot es tu asistente de I…" at bounding box center [809, 293] width 1046 height 587
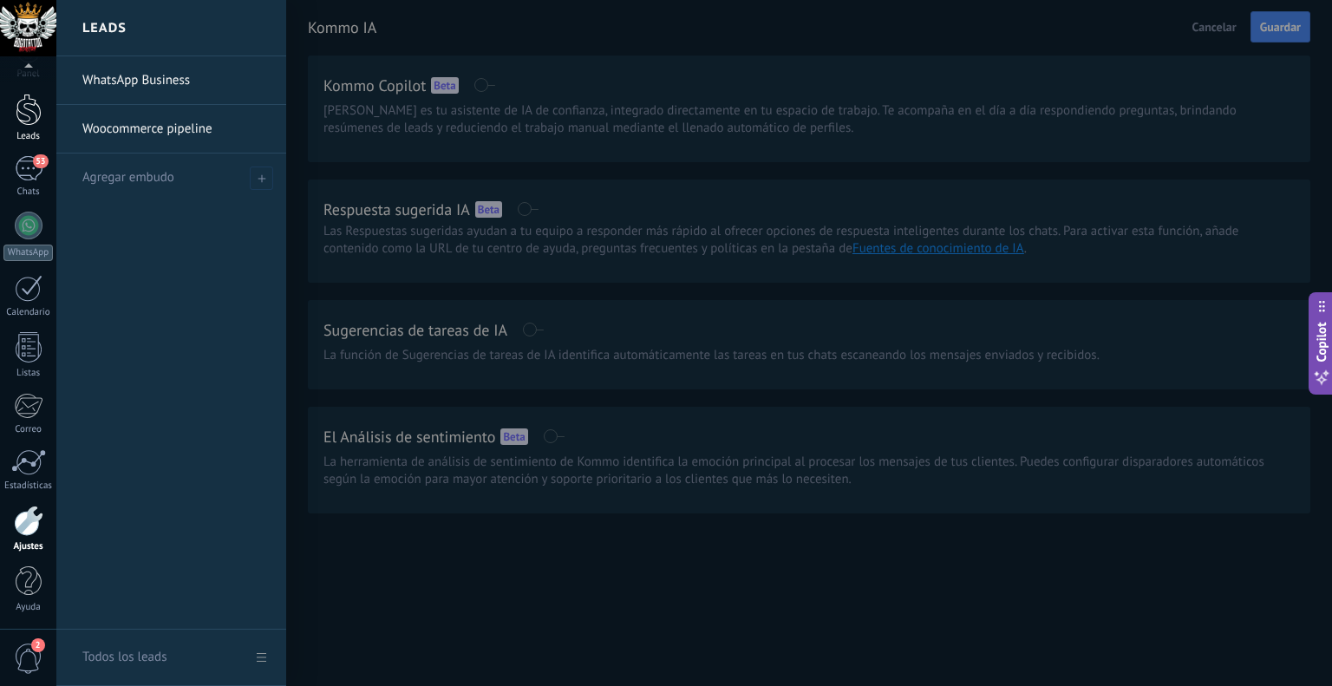
click at [36, 110] on div at bounding box center [29, 110] width 26 height 32
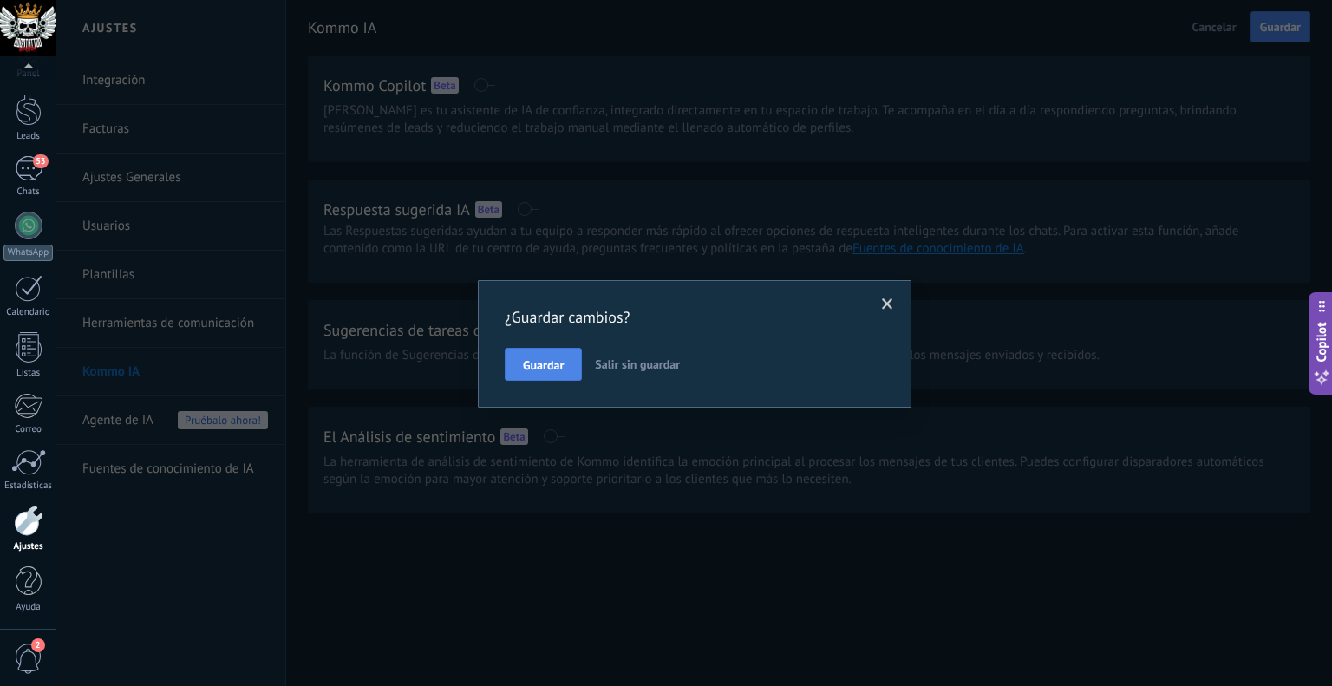
click at [551, 367] on span "Guardar" at bounding box center [543, 365] width 41 height 12
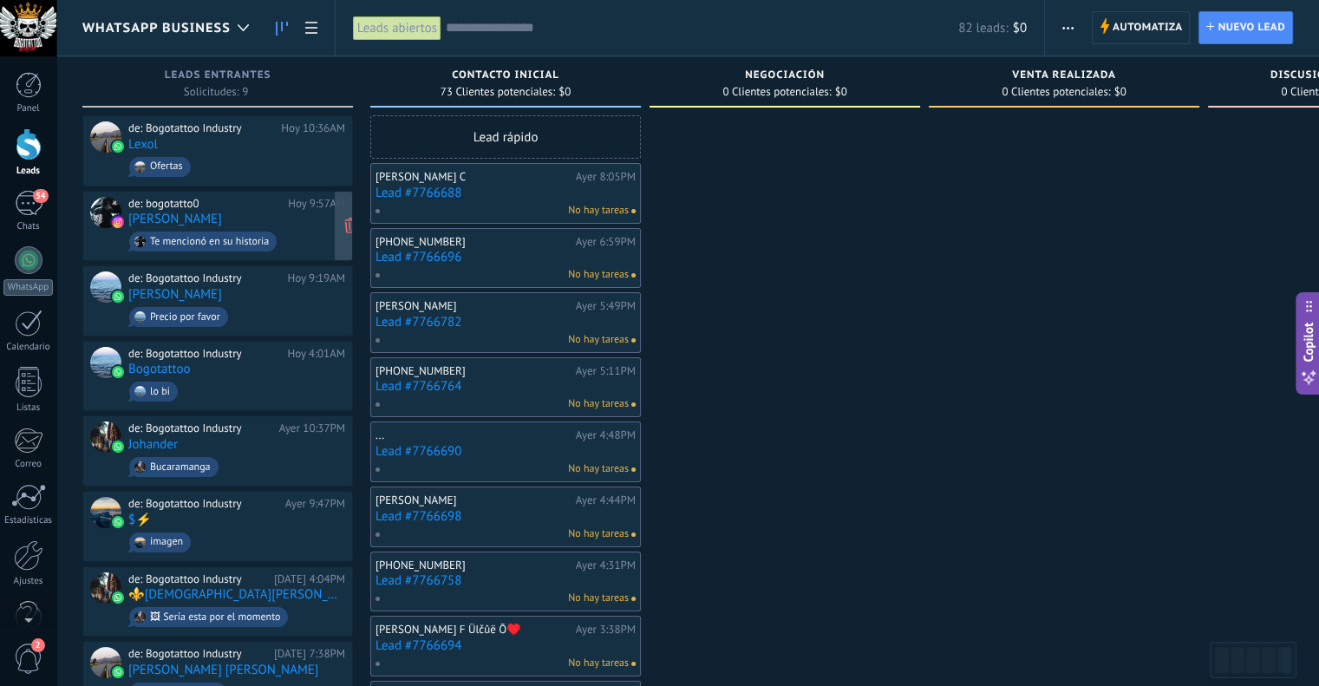
click at [146, 204] on div "de: bogotatto0" at bounding box center [204, 204] width 153 height 14
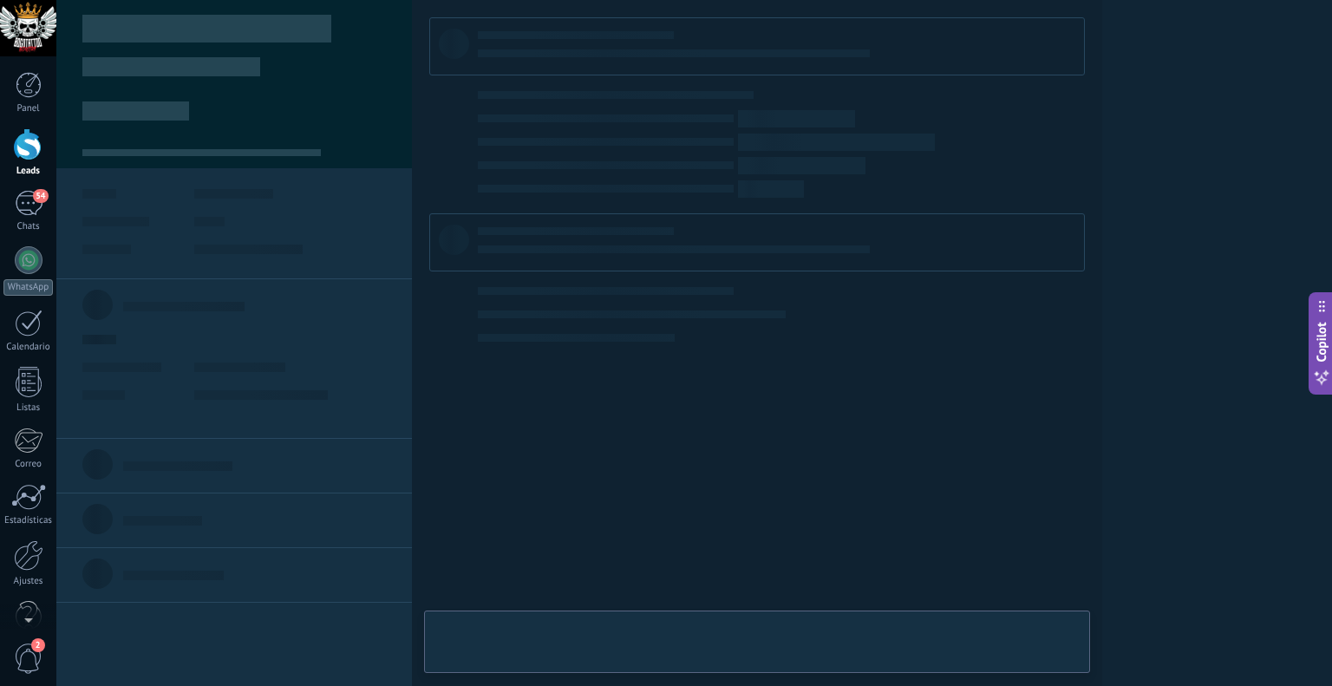
type textarea "**********"
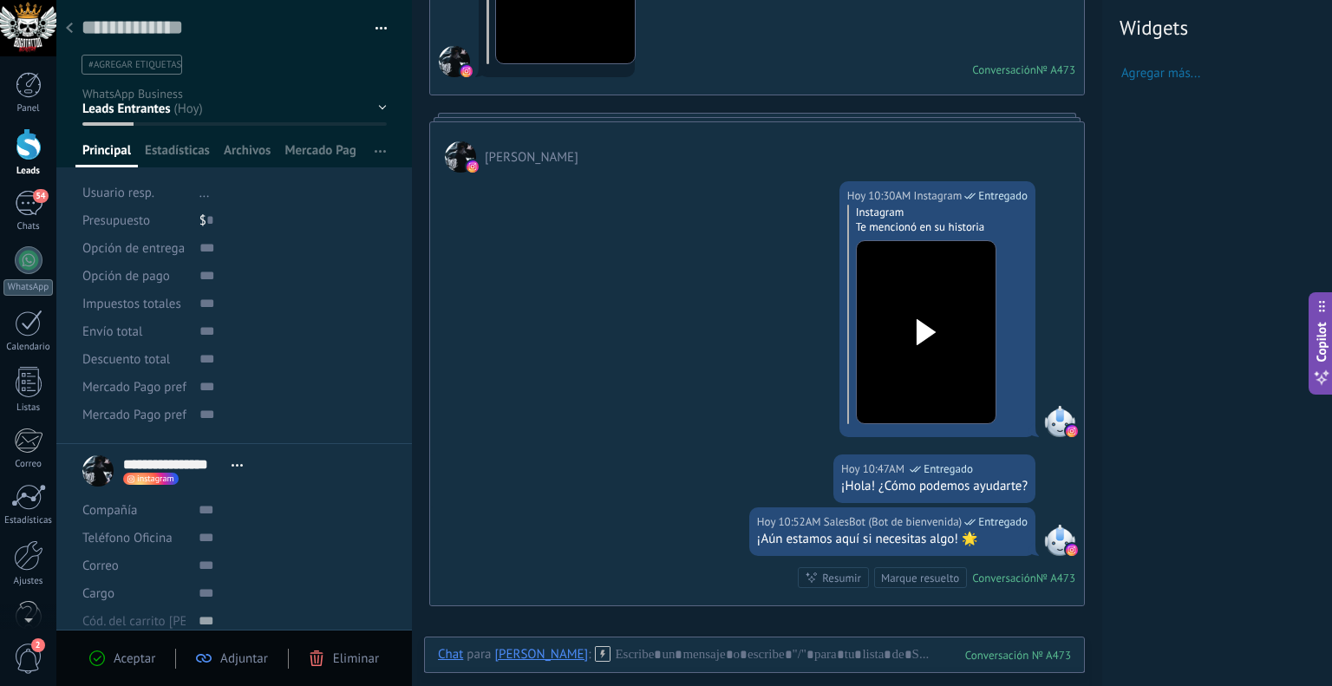
scroll to position [538, 0]
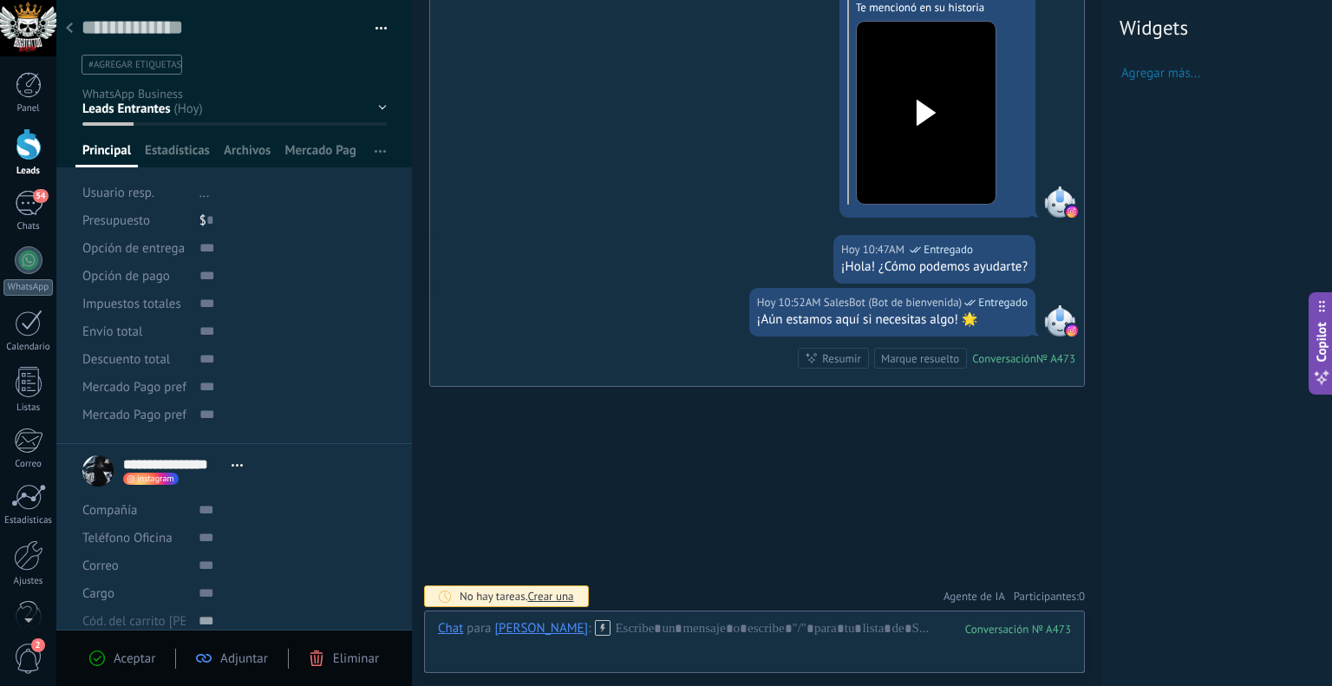
click at [652, 193] on div "Hoy 10:30AM Instagram Entregado Instagram Te mencionó en su historia" at bounding box center [757, 94] width 654 height 282
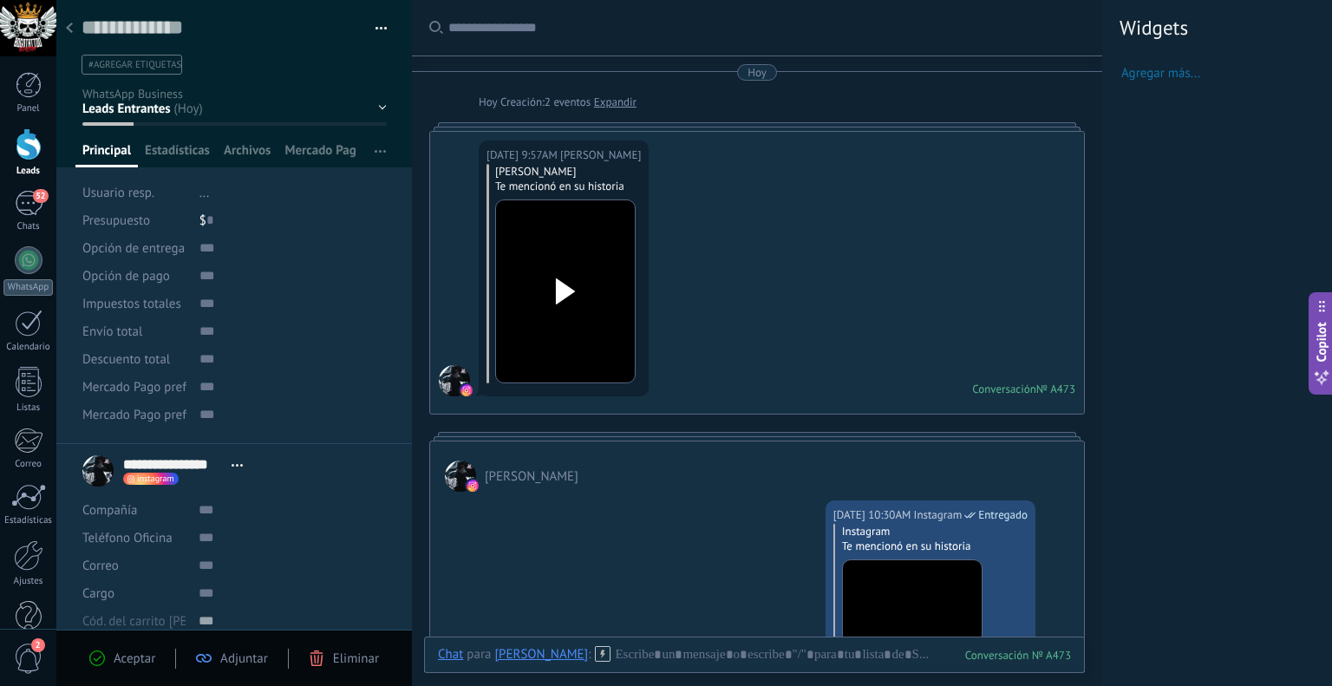
scroll to position [21, 0]
click at [31, 219] on link "52 Chats" at bounding box center [28, 212] width 56 height 42
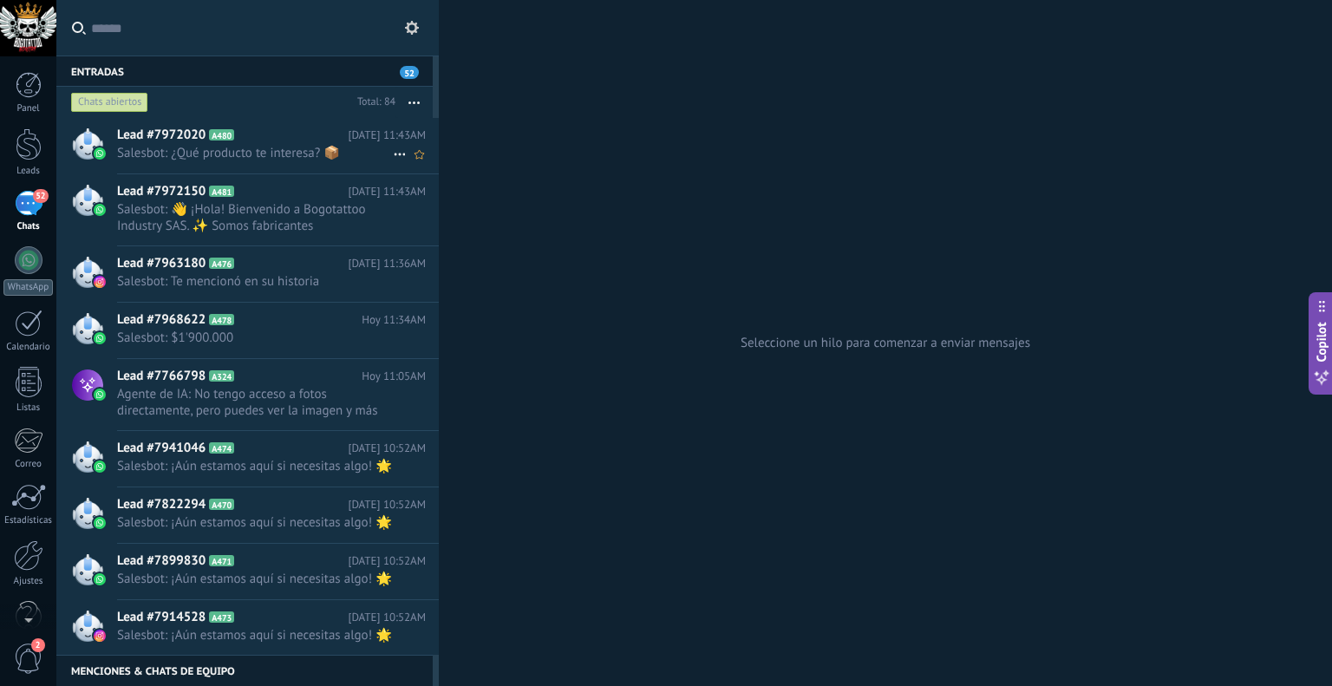
click at [295, 153] on span "Salesbot: ¿Qué producto te interesa? 📦" at bounding box center [255, 153] width 276 height 16
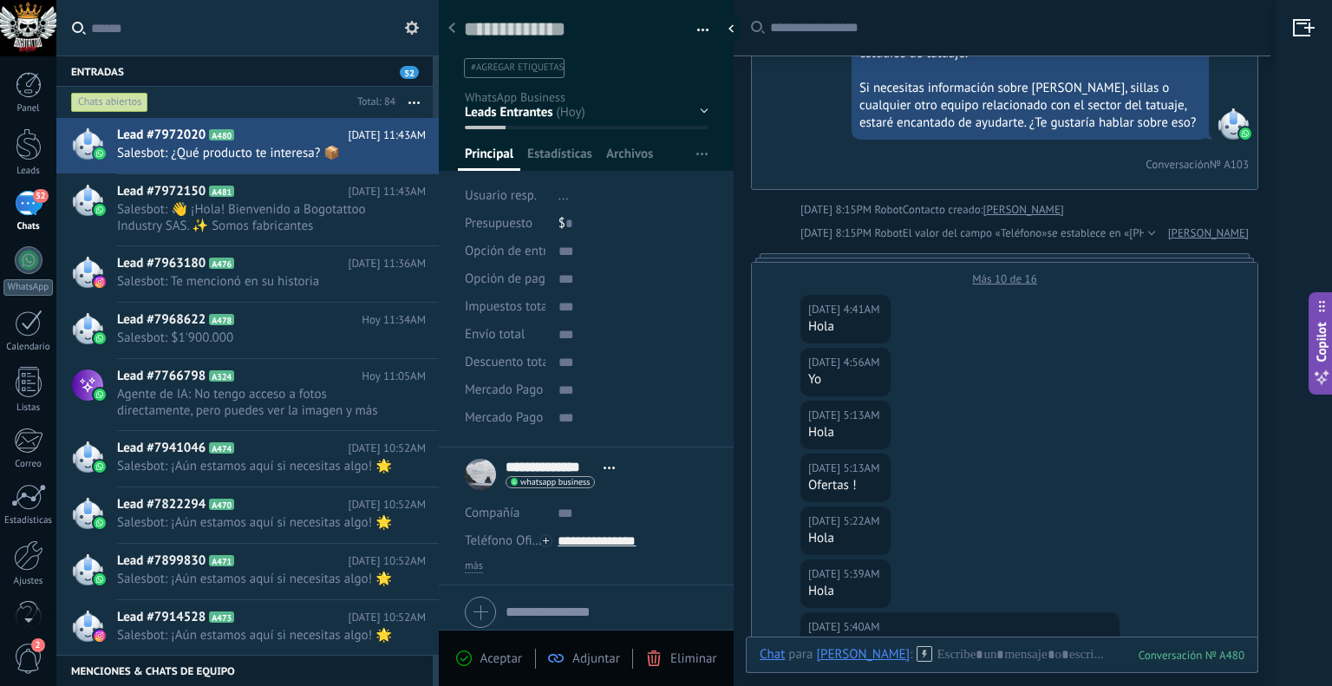
scroll to position [1470, 0]
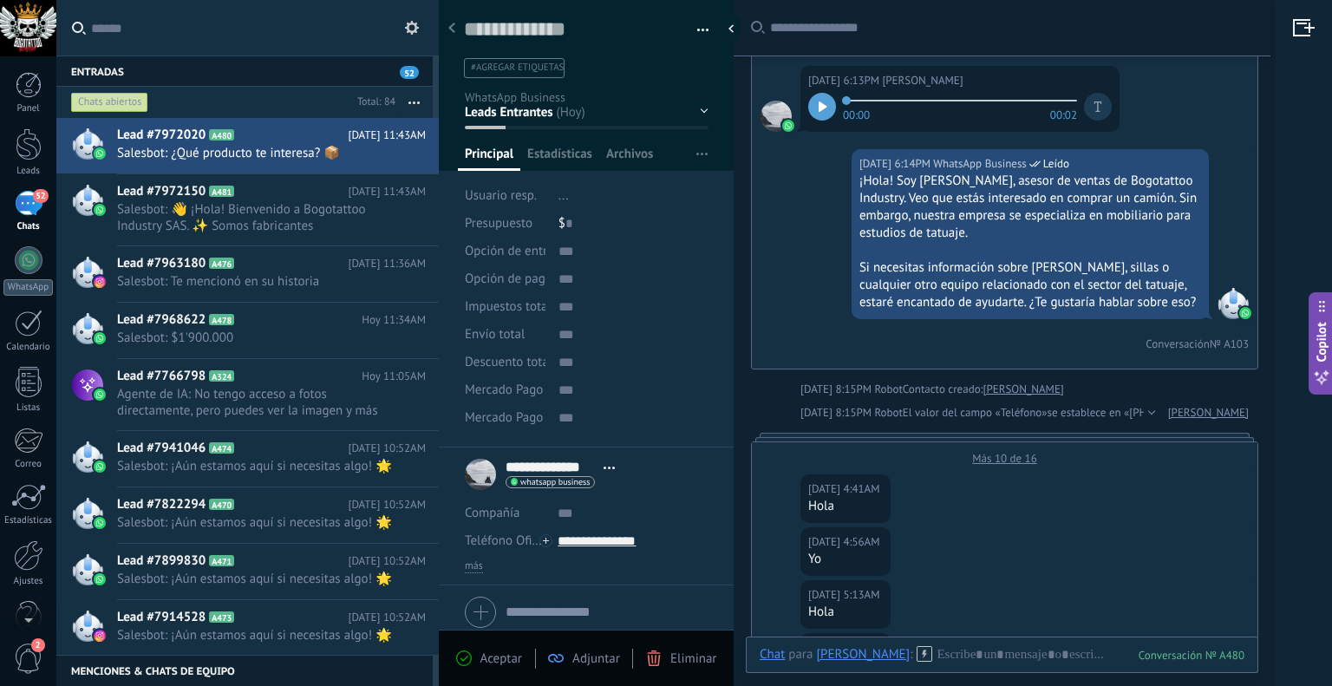
click at [812, 93] on div at bounding box center [822, 107] width 28 height 28
click at [820, 95] on div at bounding box center [822, 107] width 28 height 28
click at [687, 33] on button "button" at bounding box center [696, 30] width 25 height 26
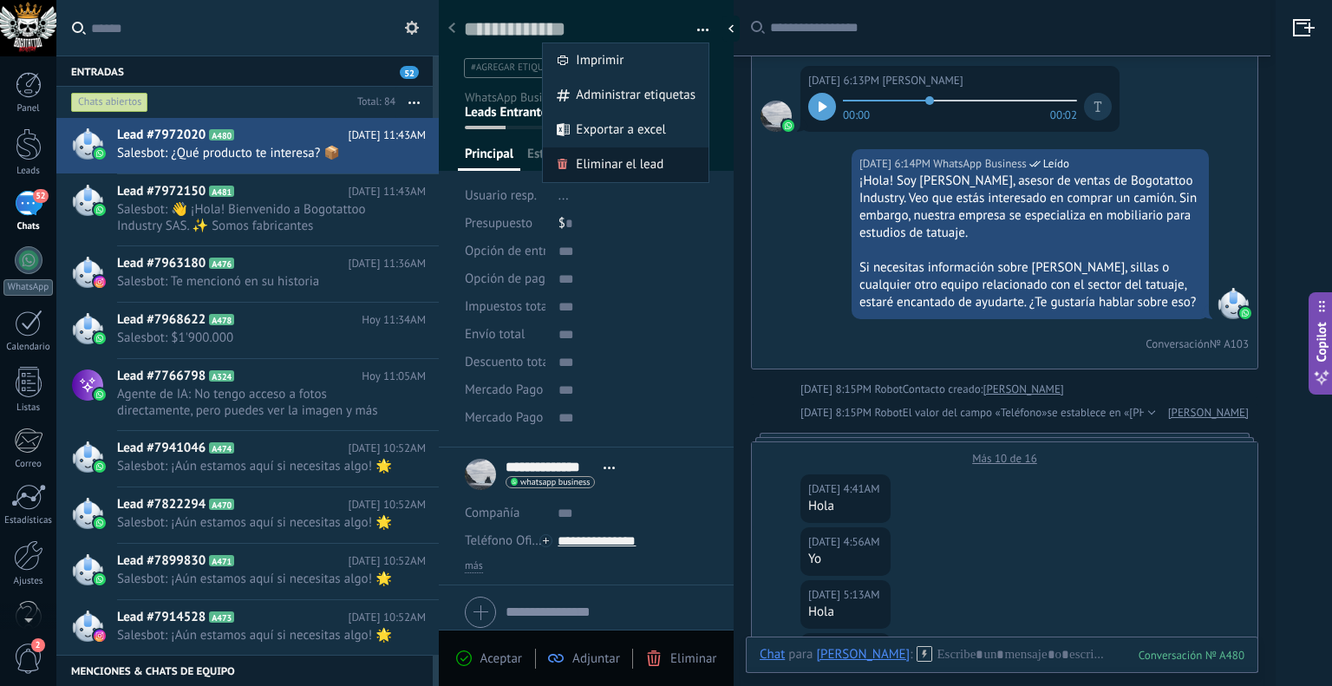
click at [611, 160] on span "Eliminar el lead" at bounding box center [620, 164] width 88 height 35
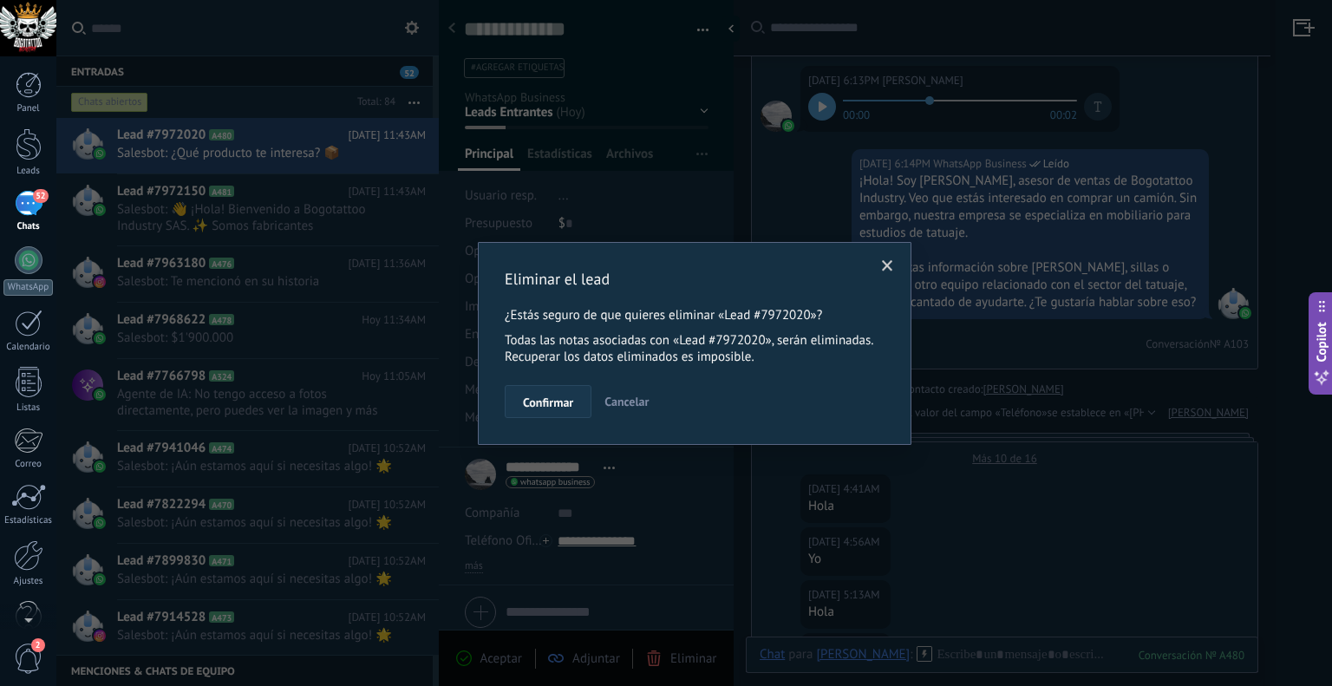
click at [556, 406] on span "Confirmar" at bounding box center [548, 402] width 50 height 12
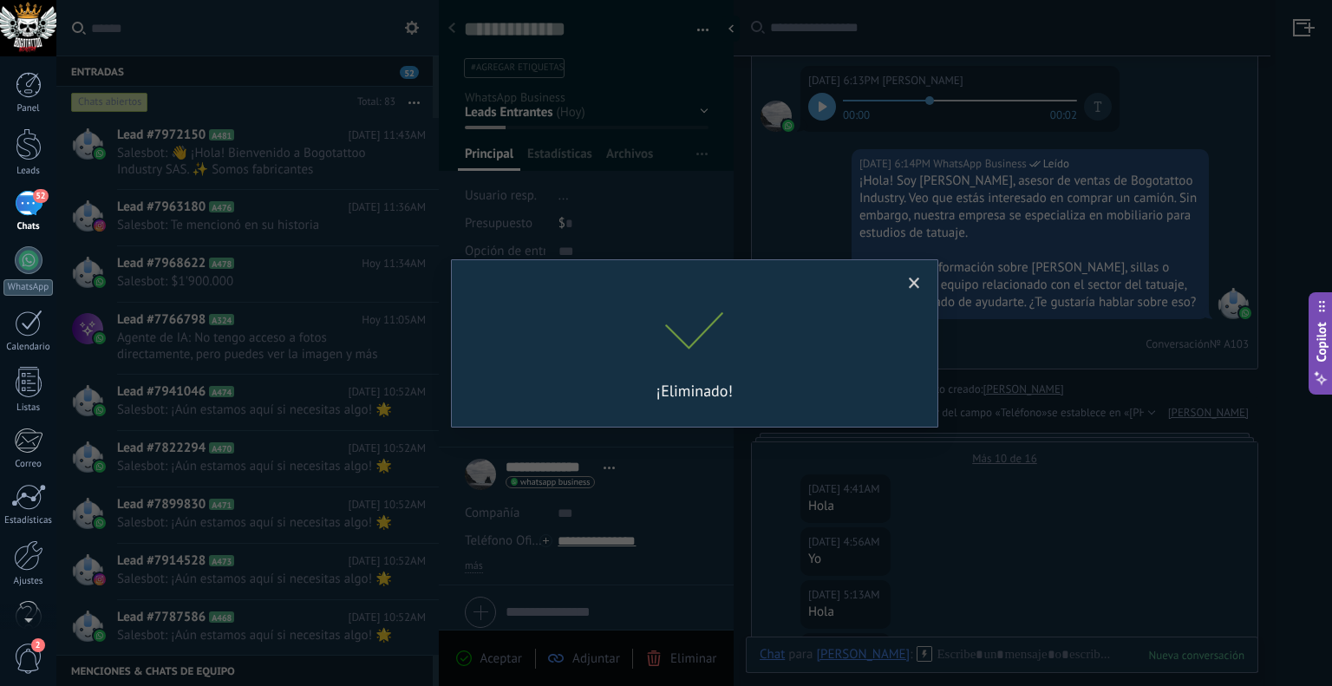
scroll to position [1498, 0]
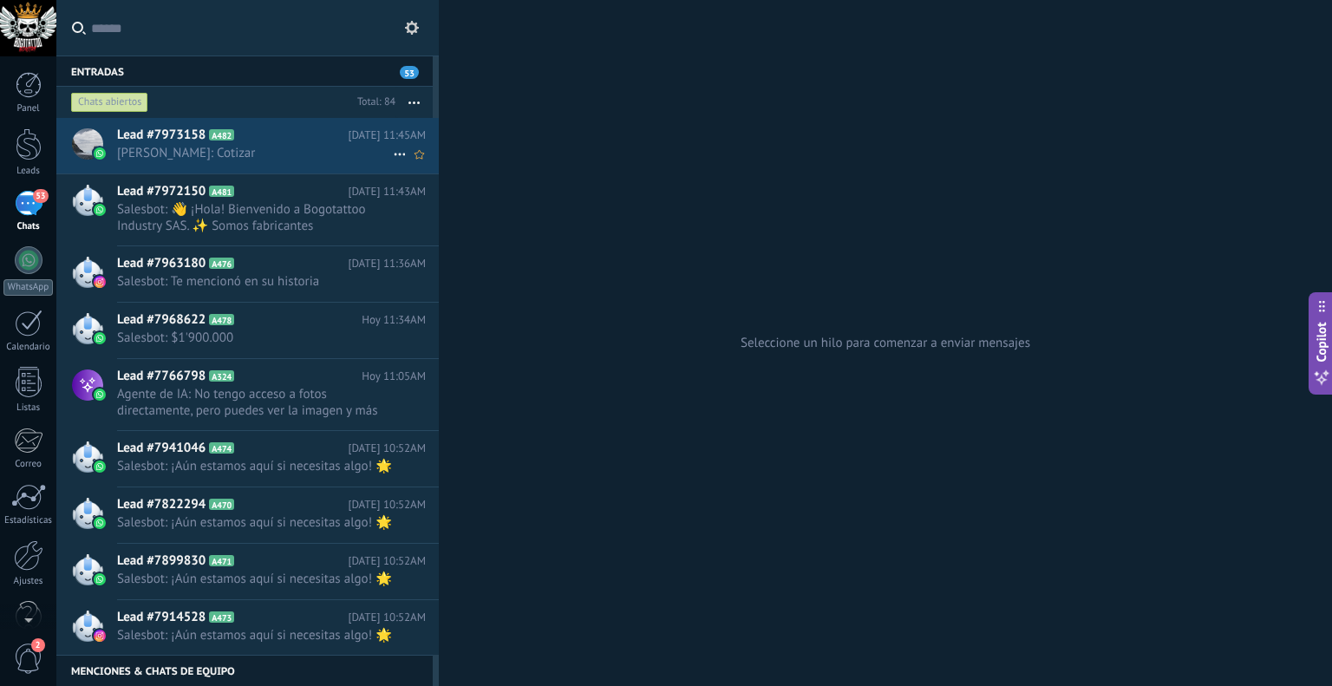
click at [222, 148] on span "Ricardo Andres: Cotizar" at bounding box center [255, 153] width 276 height 16
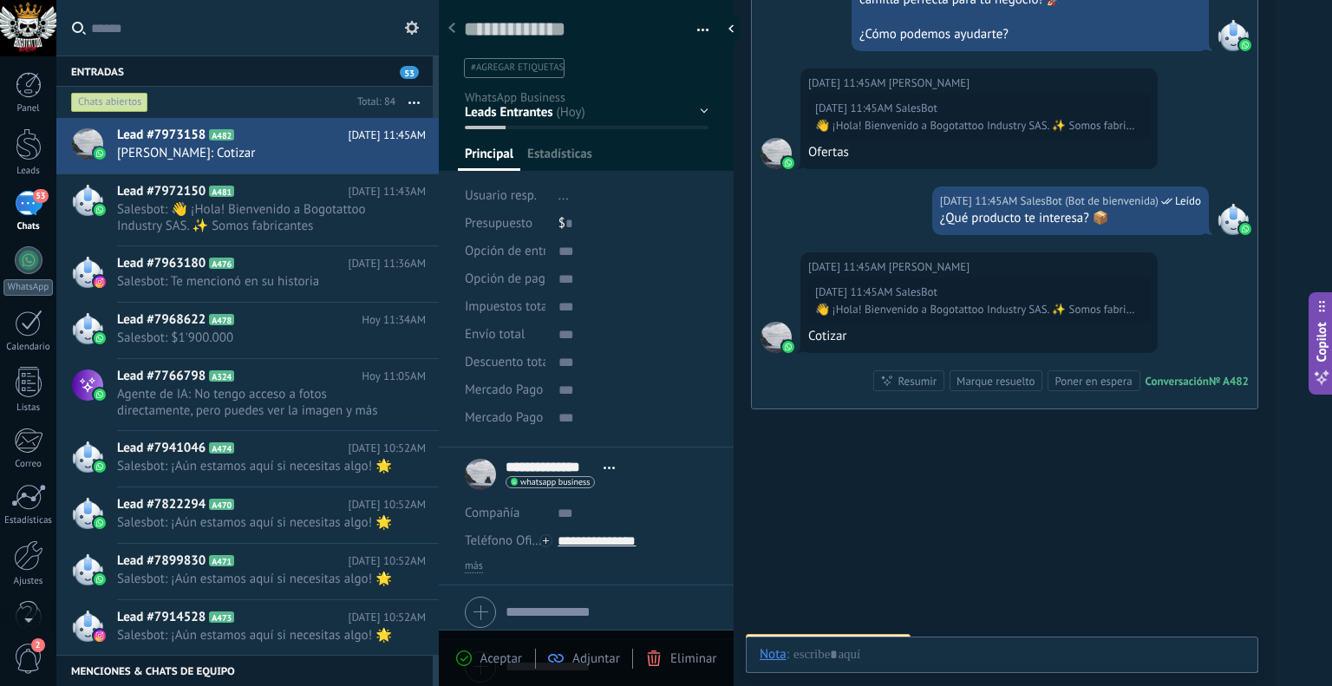
scroll to position [25, 0]
click at [700, 17] on button "button" at bounding box center [696, 30] width 25 height 26
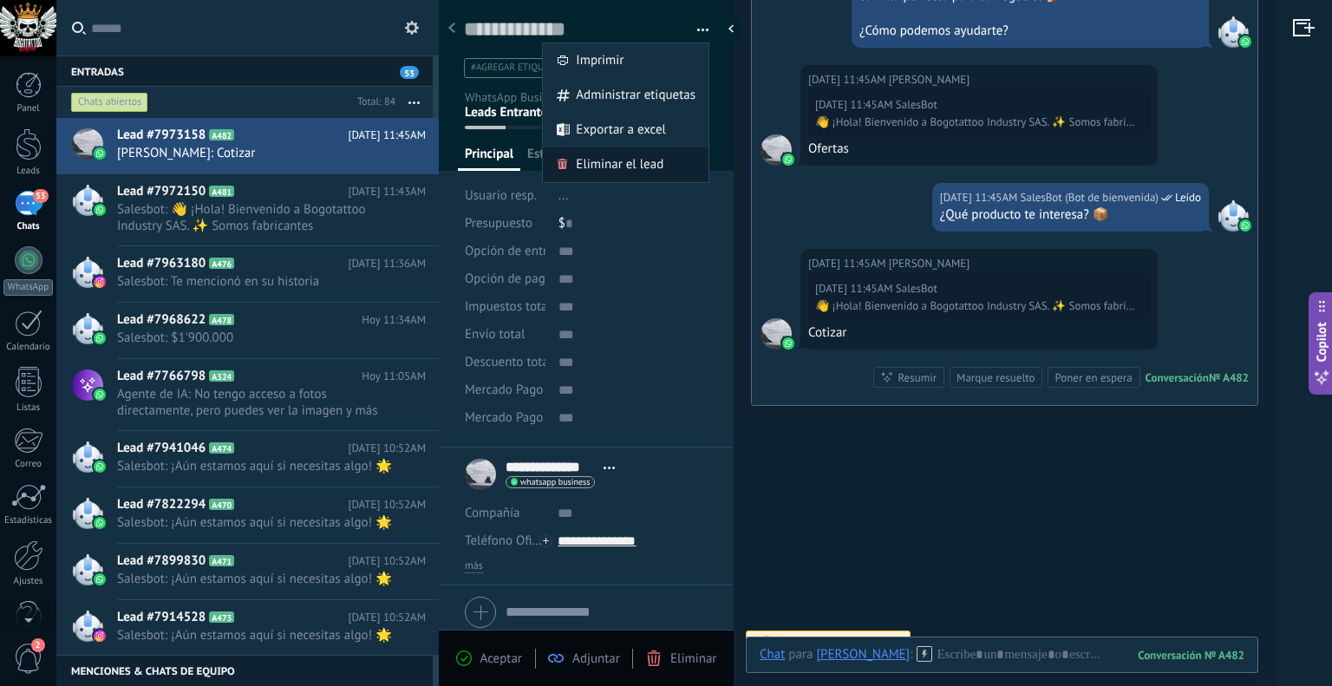
click at [610, 164] on span "Eliminar el lead" at bounding box center [620, 164] width 88 height 35
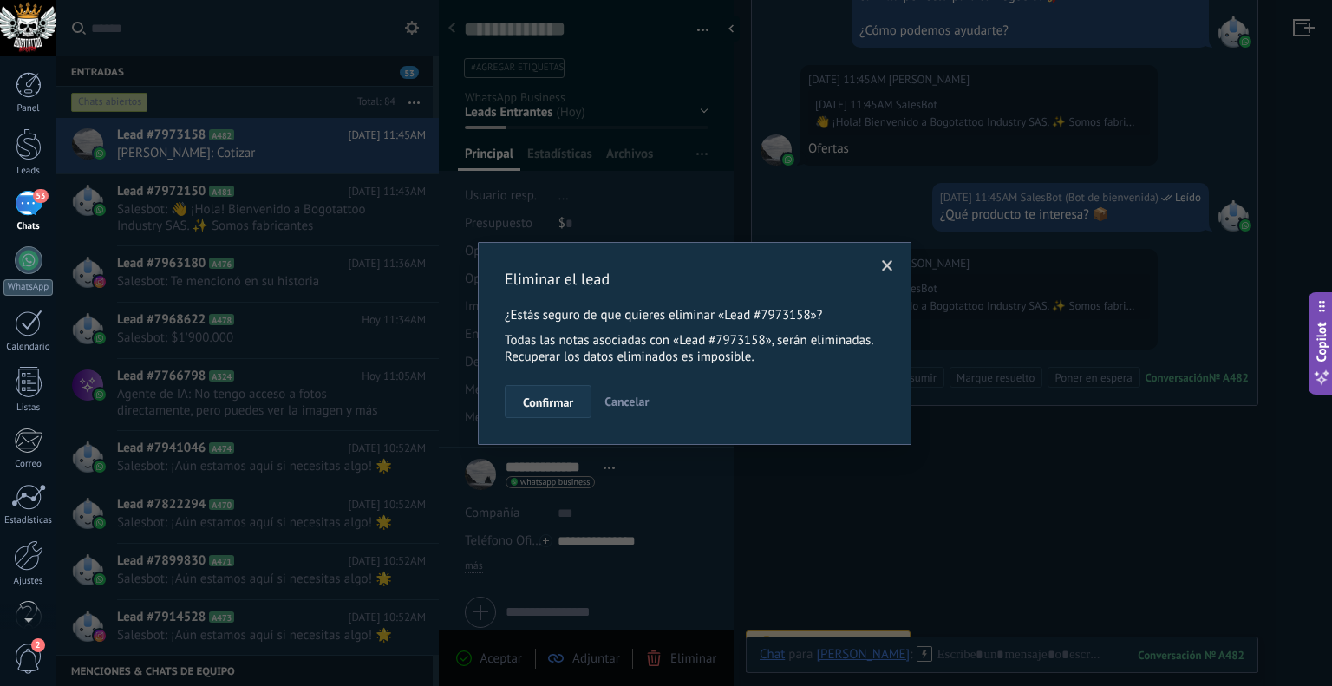
click at [548, 407] on span "Confirmar" at bounding box center [548, 402] width 50 height 12
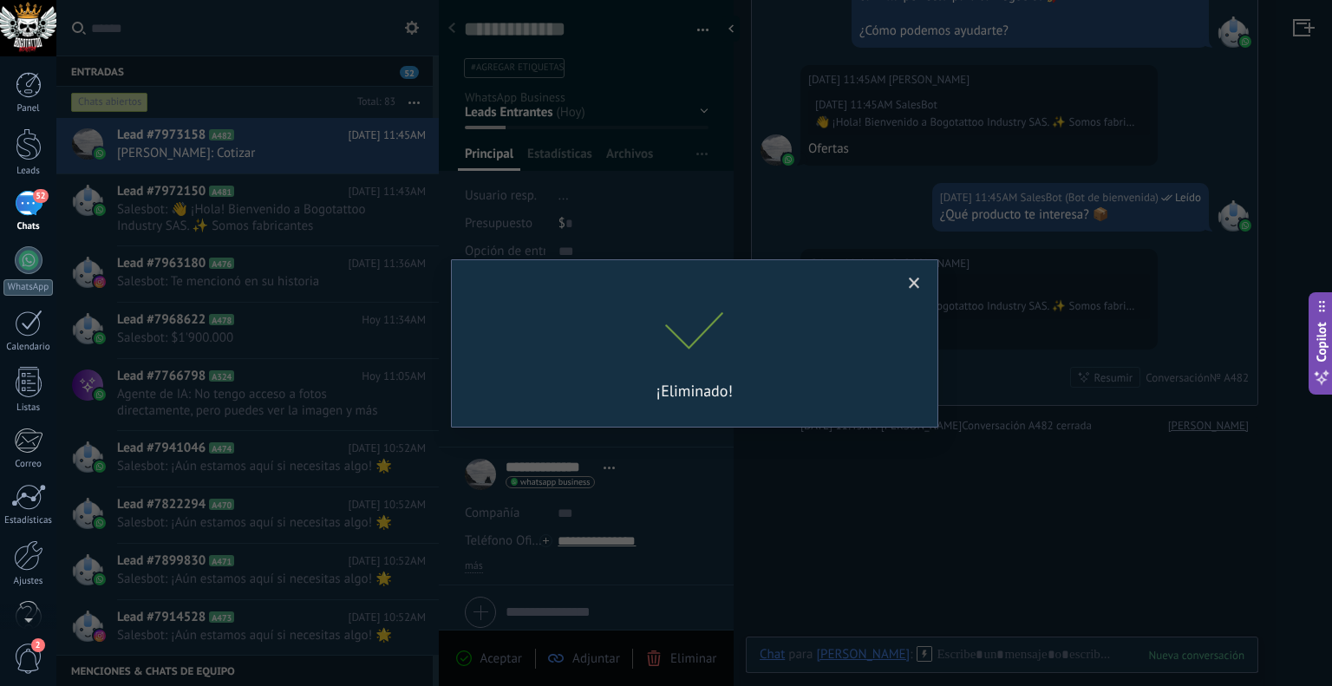
scroll to position [2725, 0]
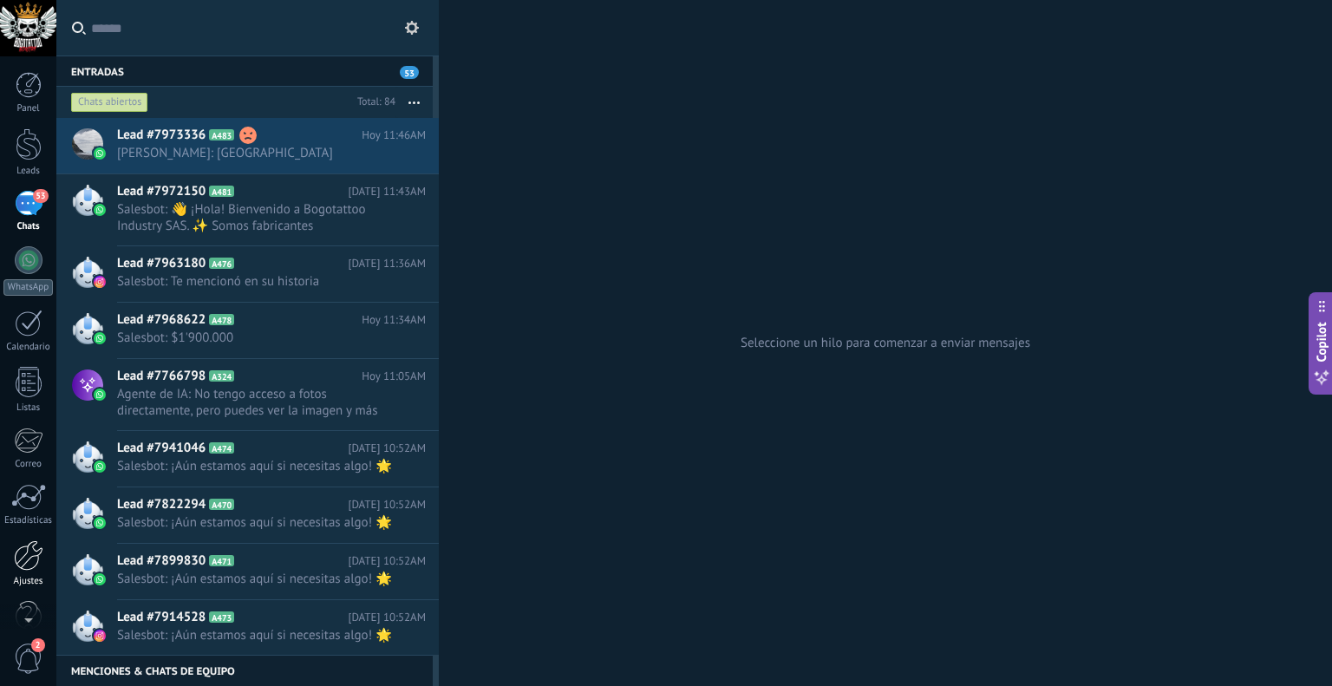
click at [35, 560] on div at bounding box center [28, 555] width 29 height 30
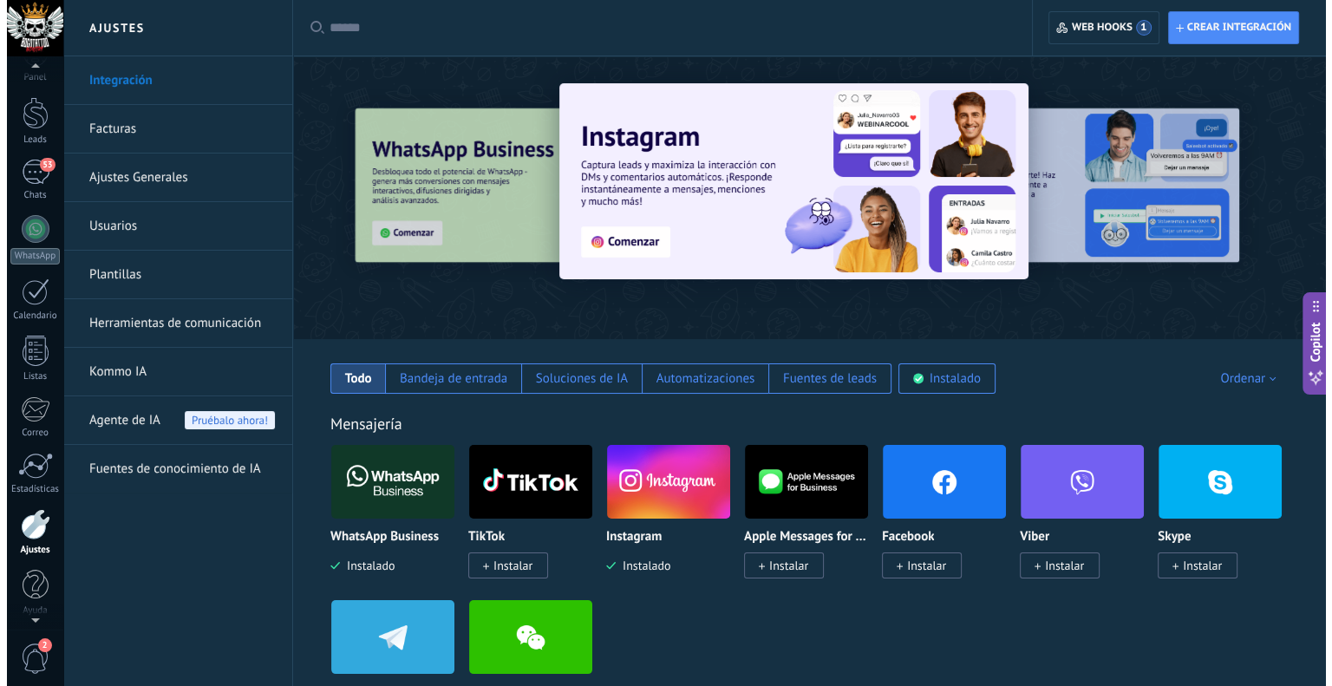
scroll to position [35, 0]
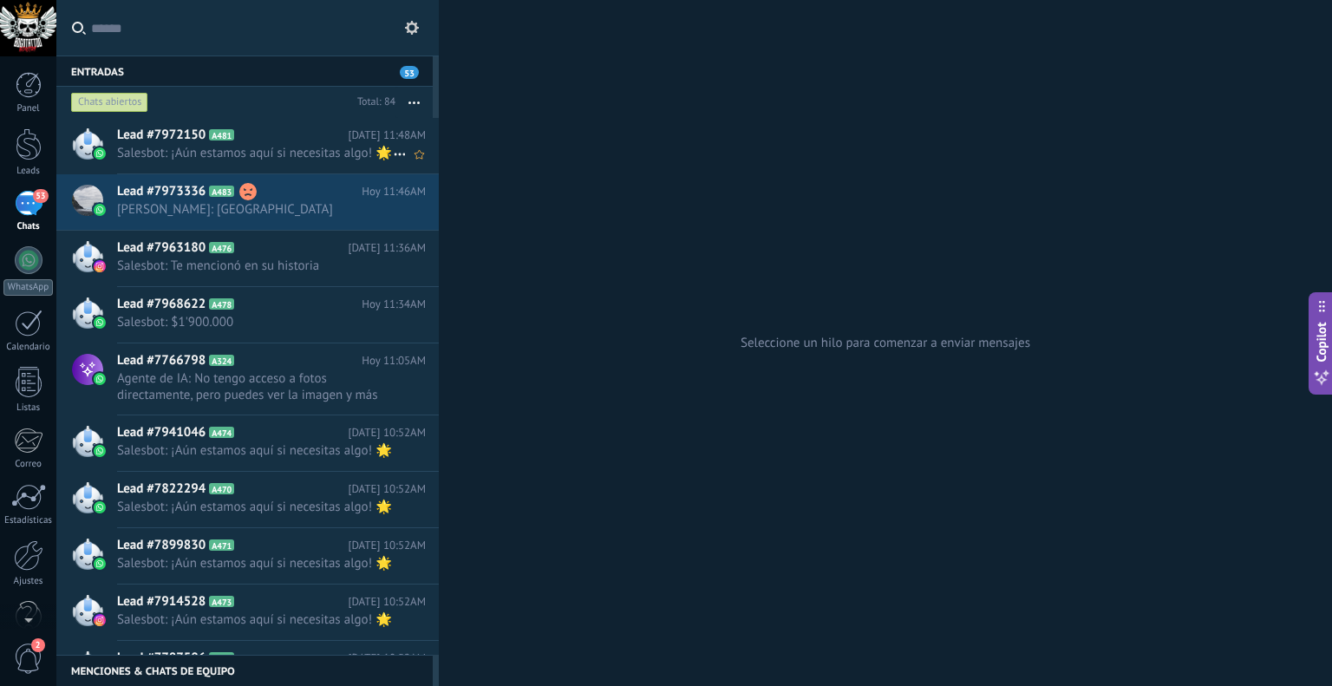
click at [286, 161] on span "Salesbot: ¡Aún estamos aquí si necesitas algo! 🌟" at bounding box center [255, 153] width 276 height 16
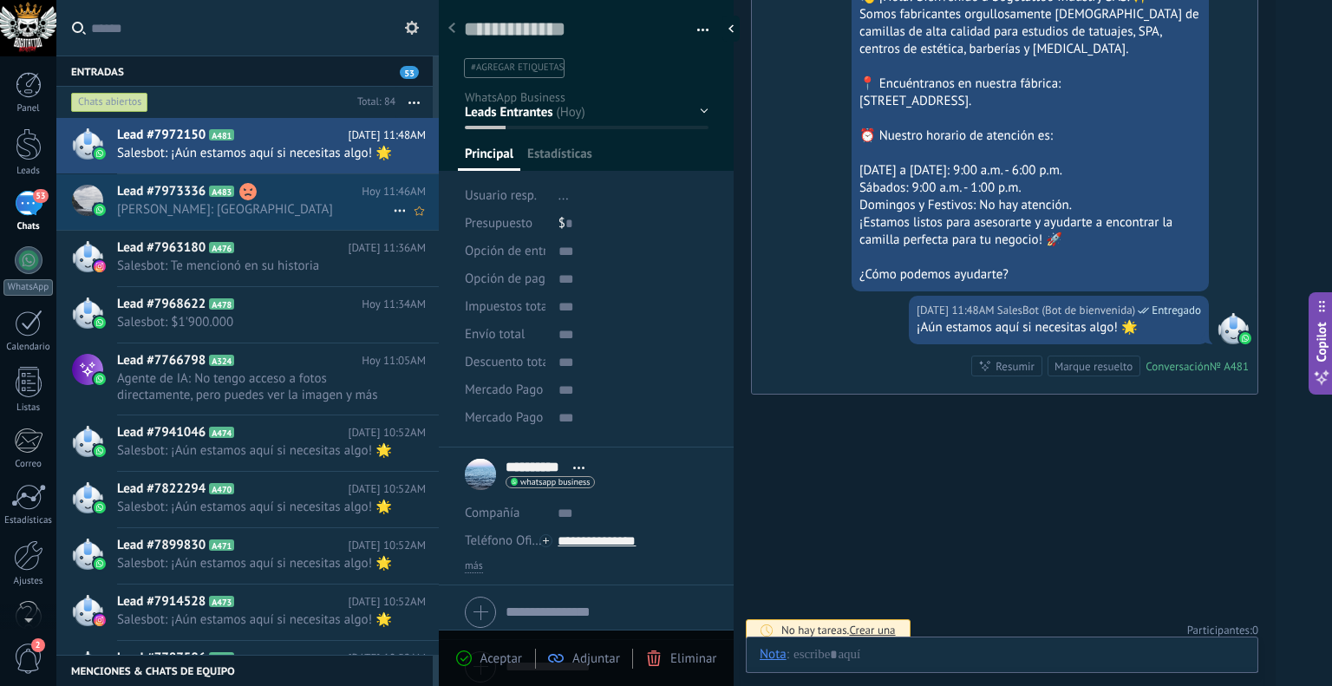
scroll to position [25, 0]
click at [304, 200] on h2 "Lead #7973336 A483" at bounding box center [239, 191] width 244 height 17
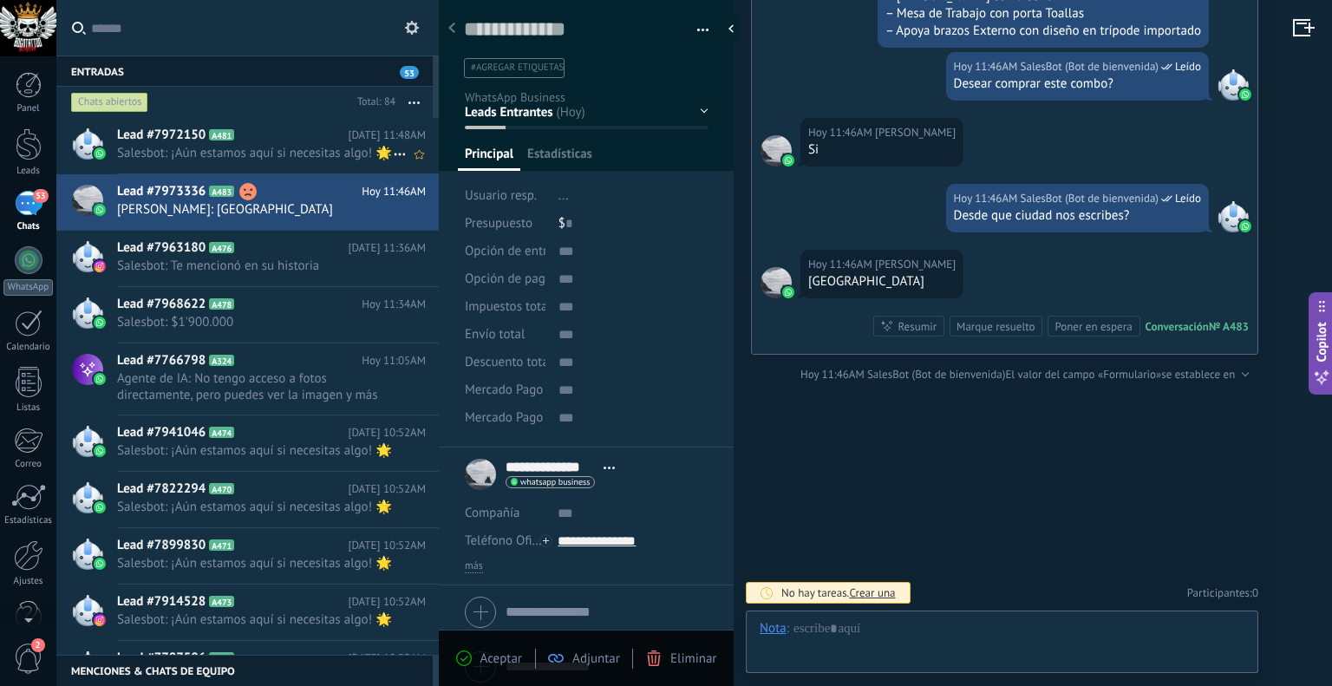
scroll to position [4113, 0]
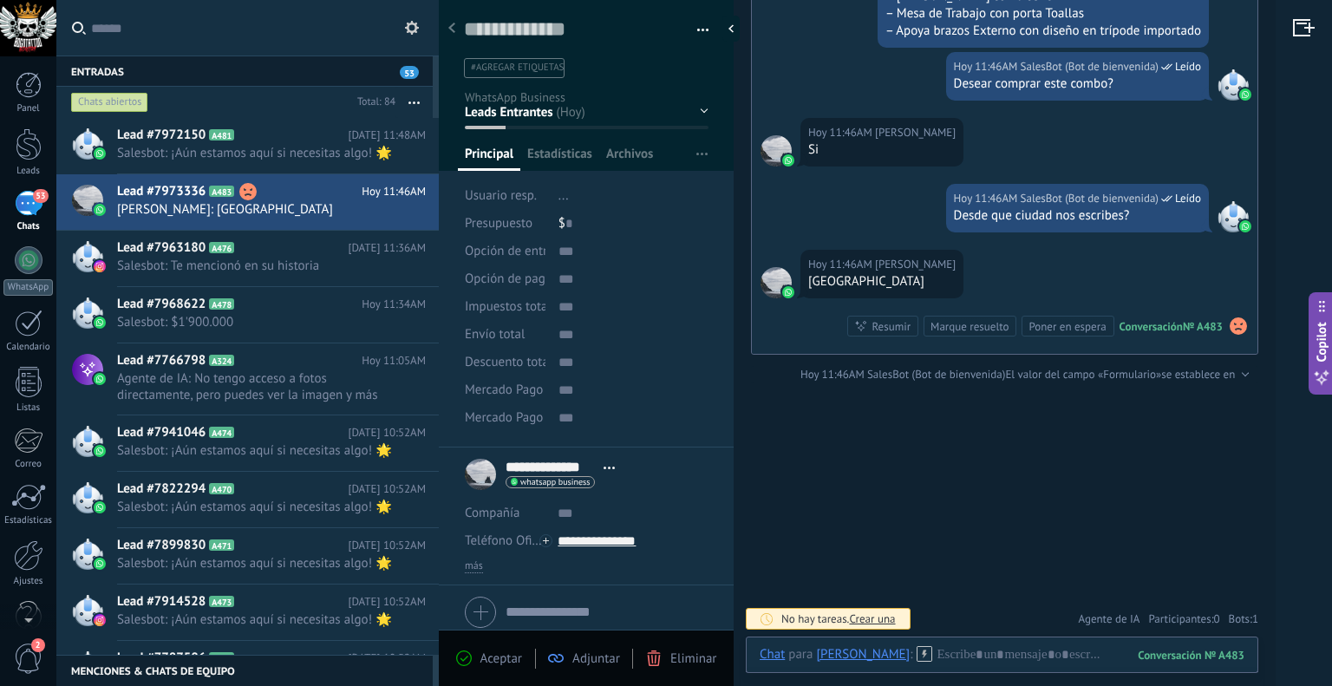
click at [698, 27] on button "button" at bounding box center [696, 30] width 25 height 26
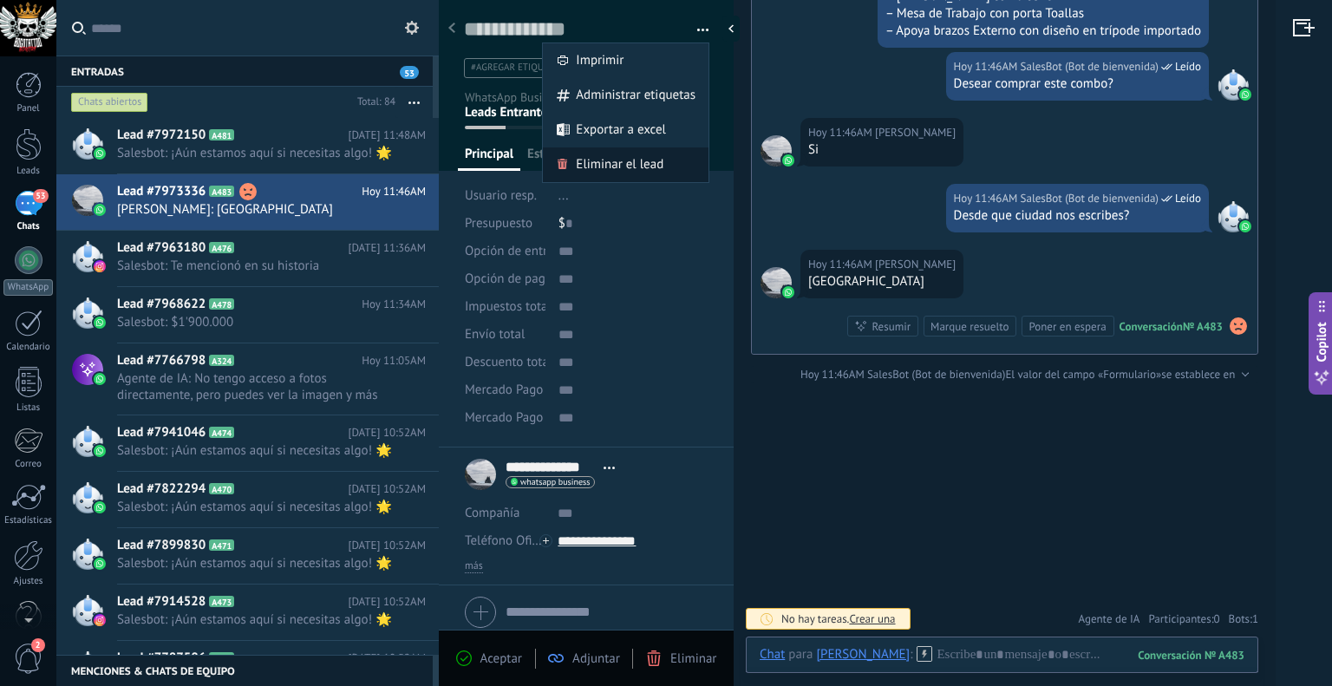
click at [625, 167] on span "Eliminar el lead" at bounding box center [620, 164] width 88 height 35
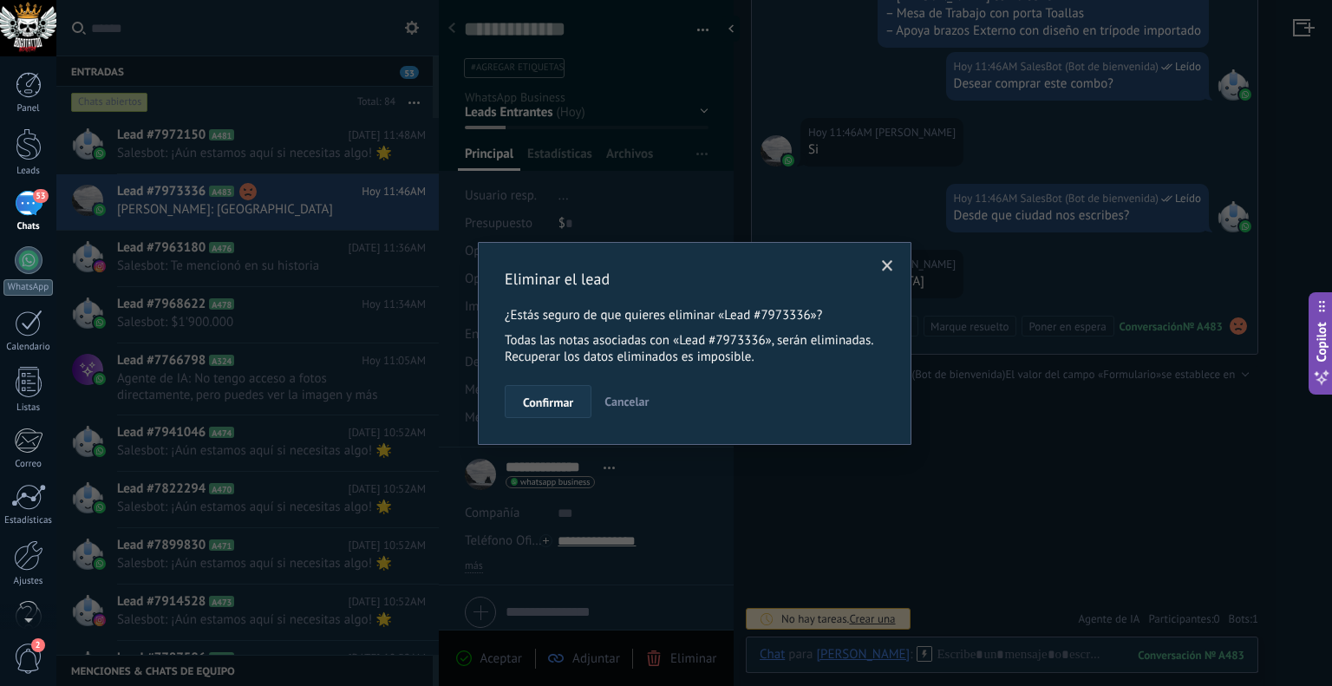
click at [541, 405] on span "Confirmar" at bounding box center [548, 402] width 50 height 12
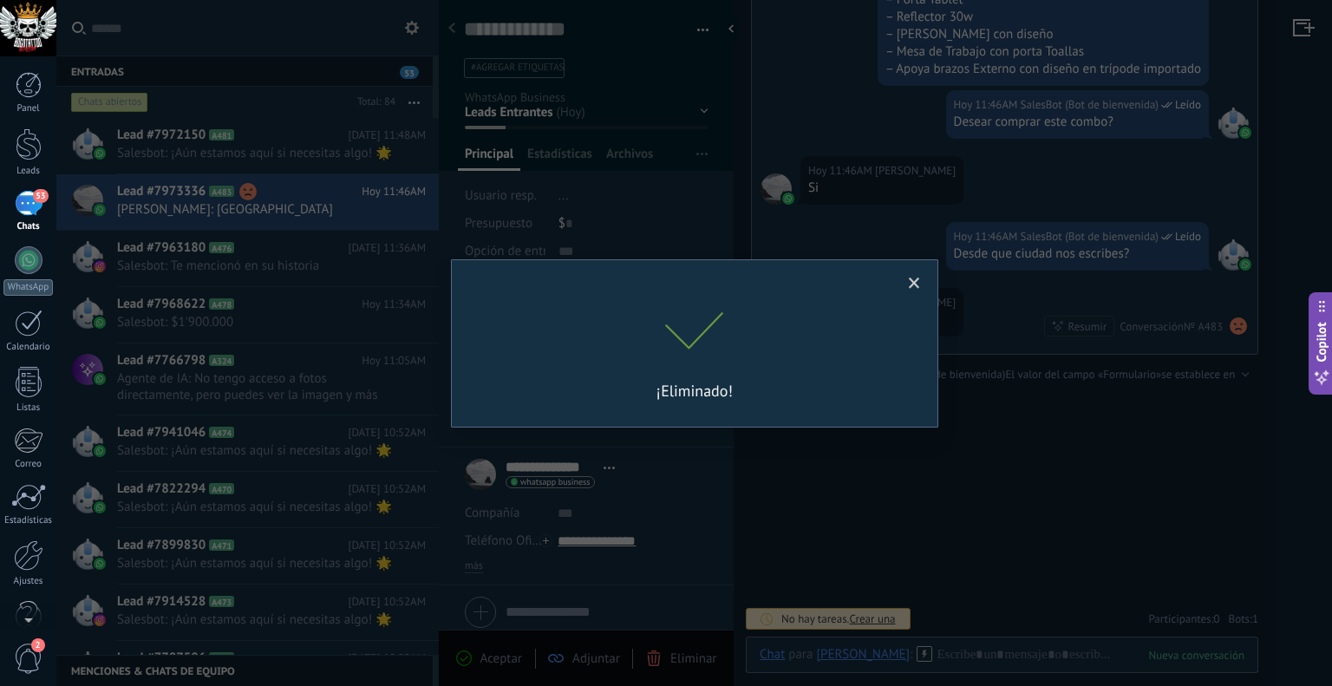
scroll to position [4098, 0]
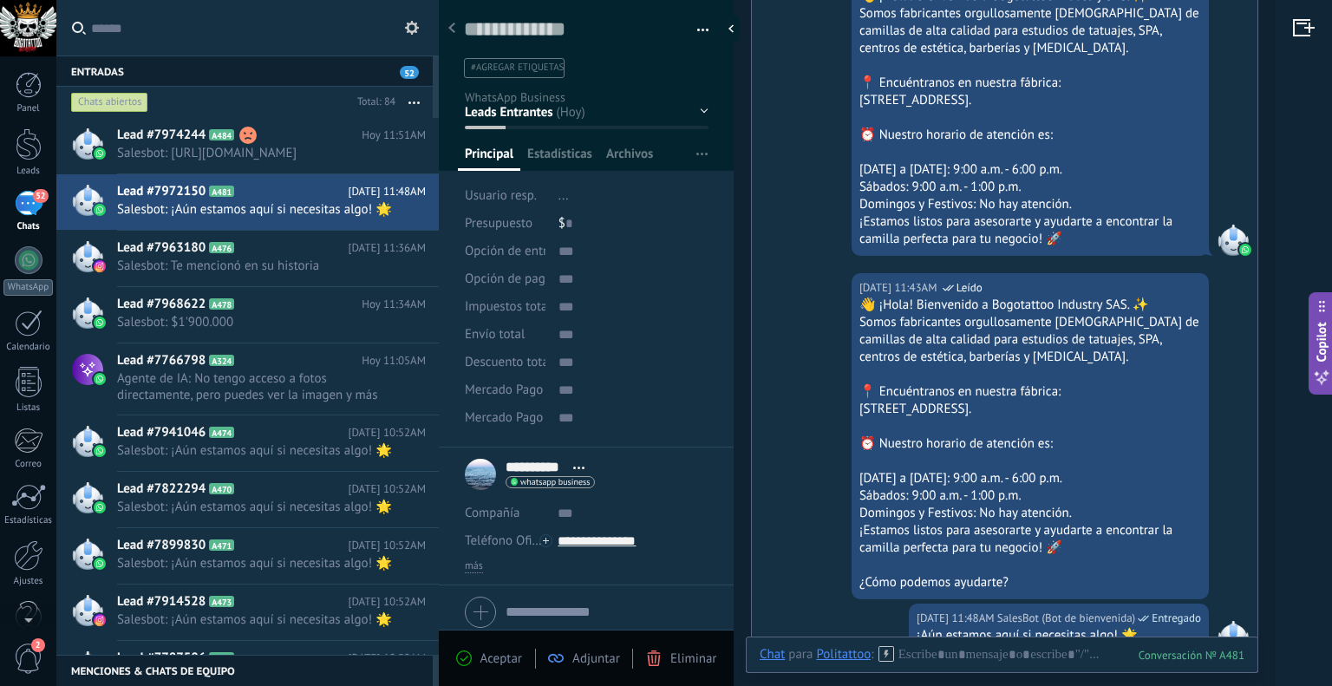
scroll to position [438, 0]
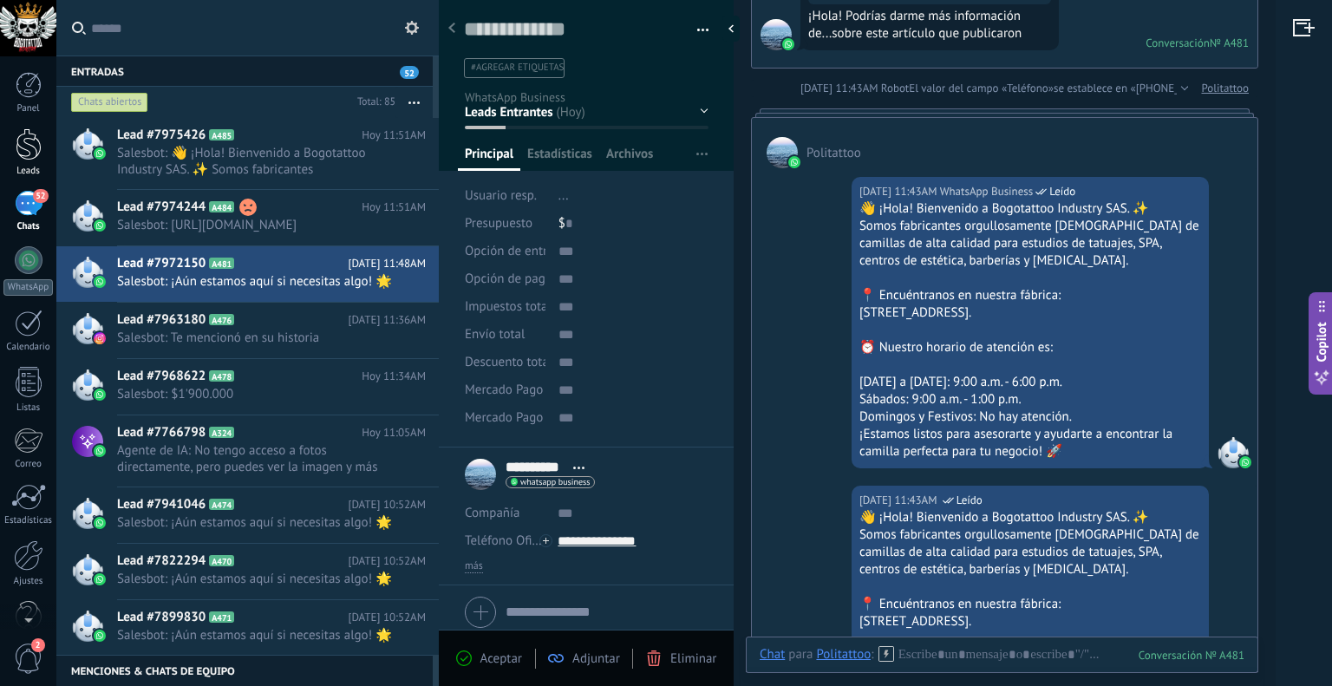
click at [32, 152] on div at bounding box center [29, 144] width 26 height 32
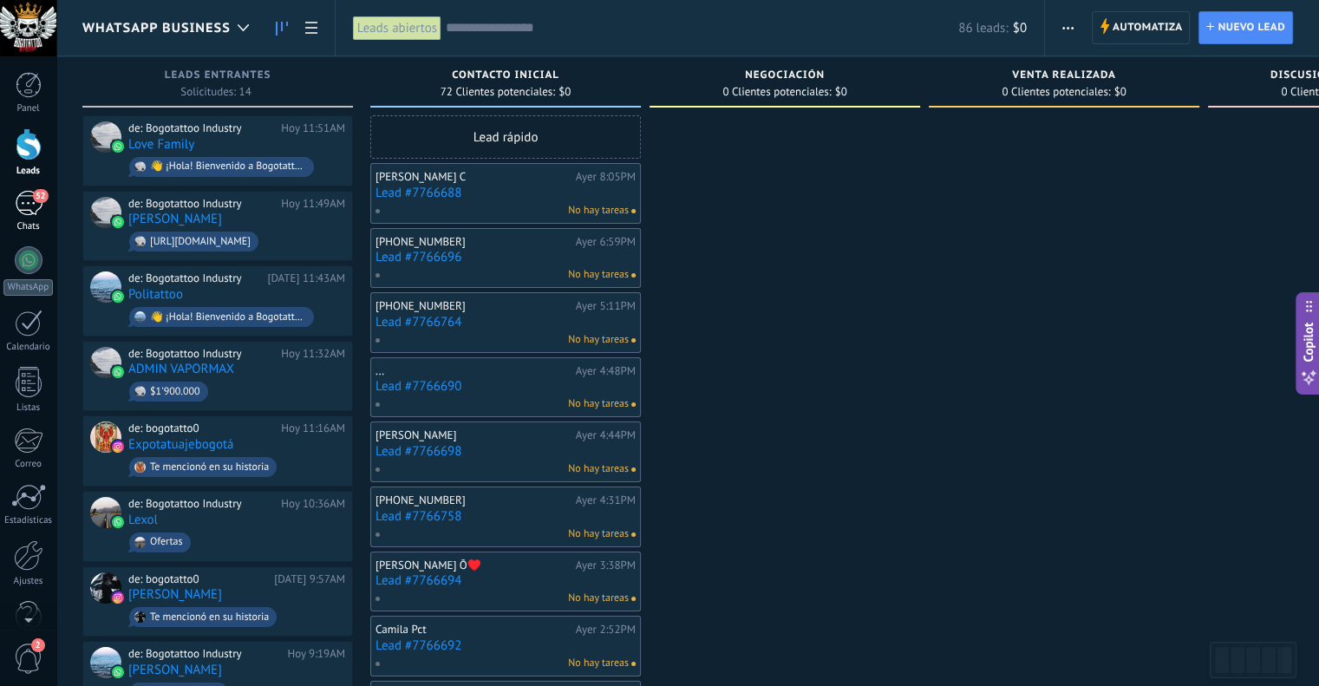
click at [36, 205] on div "52" at bounding box center [29, 203] width 28 height 25
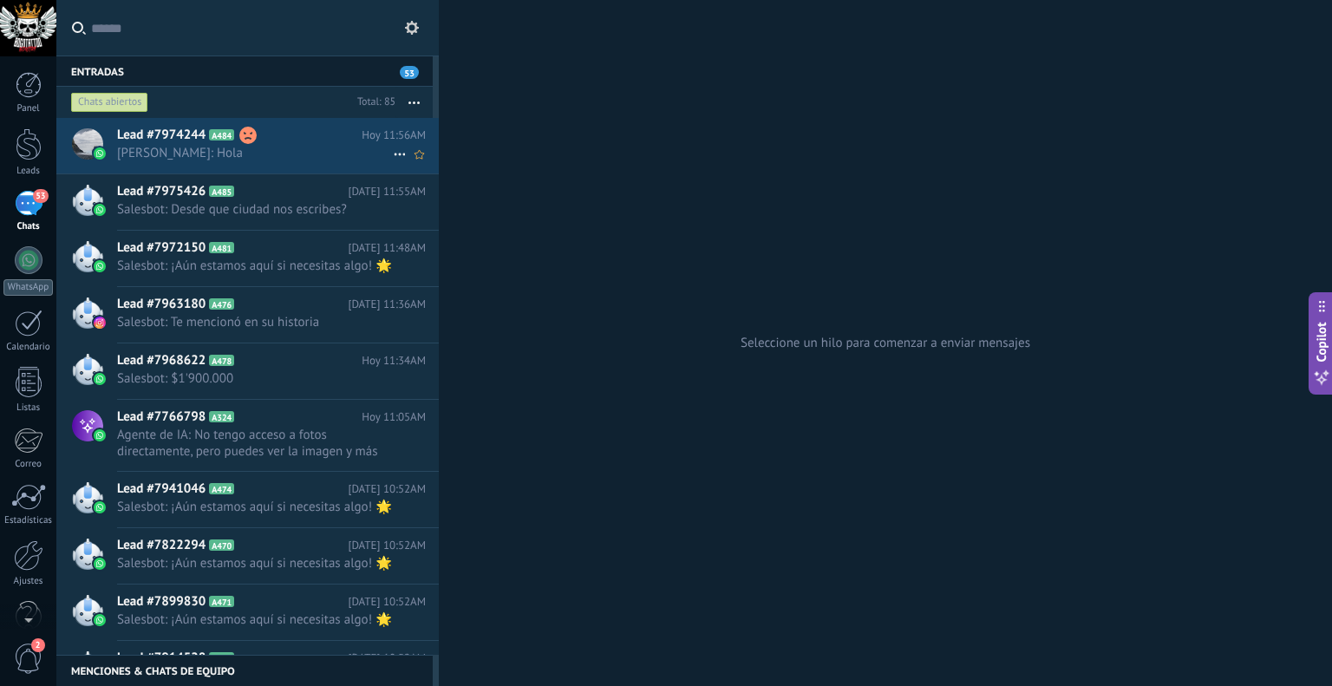
click at [337, 151] on span "[PERSON_NAME]: Hola" at bounding box center [255, 153] width 276 height 16
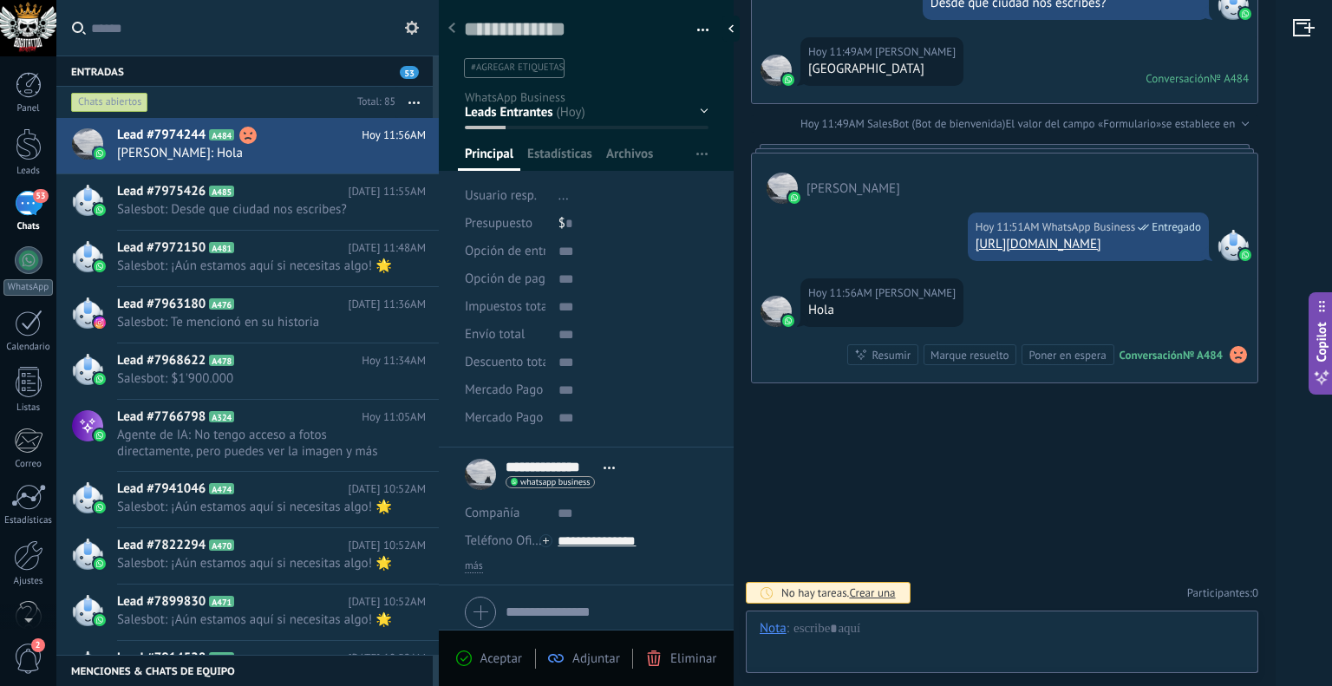
scroll to position [5380, 0]
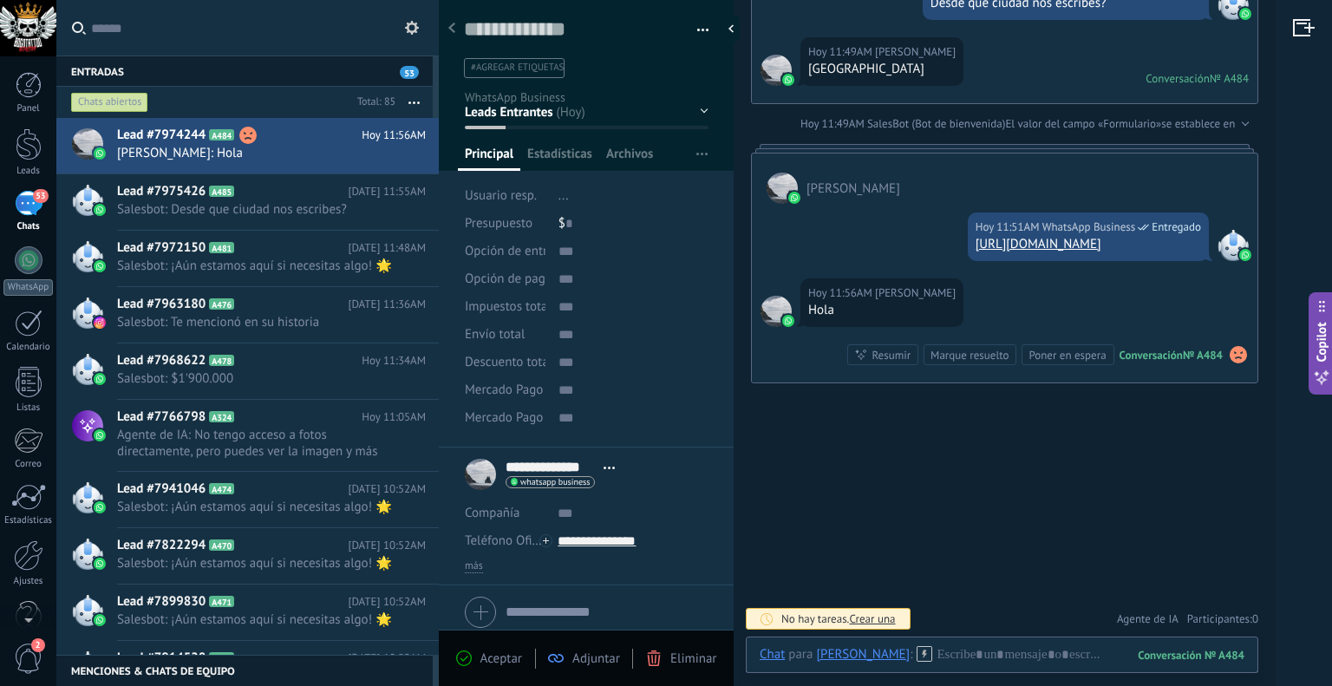
click at [698, 31] on span "button" at bounding box center [703, 32] width 12 height 3
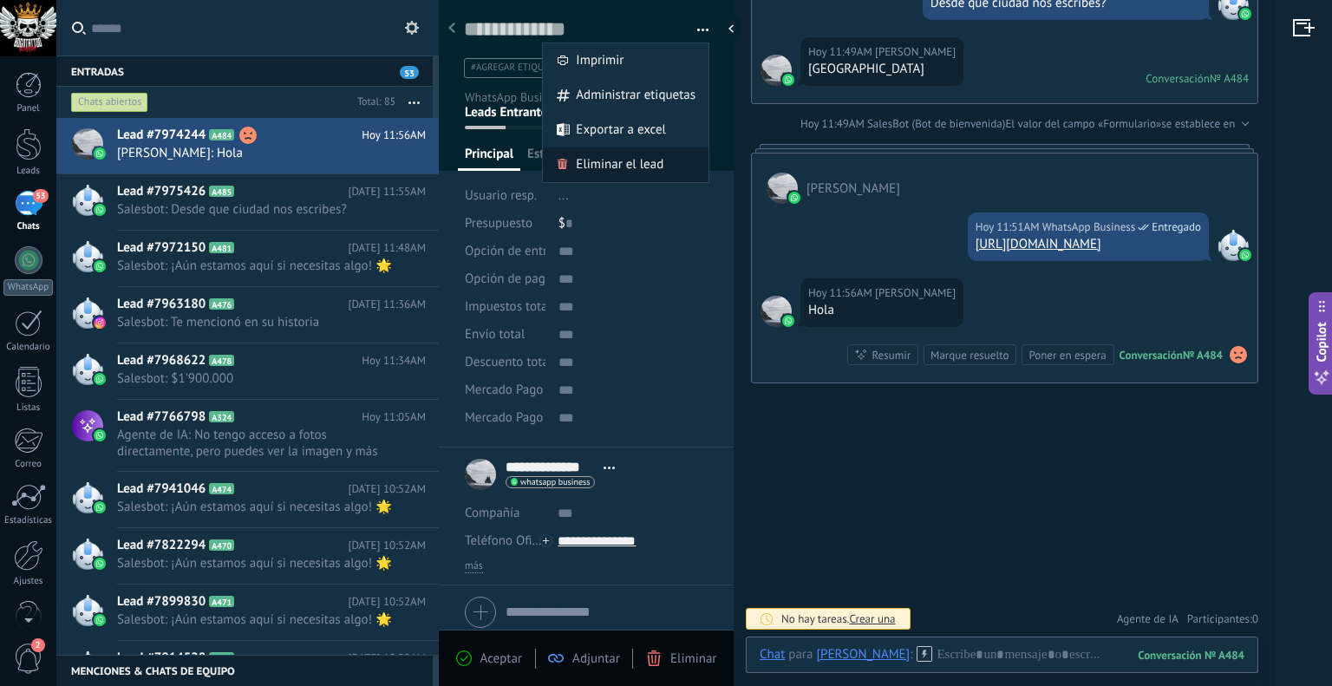
click at [624, 166] on span "Eliminar el lead" at bounding box center [620, 164] width 88 height 35
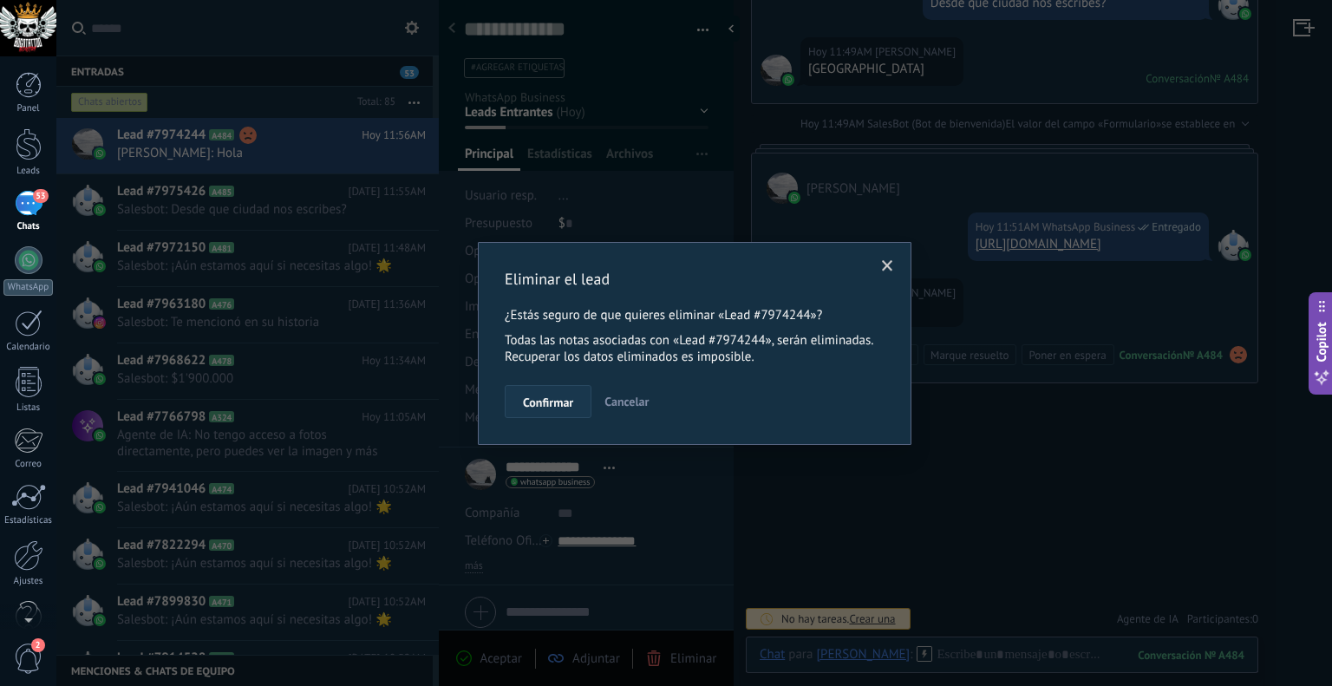
click at [543, 401] on span "Confirmar" at bounding box center [548, 402] width 50 height 12
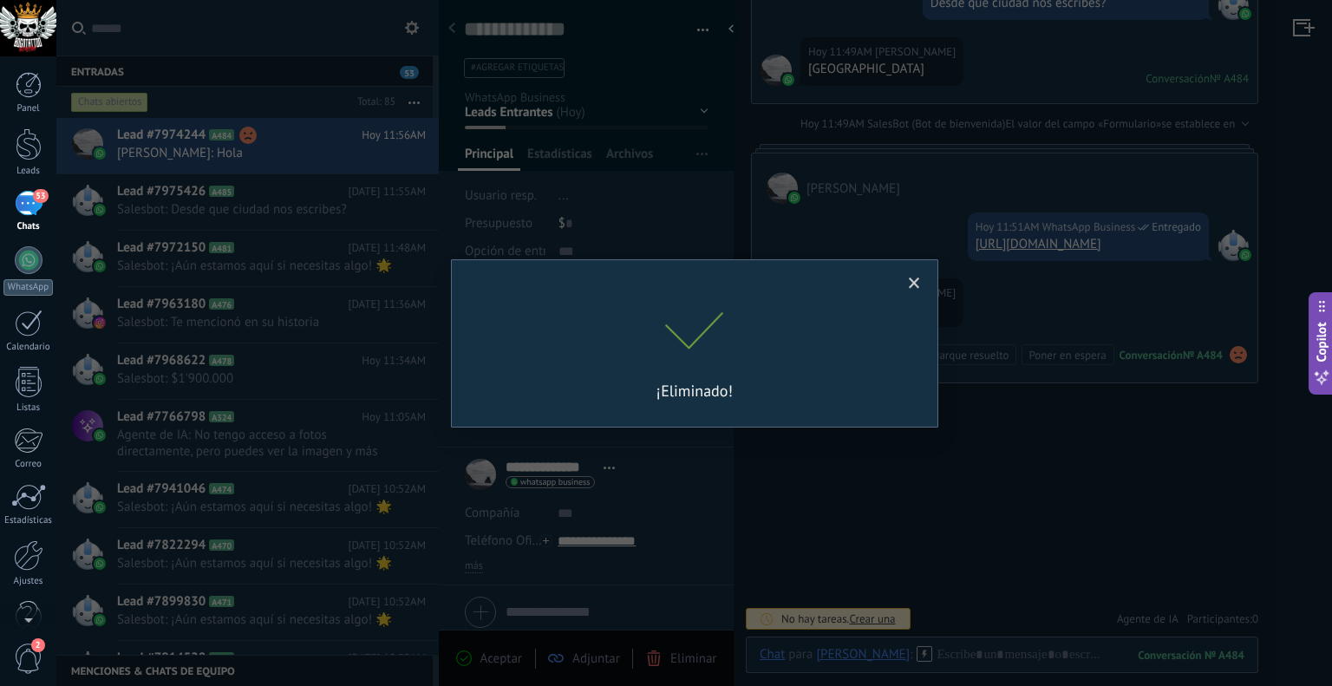
scroll to position [5370, 0]
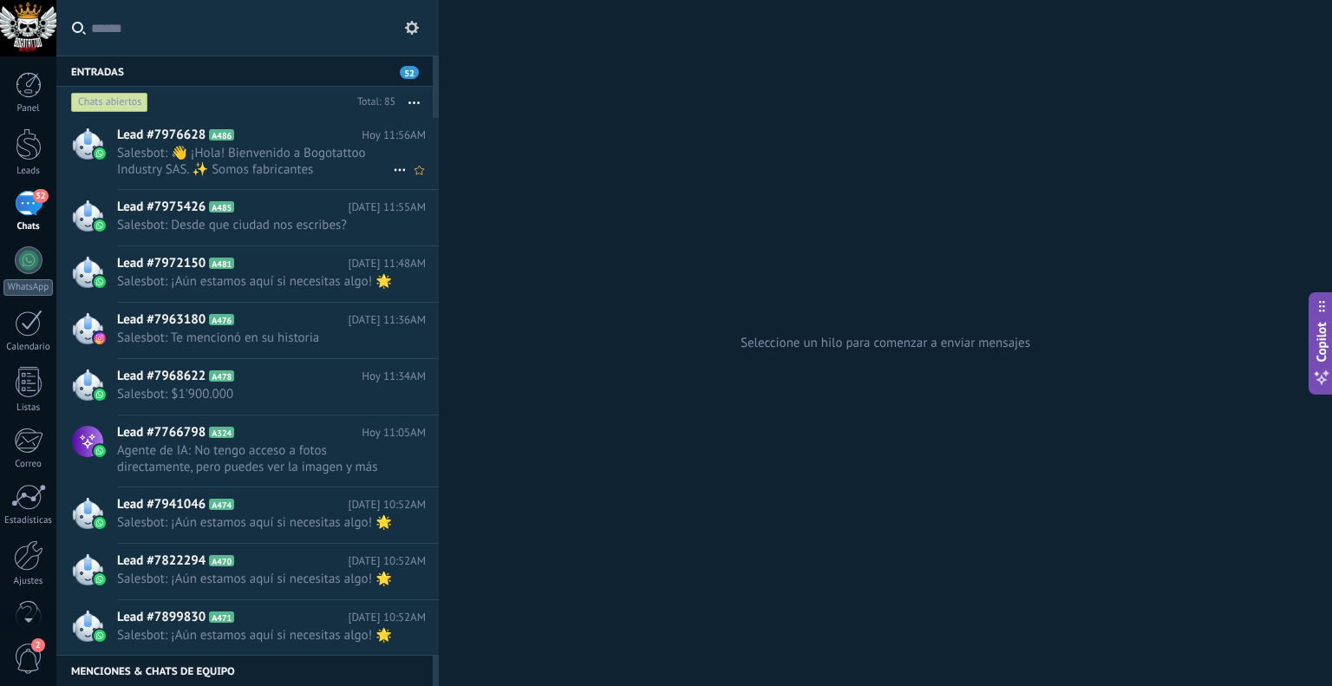
click at [394, 169] on use at bounding box center [399, 170] width 11 height 3
click at [295, 154] on div at bounding box center [666, 343] width 1332 height 686
click at [295, 153] on span "Salesbot: 👋 ¡Hola! Bienvenido a Bogotattoo Industry SAS. ✨ Somos fabricantes or…" at bounding box center [255, 161] width 276 height 33
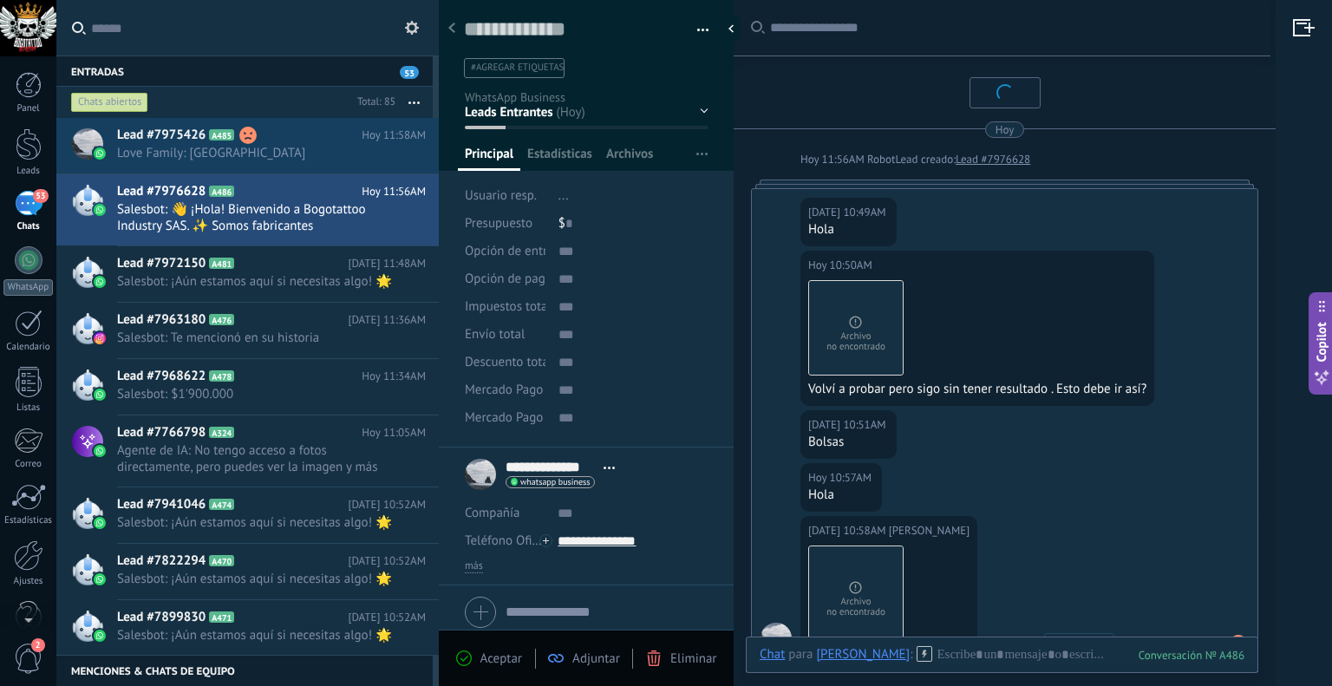
scroll to position [2494, 0]
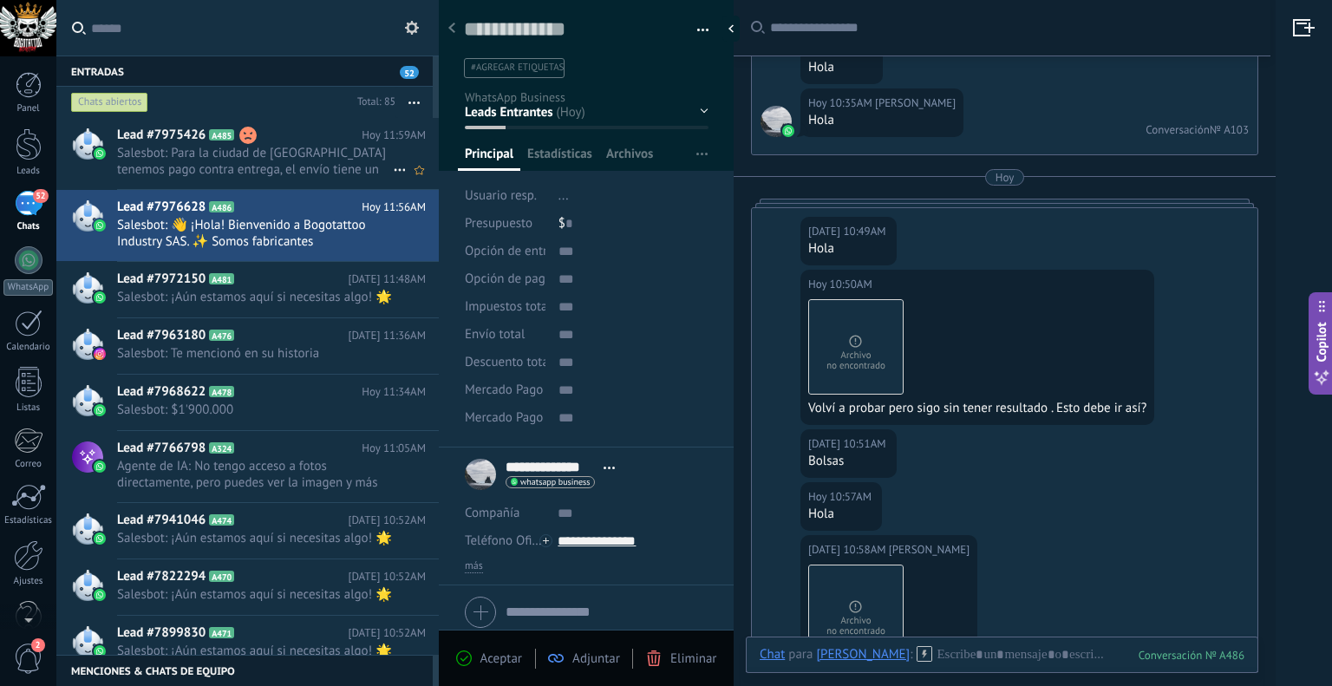
click at [249, 128] on use at bounding box center [247, 135] width 17 height 17
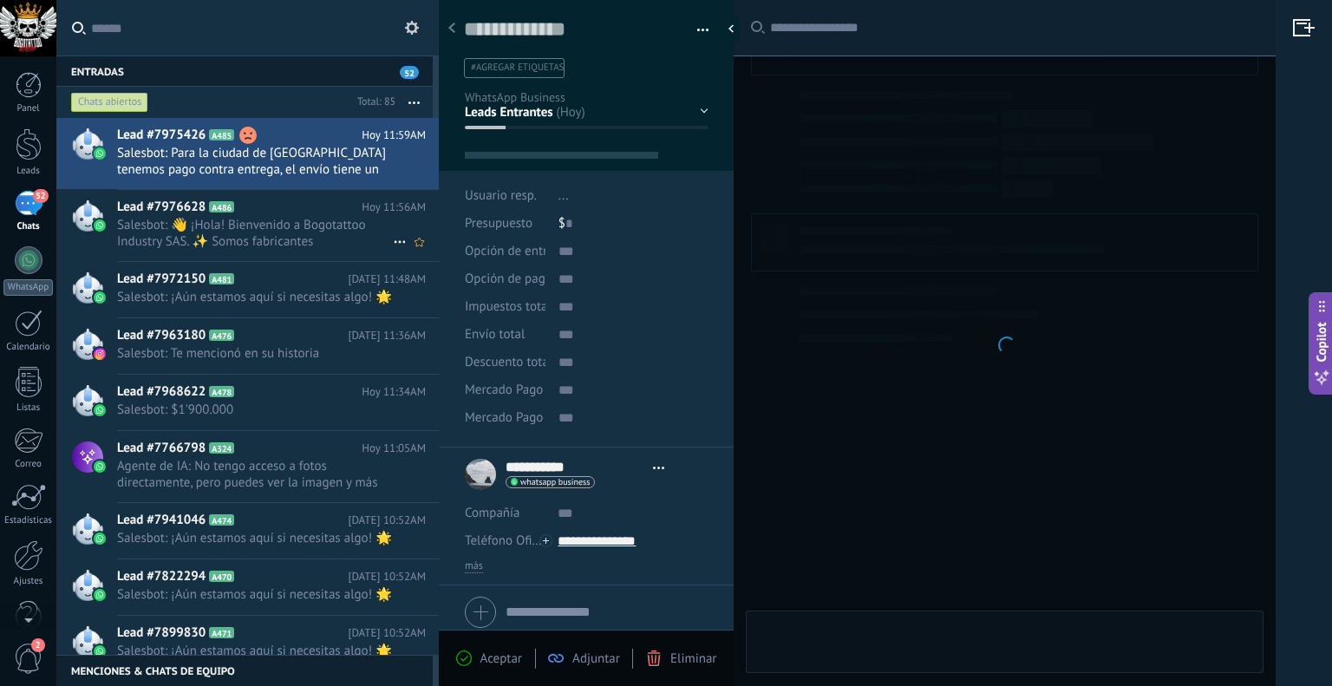
scroll to position [25, 0]
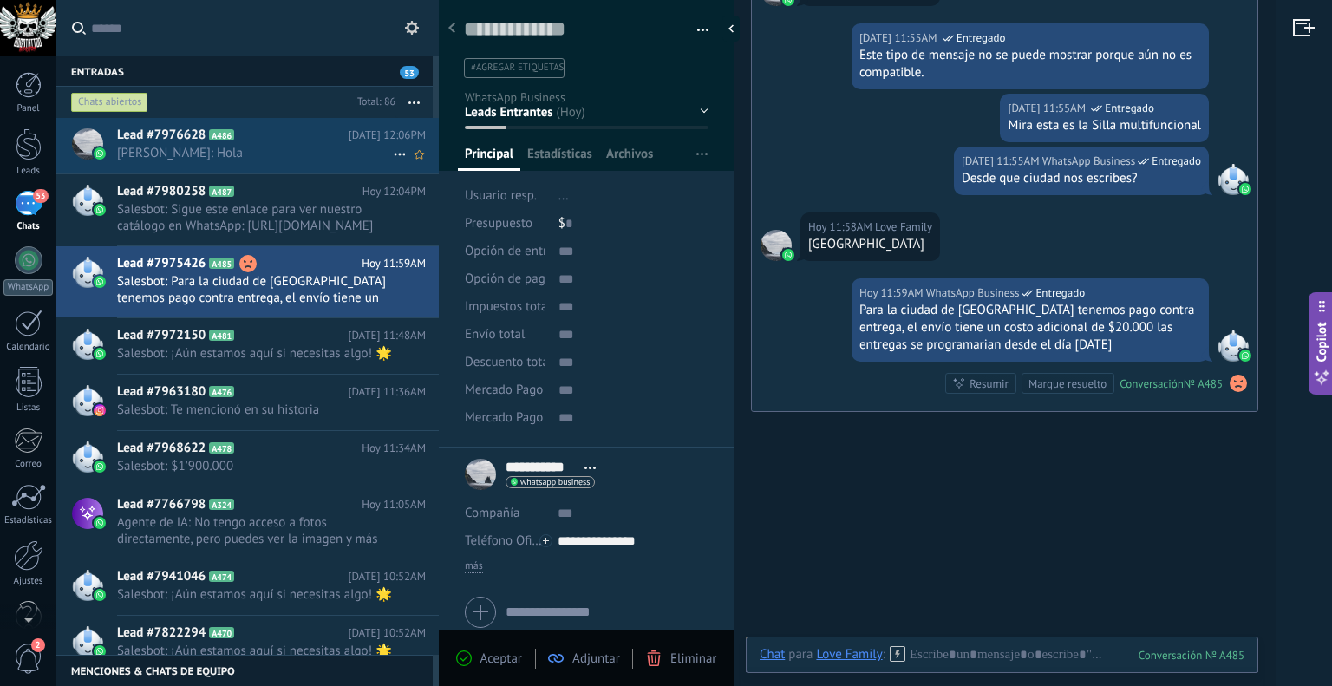
click at [394, 150] on icon at bounding box center [399, 154] width 21 height 21
click at [323, 154] on div at bounding box center [666, 343] width 1332 height 686
click at [323, 154] on span "[PERSON_NAME]: Hola" at bounding box center [255, 153] width 276 height 16
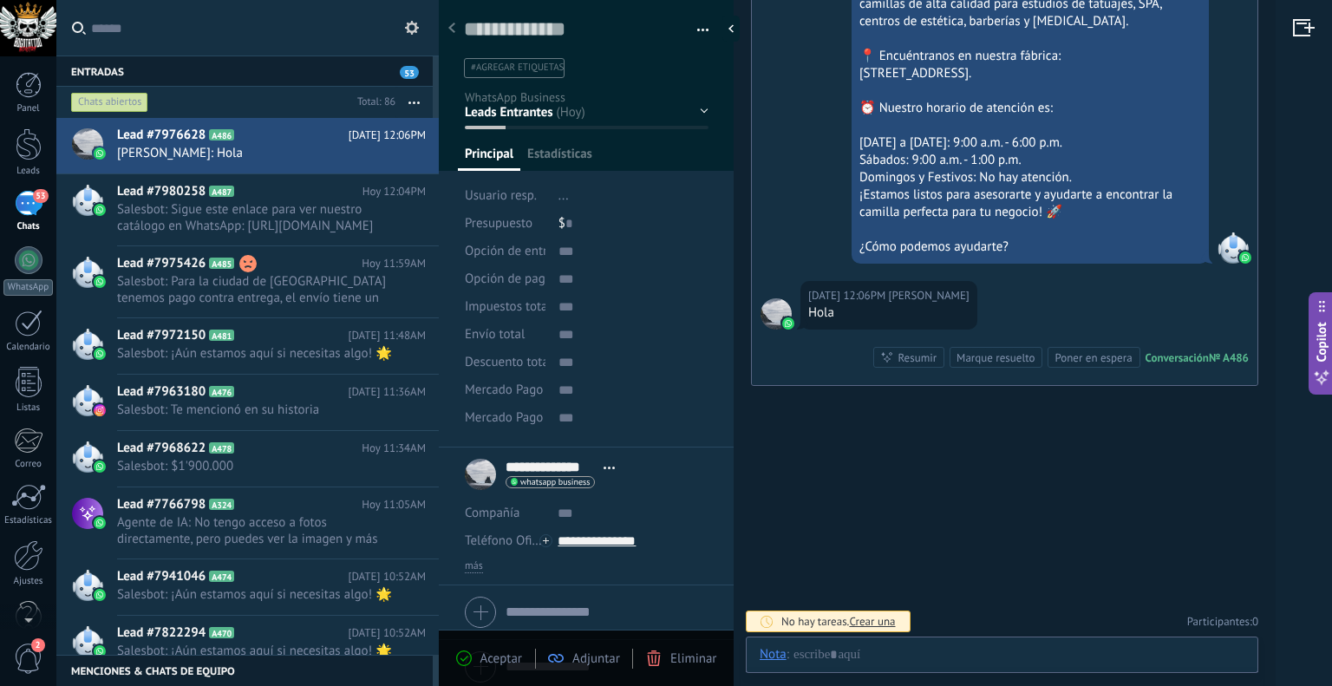
scroll to position [25, 0]
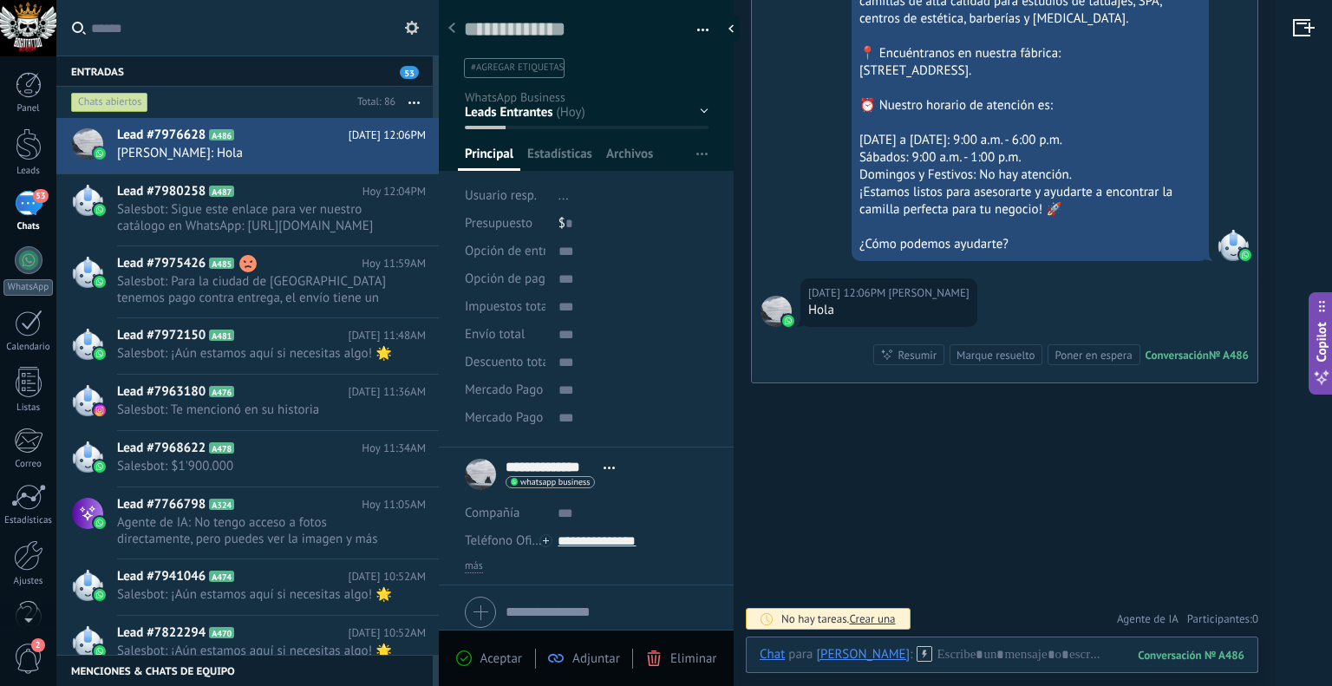
click at [695, 29] on button "button" at bounding box center [696, 30] width 25 height 26
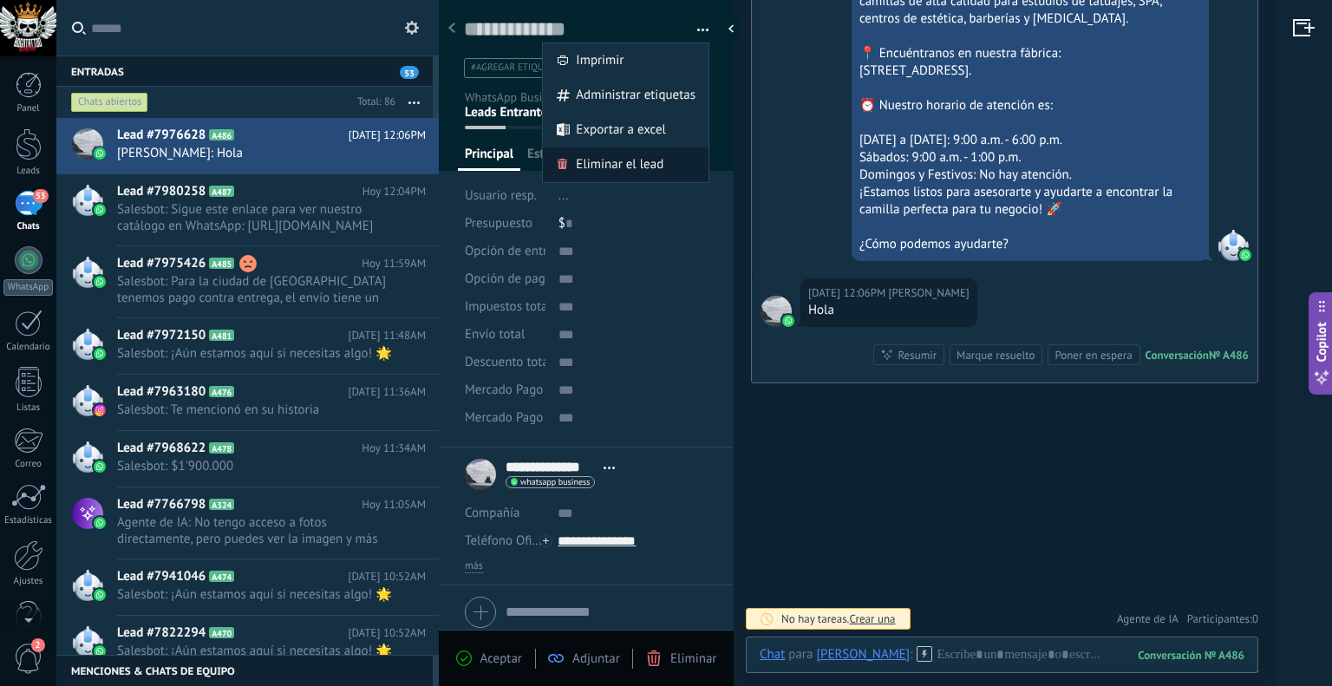
click at [614, 152] on span "Eliminar el lead" at bounding box center [620, 164] width 88 height 35
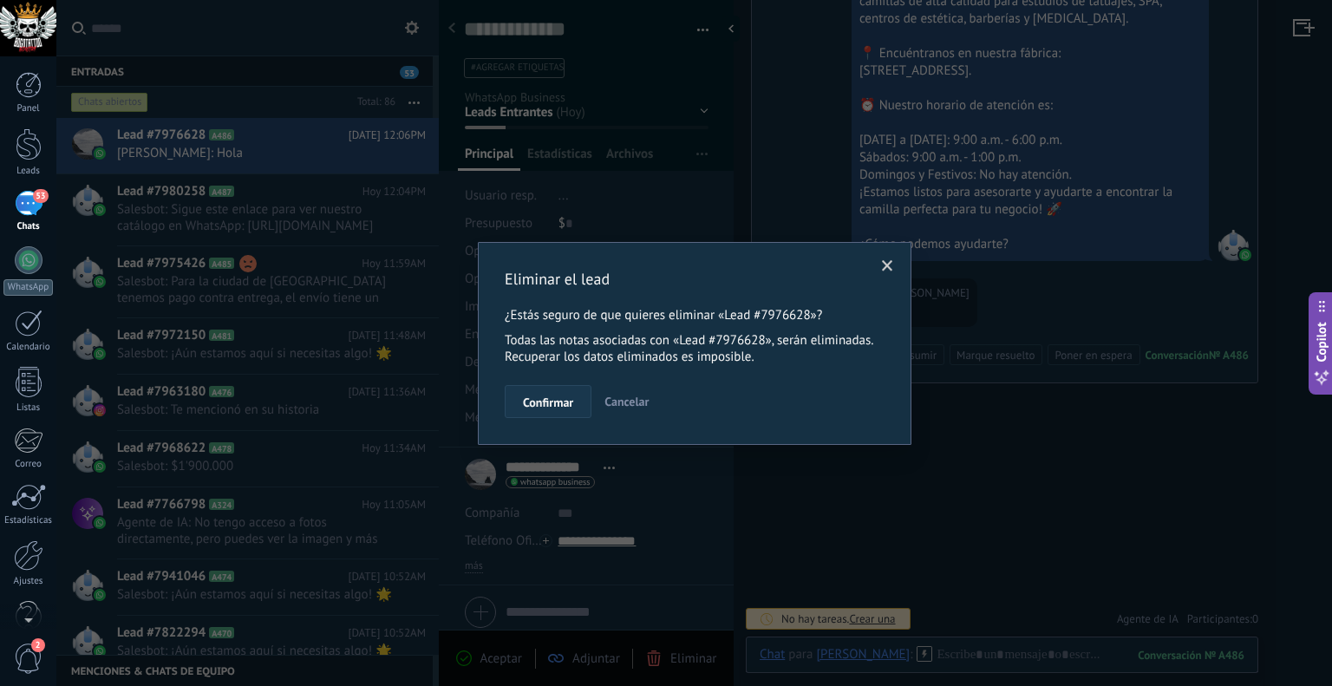
click at [521, 395] on button "Confirmar" at bounding box center [548, 401] width 87 height 33
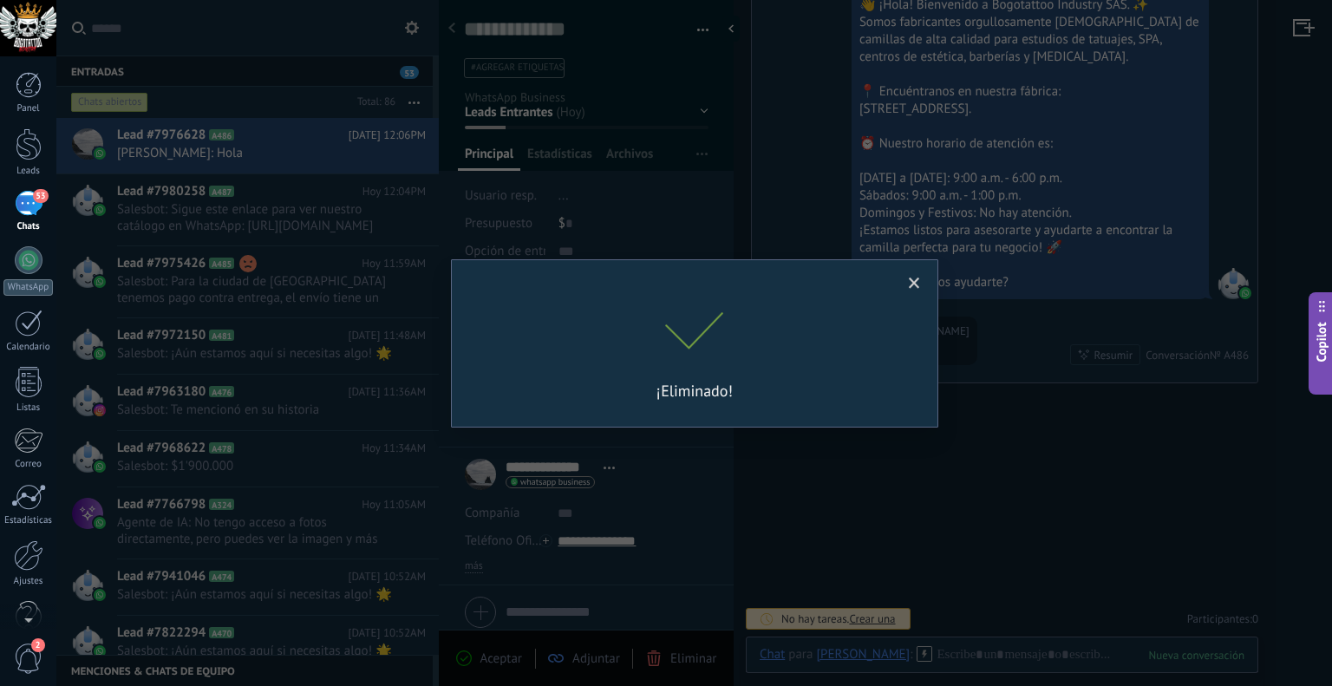
scroll to position [5594, 0]
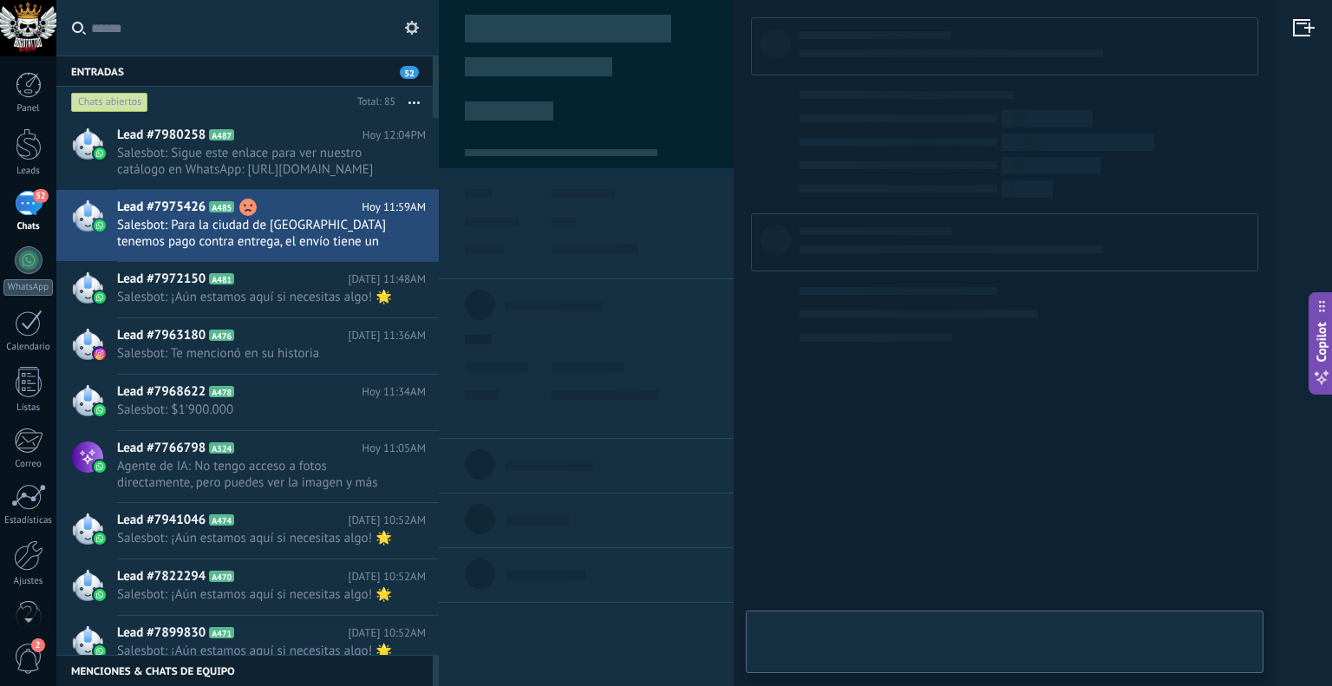
type textarea "**********"
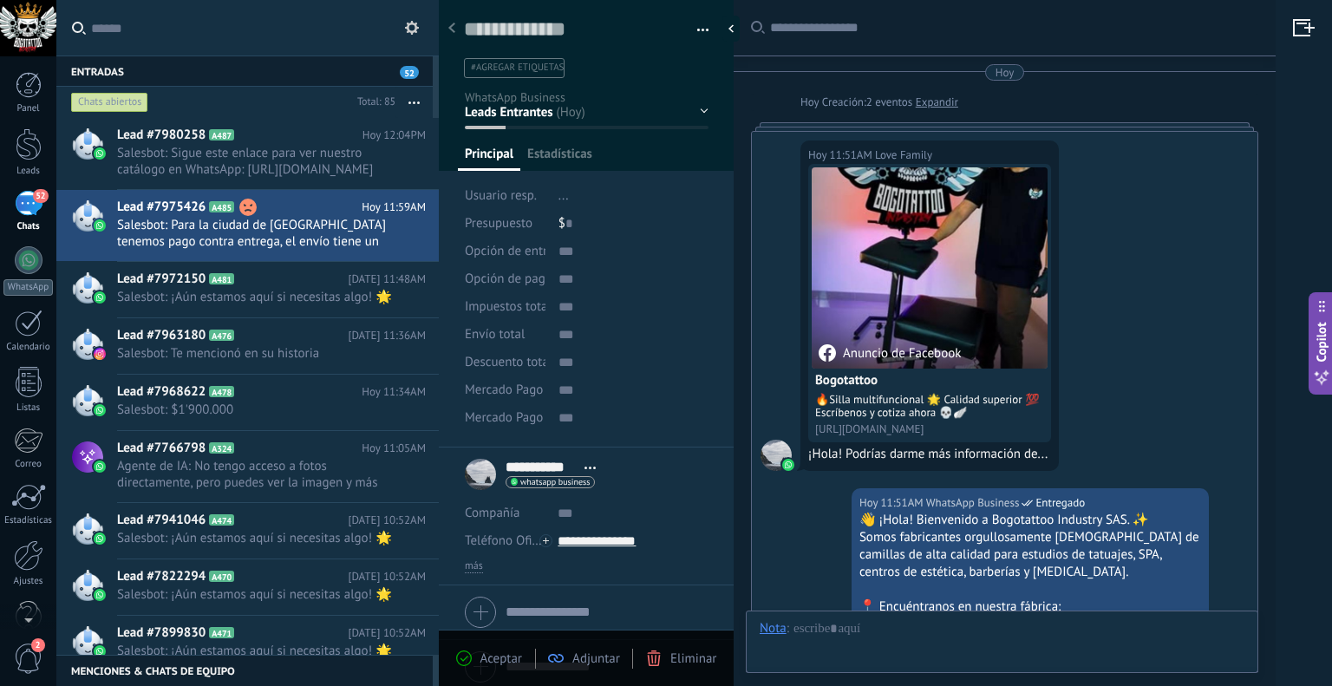
scroll to position [1640, 0]
